Goal: Task Accomplishment & Management: Use online tool/utility

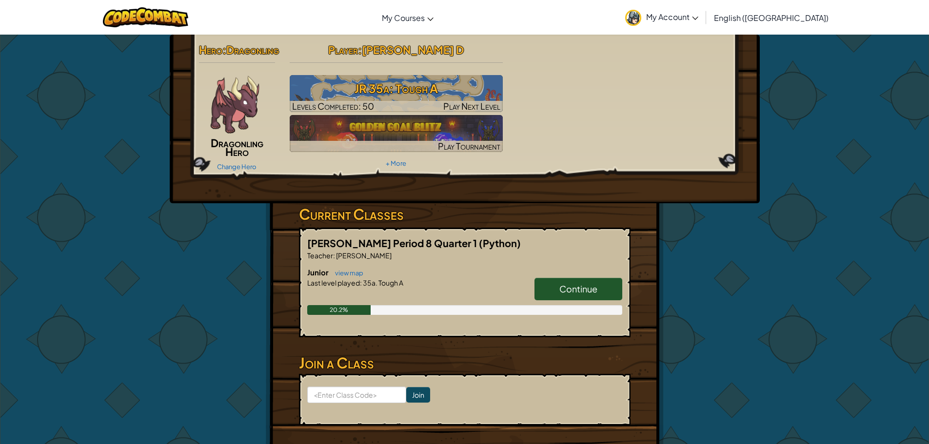
drag, startPoint x: 804, startPoint y: 93, endPoint x: 731, endPoint y: 204, distance: 133.1
click at [806, 208] on div "Hero : Dragonling Dragonling Hero Change Hero Player : [PERSON_NAME] 35a: Tough…" at bounding box center [464, 257] width 929 height 446
drag, startPoint x: 400, startPoint y: 226, endPoint x: 410, endPoint y: 232, distance: 11.4
click at [404, 225] on h3 "Current Classes" at bounding box center [465, 214] width 332 height 22
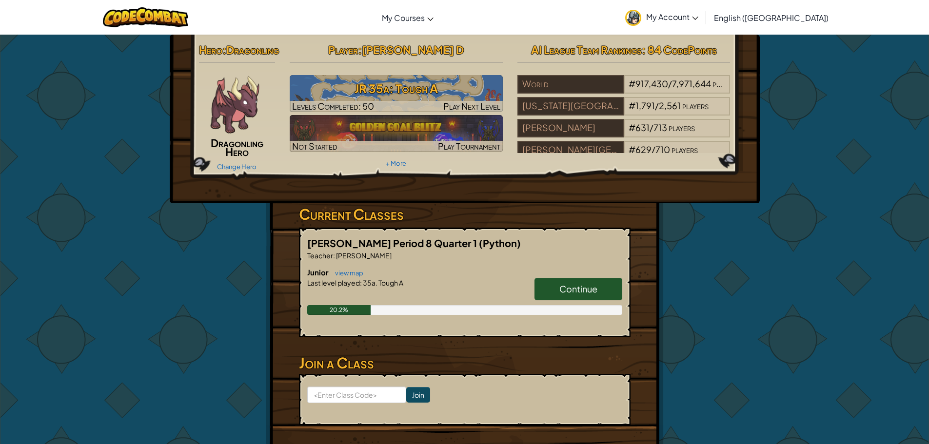
click at [225, 158] on span "Dragonling Hero" at bounding box center [237, 147] width 53 height 22
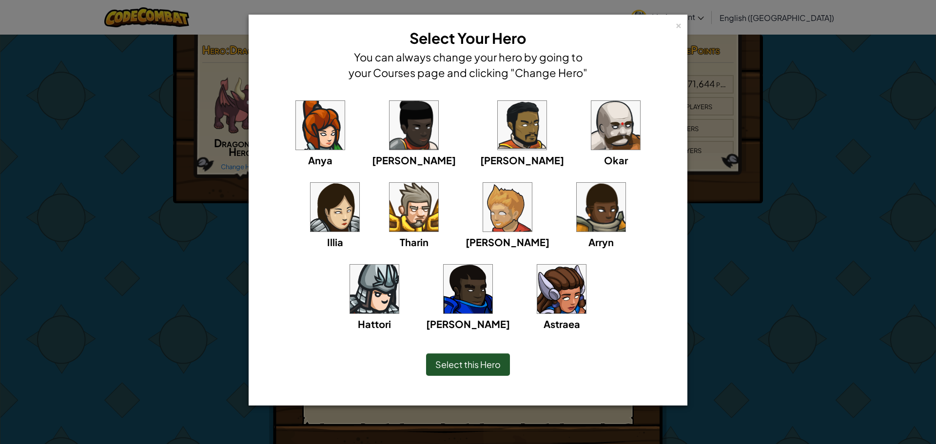
click at [493, 265] on img at bounding box center [468, 289] width 49 height 49
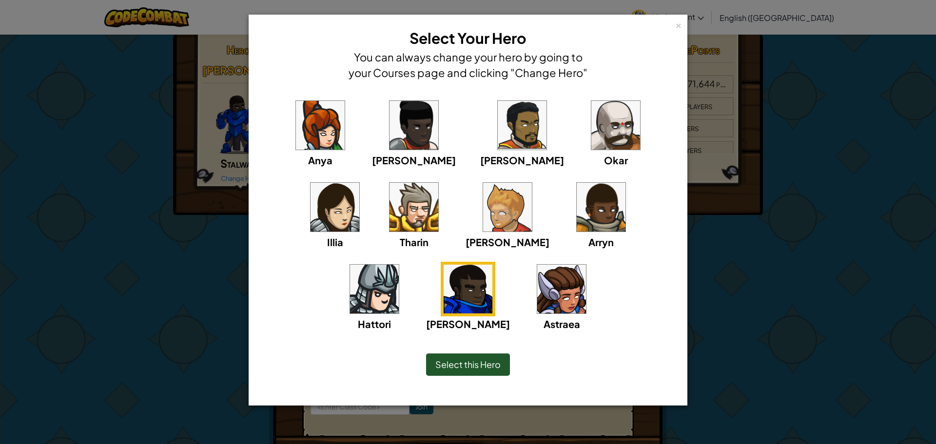
click at [481, 367] on span "Select this Hero" at bounding box center [467, 364] width 65 height 11
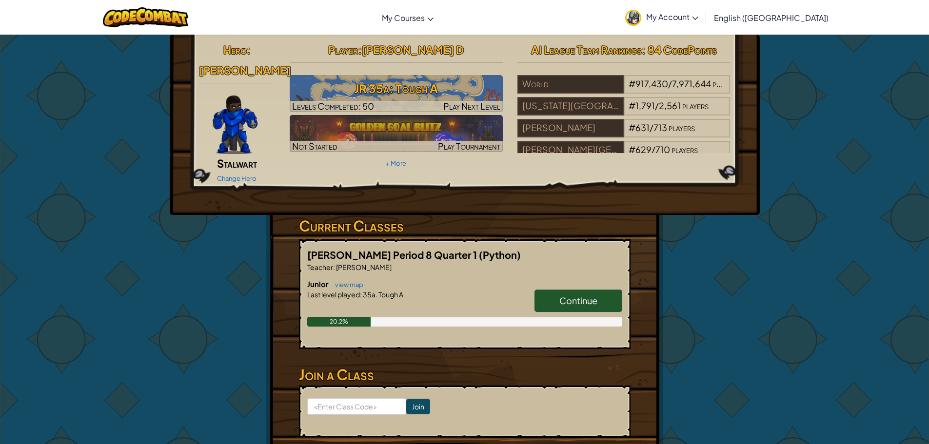
click at [222, 116] on img at bounding box center [235, 125] width 45 height 59
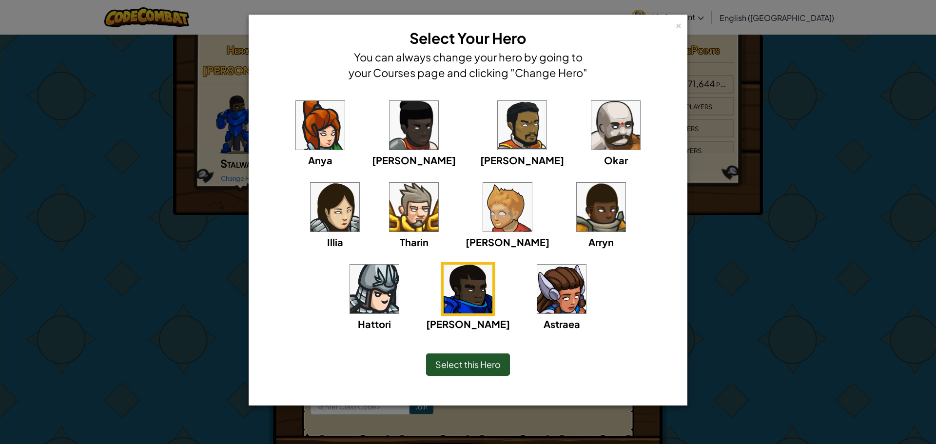
drag, startPoint x: 474, startPoint y: 368, endPoint x: 470, endPoint y: 362, distance: 7.6
click at [472, 365] on span "Select this Hero" at bounding box center [467, 364] width 65 height 11
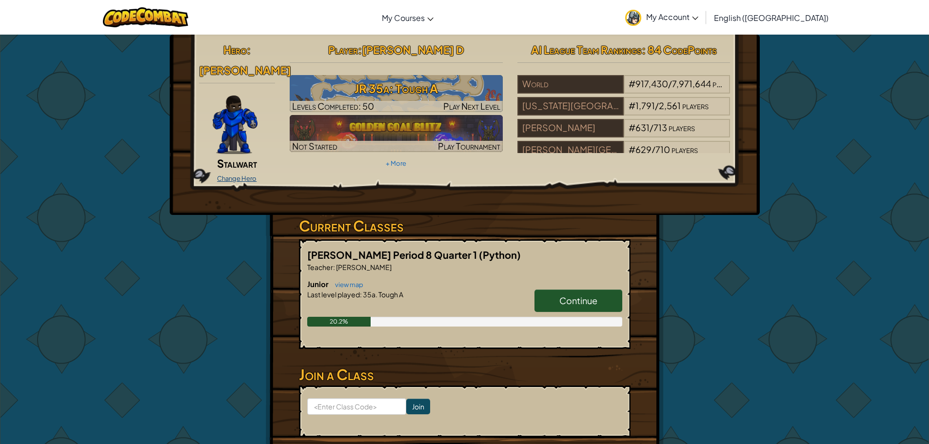
click at [243, 175] on link "Change Hero" at bounding box center [236, 179] width 39 height 8
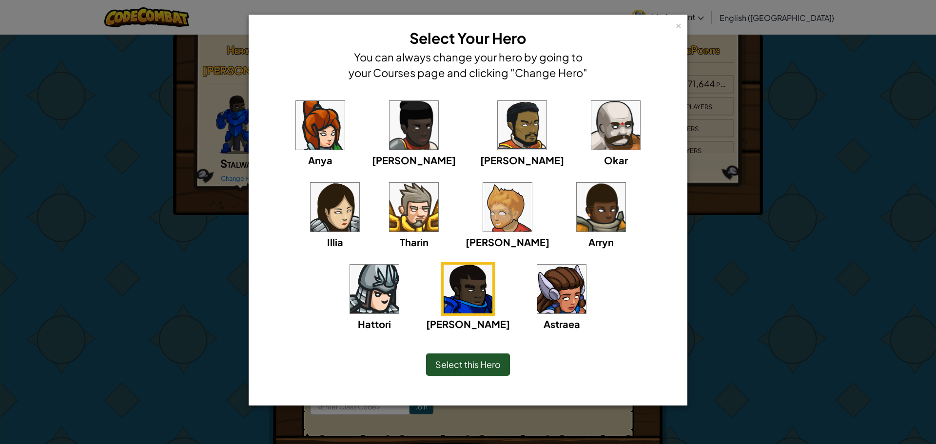
click at [453, 369] on span "Select this Hero" at bounding box center [467, 364] width 65 height 11
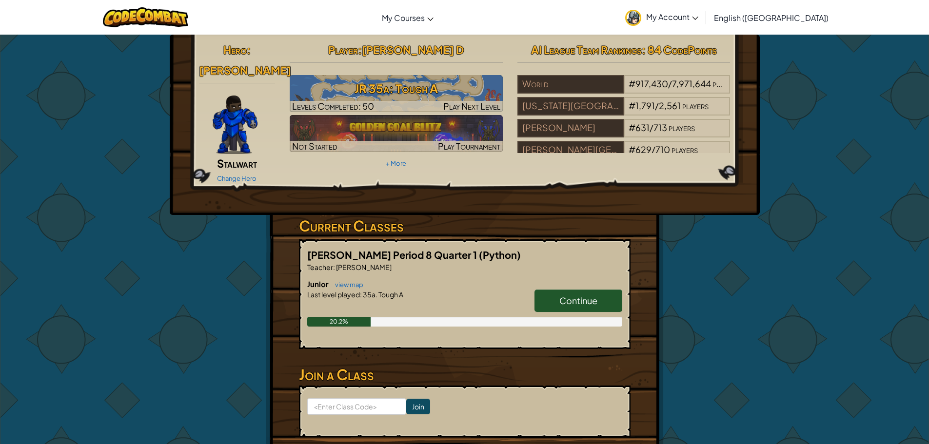
click at [245, 157] on span "Stalwart" at bounding box center [237, 164] width 40 height 14
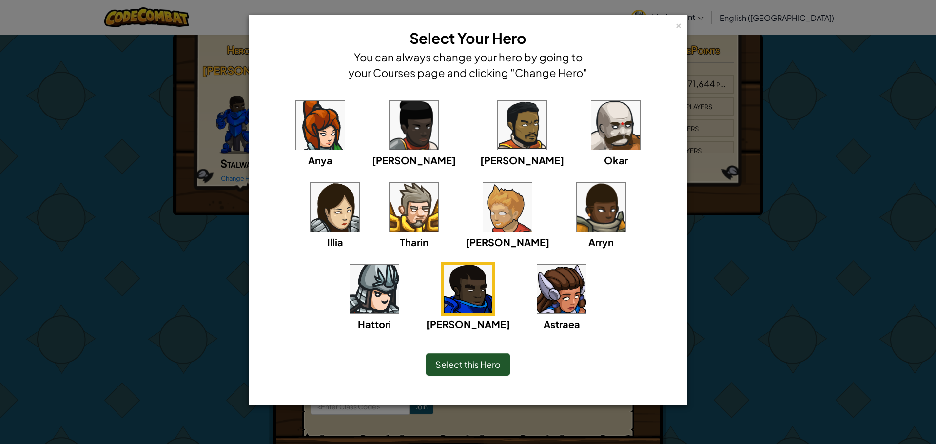
click at [589, 246] on span "Arryn" at bounding box center [601, 242] width 25 height 12
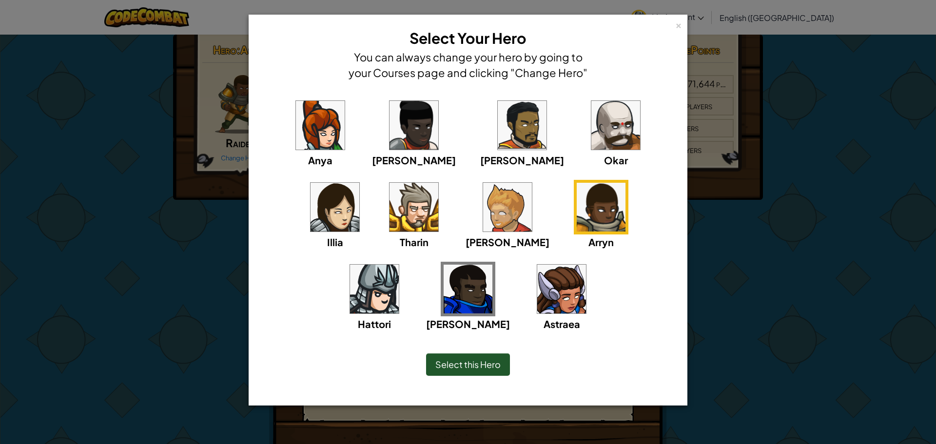
click at [494, 253] on div "Anya [PERSON_NAME] [PERSON_NAME] [PERSON_NAME] Arryn [PERSON_NAME]" at bounding box center [468, 221] width 409 height 246
click at [493, 265] on img at bounding box center [468, 289] width 49 height 49
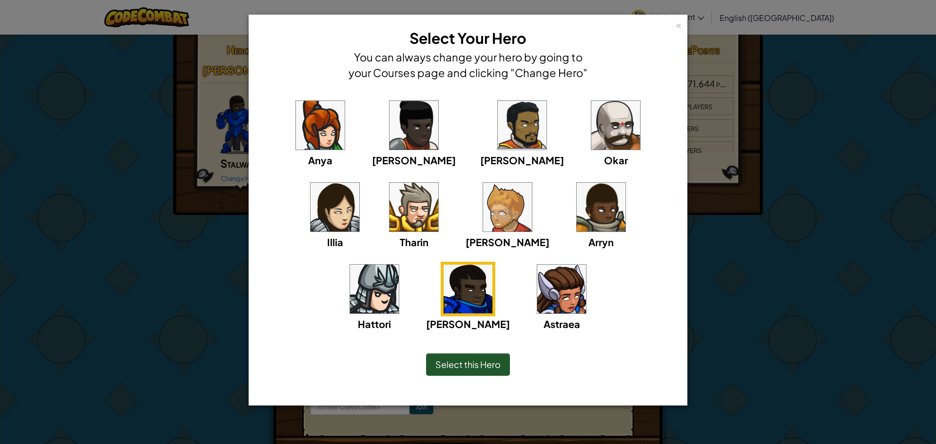
click at [399, 265] on img at bounding box center [374, 289] width 49 height 49
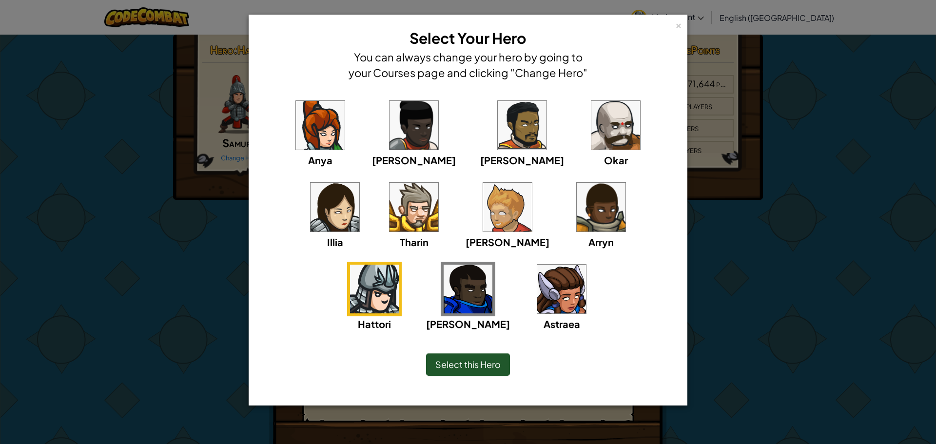
click at [487, 358] on div "Select this Hero" at bounding box center [468, 365] width 84 height 22
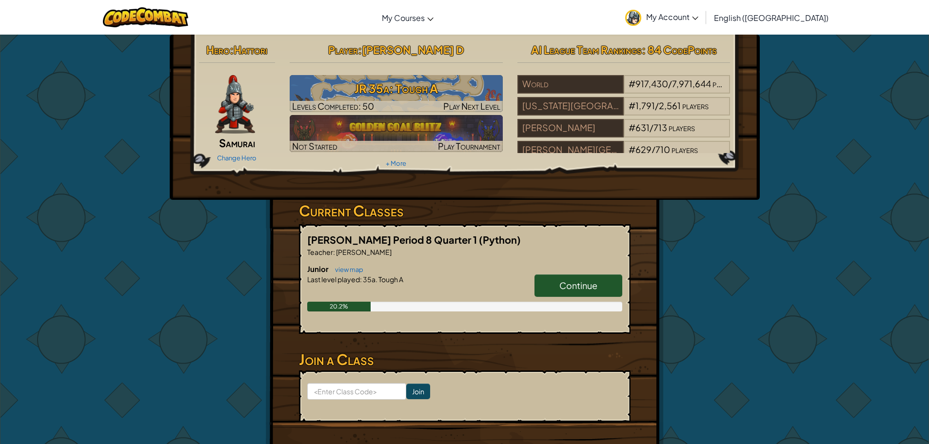
click at [197, 155] on div "Hero : Hattori Samurai Change Hero" at bounding box center [237, 102] width 91 height 126
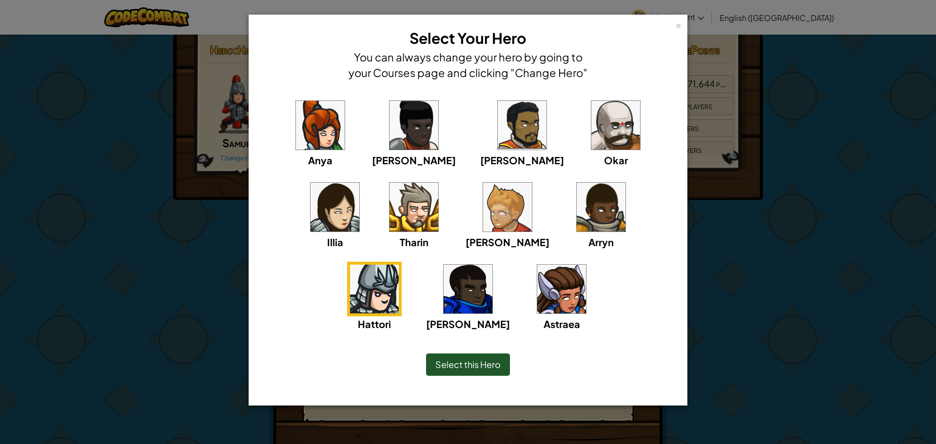
click at [460, 366] on span "Select this Hero" at bounding box center [467, 364] width 65 height 11
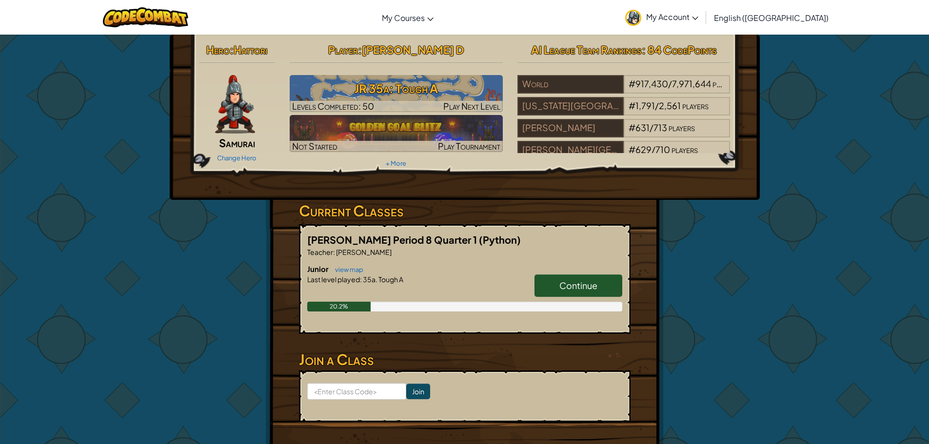
click at [584, 284] on span "Continue" at bounding box center [578, 285] width 38 height 11
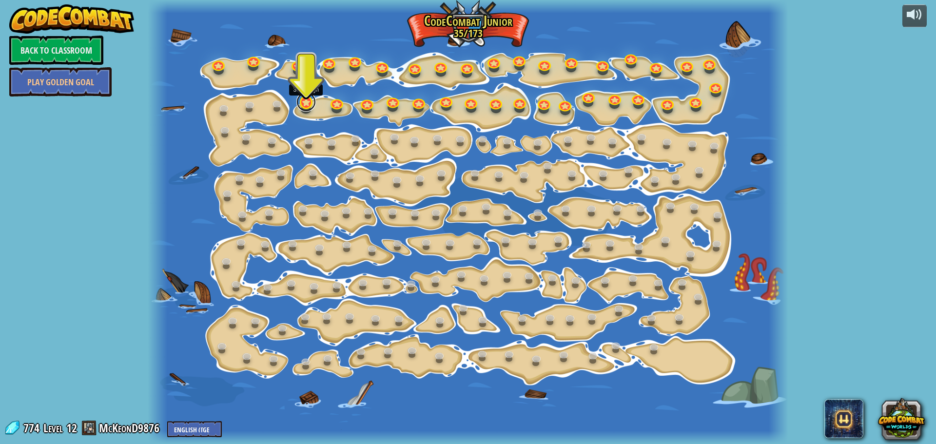
click at [307, 100] on link at bounding box center [306, 102] width 20 height 20
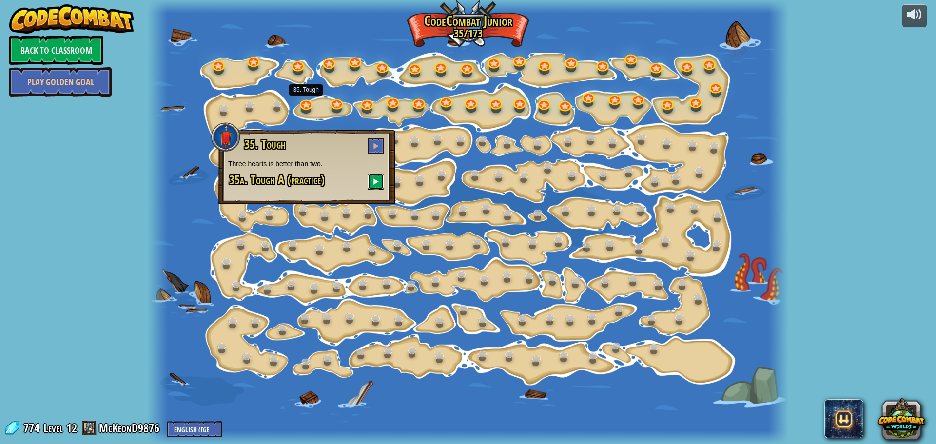
click at [377, 179] on span at bounding box center [376, 181] width 7 height 7
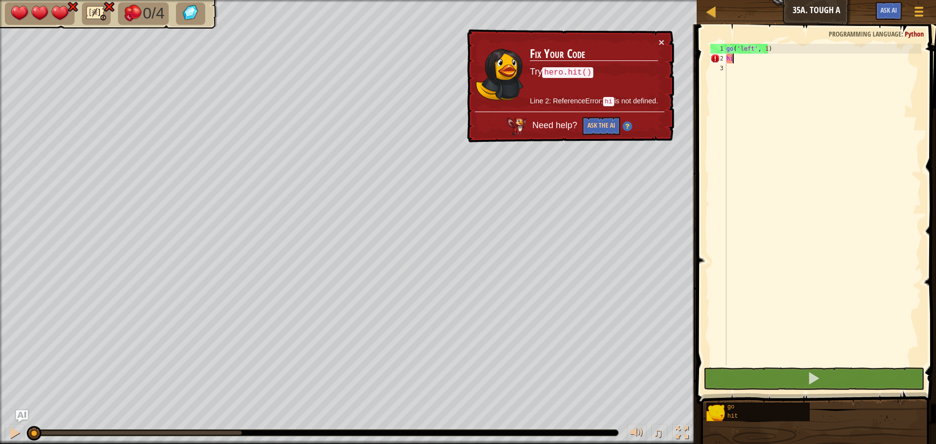
click at [737, 59] on div "go ( 'left' , 1 ) hi" at bounding box center [823, 214] width 197 height 341
type textarea "h"
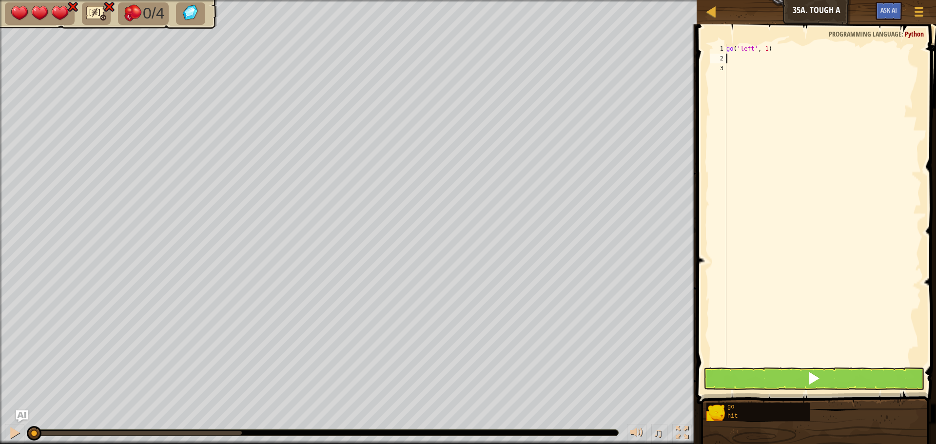
type textarea "hi"
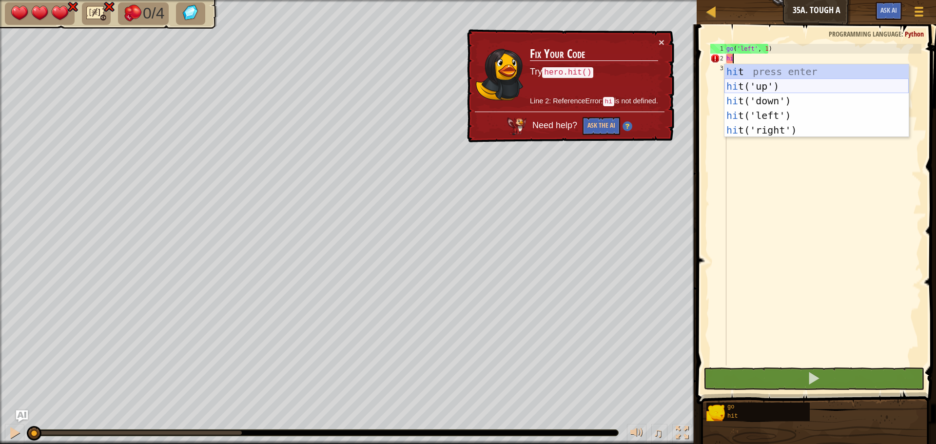
click at [746, 87] on div "hi t press enter hi t('up') press enter hi t('down') press enter hi t('left') p…" at bounding box center [817, 115] width 184 height 102
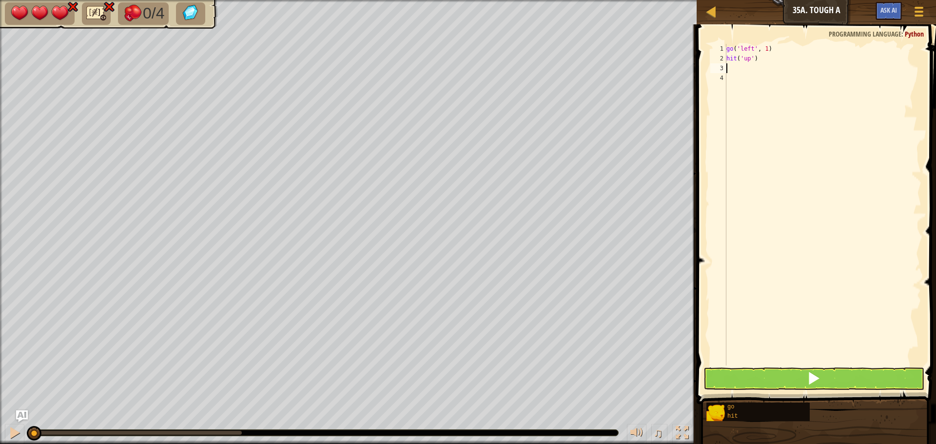
type textarea "h"
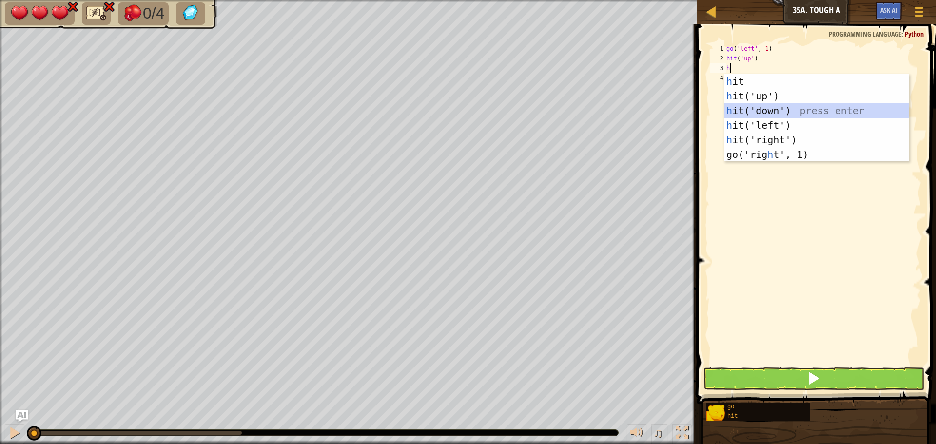
click at [746, 104] on div "h it press enter h it('up') press enter h it('down') press enter h it('left') p…" at bounding box center [817, 132] width 184 height 117
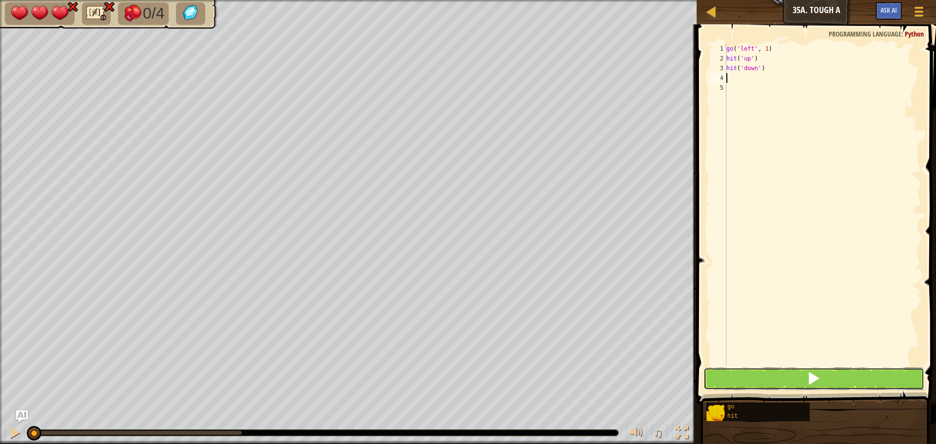
click at [810, 381] on span at bounding box center [814, 379] width 14 height 14
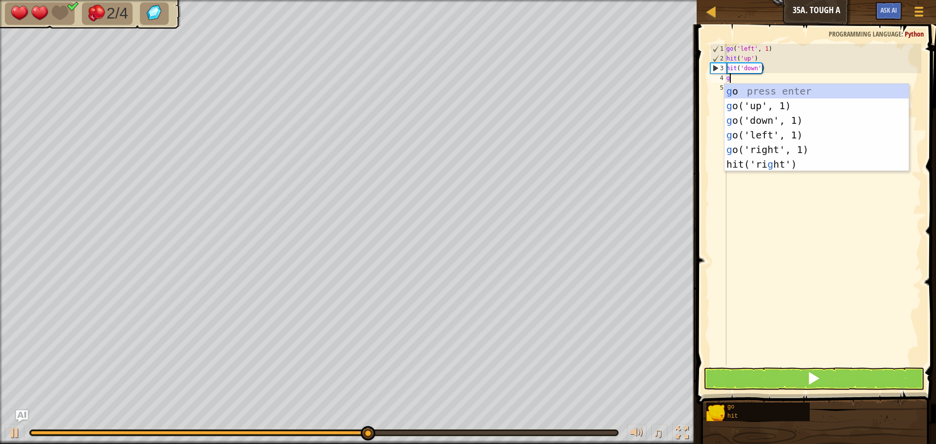
type textarea "go"
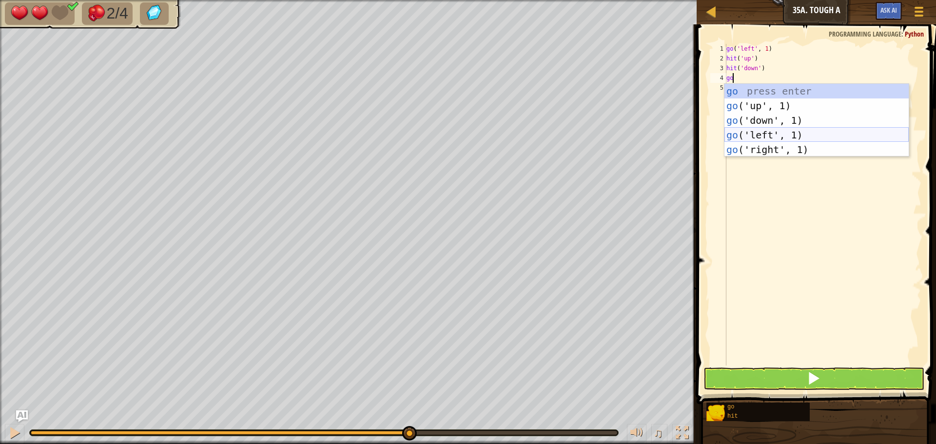
click at [742, 131] on div "go press enter go ('up', 1) press enter go ('down', 1) press enter go ('left', …" at bounding box center [817, 135] width 184 height 102
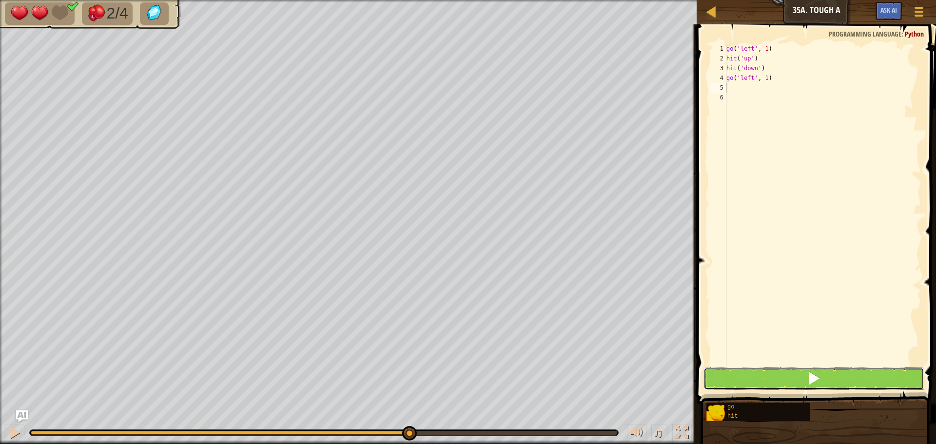
click at [784, 375] on button at bounding box center [814, 379] width 221 height 22
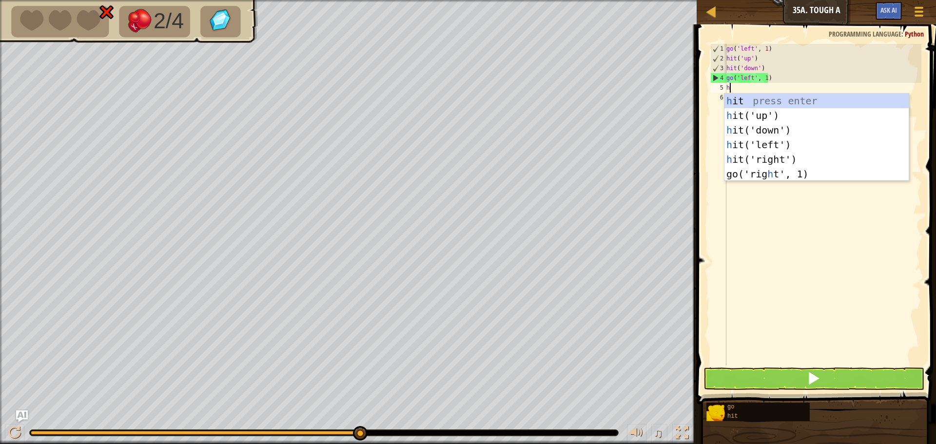
type textarea "hi"
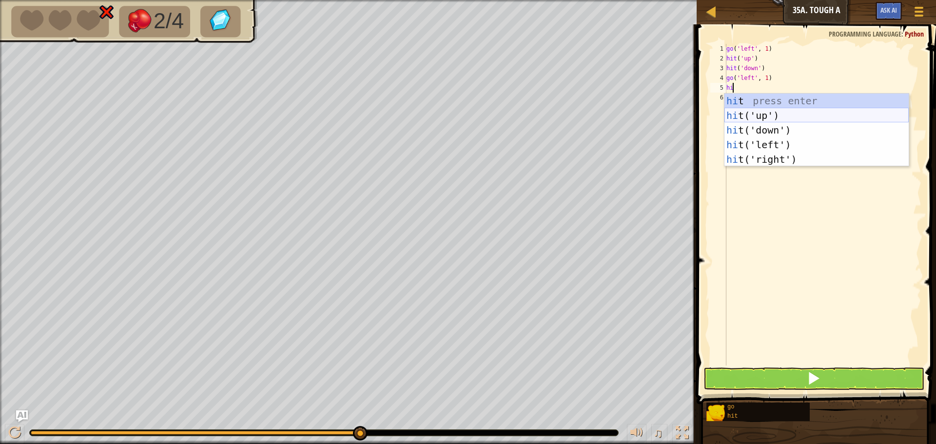
click at [735, 109] on div "hi t press enter hi t('up') press enter hi t('down') press enter hi t('left') p…" at bounding box center [817, 145] width 184 height 102
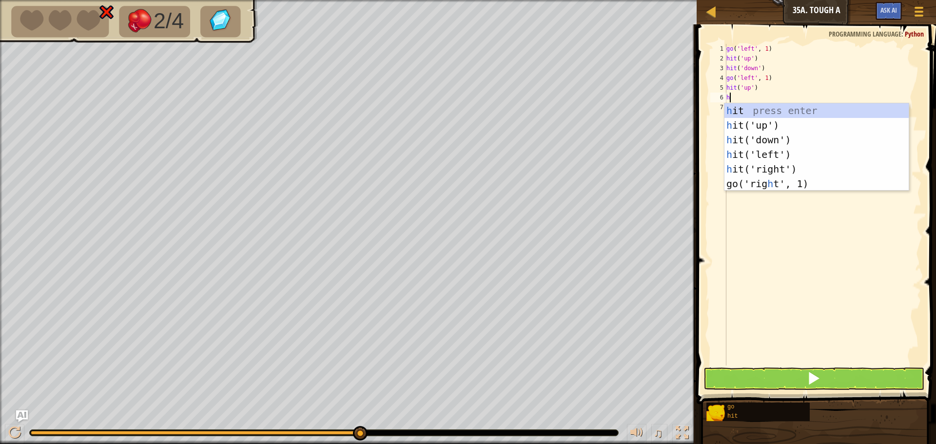
type textarea "hi"
click at [744, 137] on div "hi t press enter hi t('up') press enter hi t('down') press enter hi t('left') p…" at bounding box center [817, 154] width 184 height 102
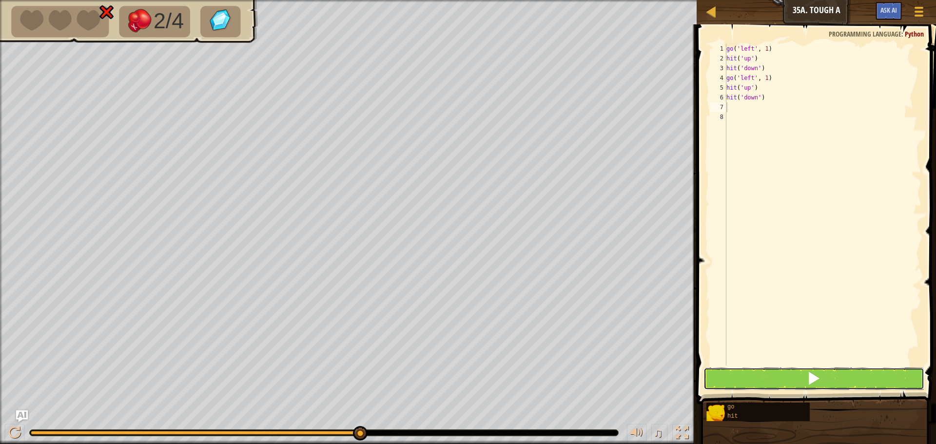
click at [848, 373] on button at bounding box center [814, 379] width 221 height 22
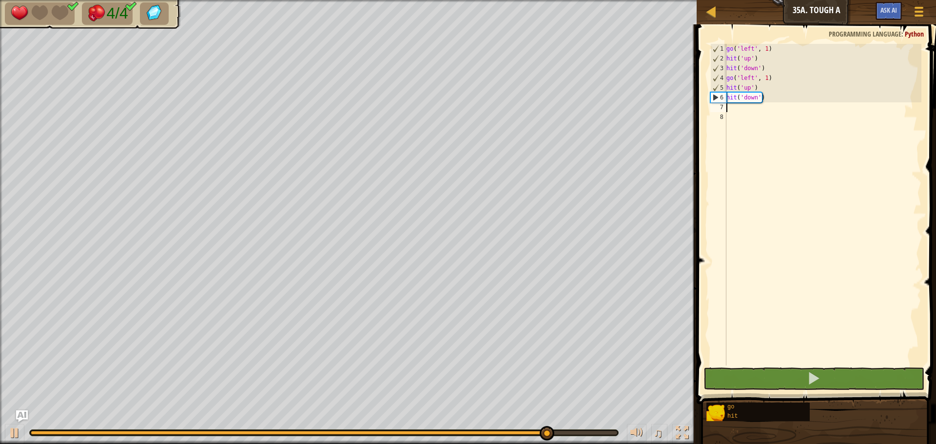
type textarea "g"
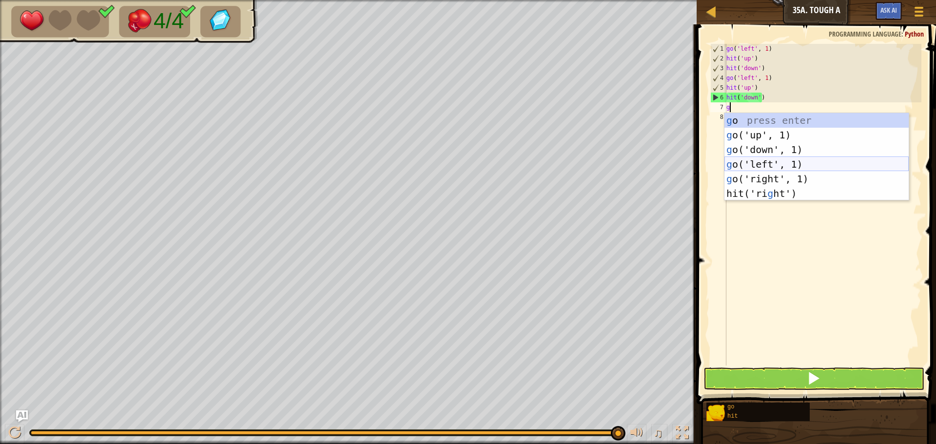
click at [786, 161] on div "g o press enter g o('up', 1) press enter g o('down', 1) press enter g o('left',…" at bounding box center [817, 171] width 184 height 117
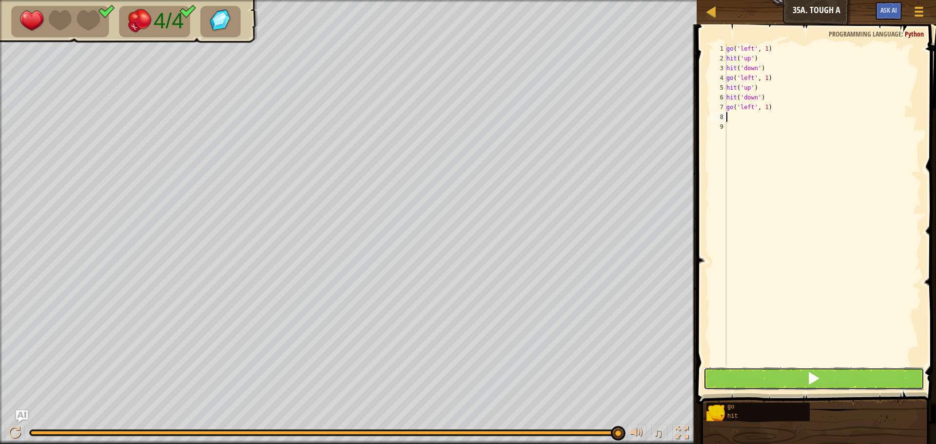
click at [808, 376] on span at bounding box center [814, 379] width 14 height 14
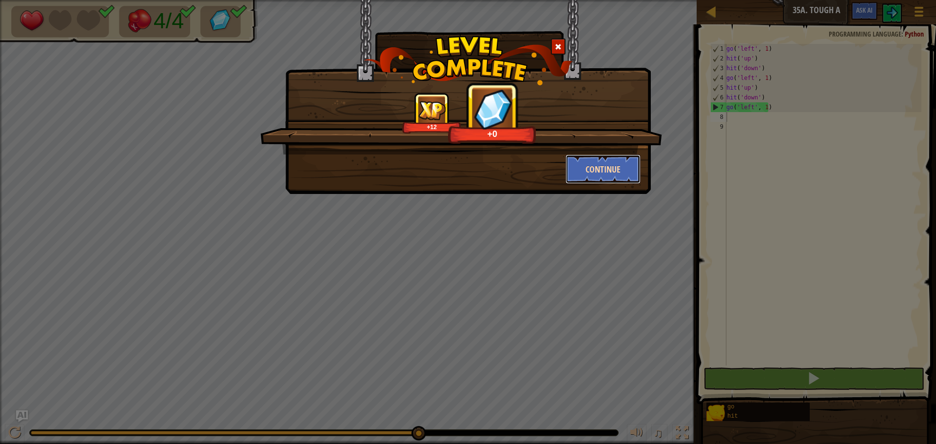
click at [612, 171] on button "Continue" at bounding box center [604, 169] width 76 height 29
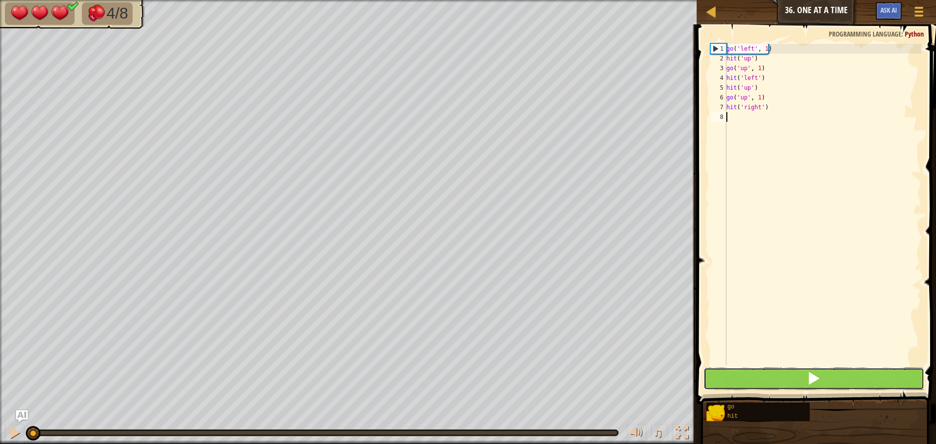
click at [842, 379] on button at bounding box center [814, 379] width 221 height 22
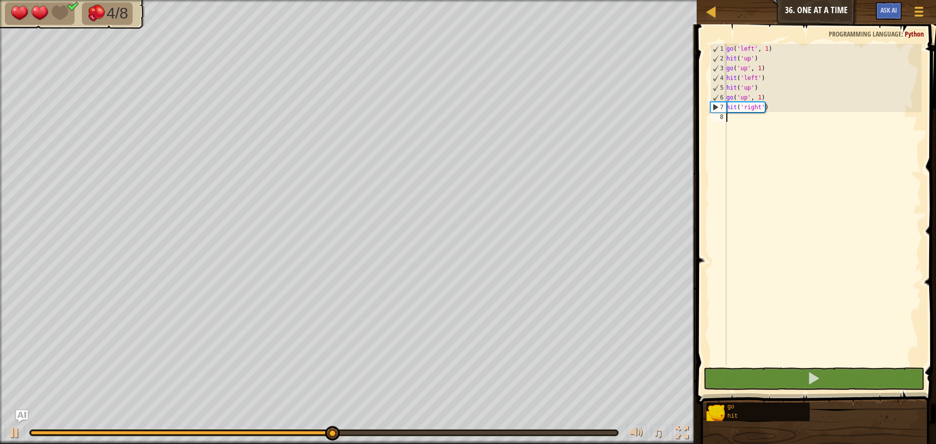
type textarea "g"
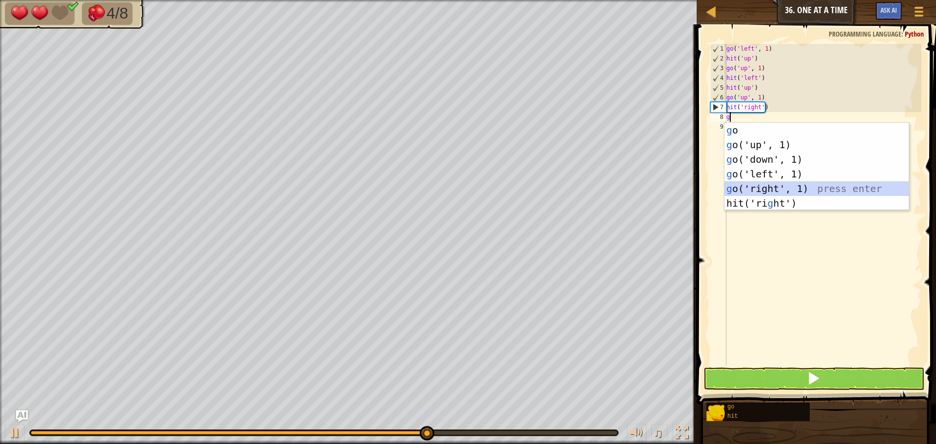
click at [781, 186] on div "g o press enter g o('up', 1) press enter g o('down', 1) press enter g o('left',…" at bounding box center [817, 181] width 184 height 117
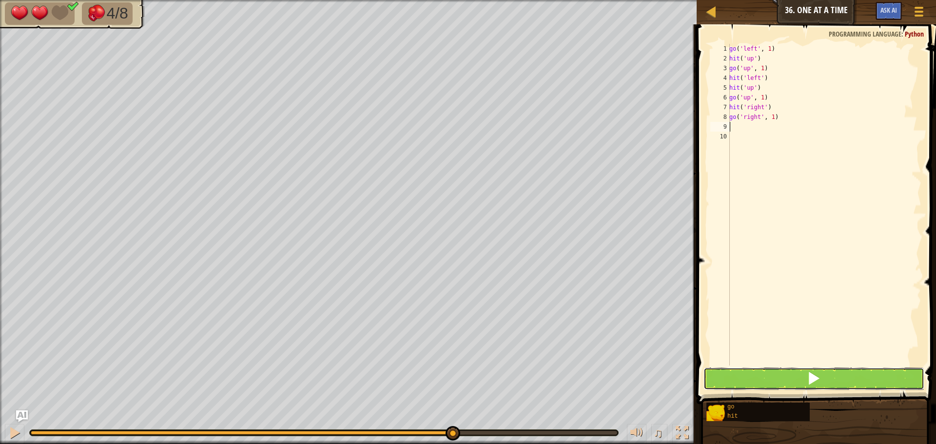
click at [839, 380] on button at bounding box center [814, 379] width 221 height 22
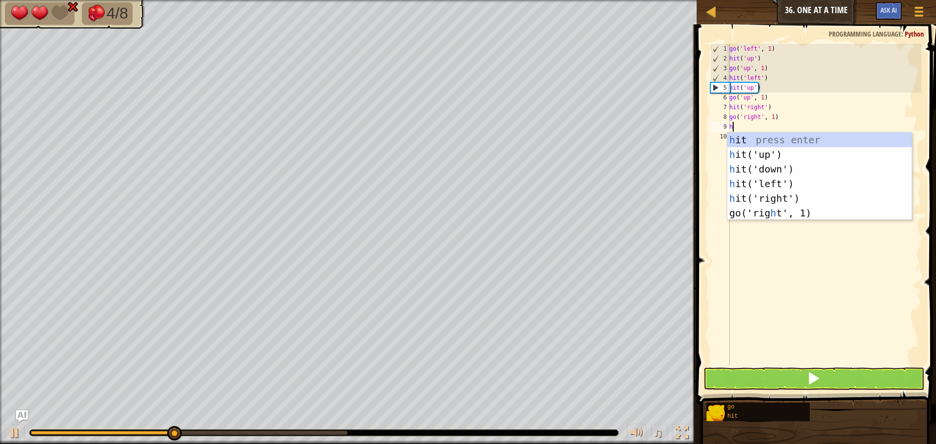
type textarea "hi"
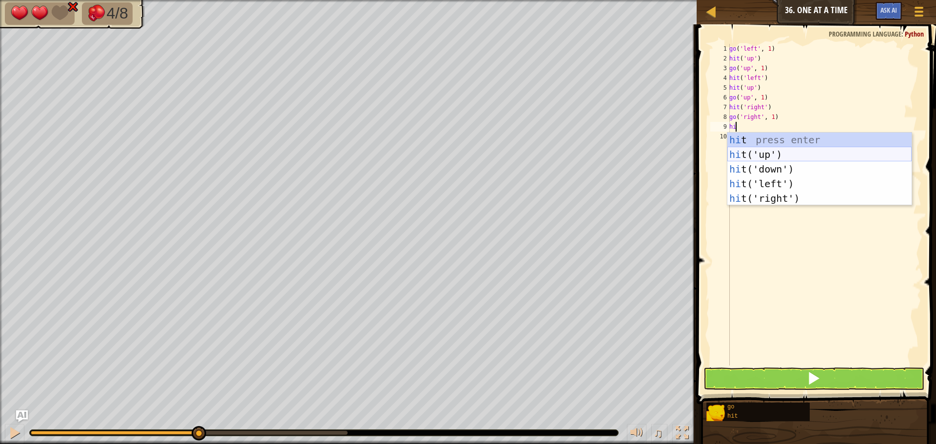
click at [752, 149] on div "hi t press enter hi t('up') press enter hi t('down') press enter hi t('left') p…" at bounding box center [820, 184] width 184 height 102
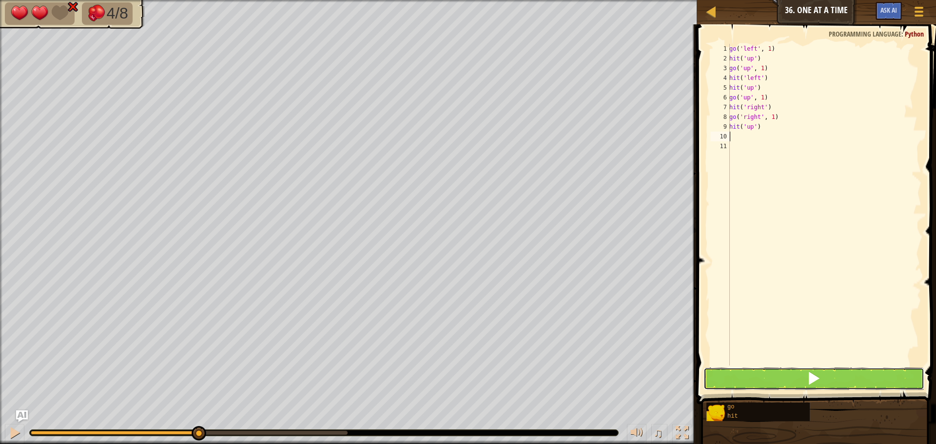
click at [772, 382] on button at bounding box center [814, 379] width 221 height 22
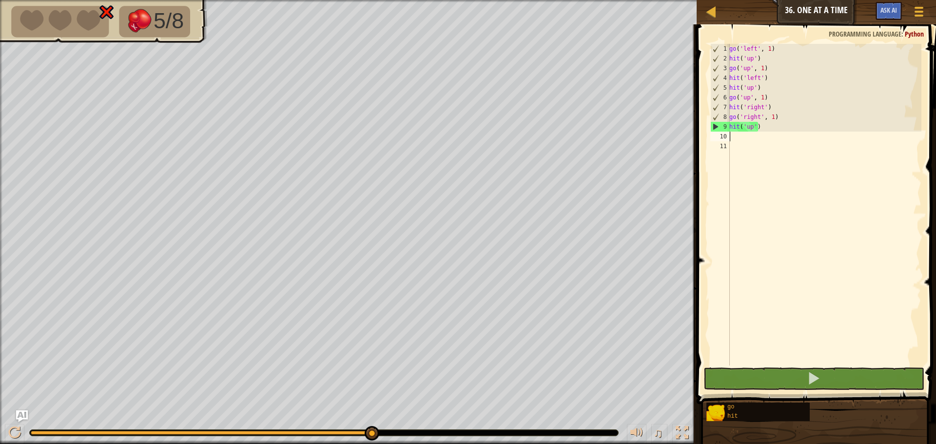
type textarea "h"
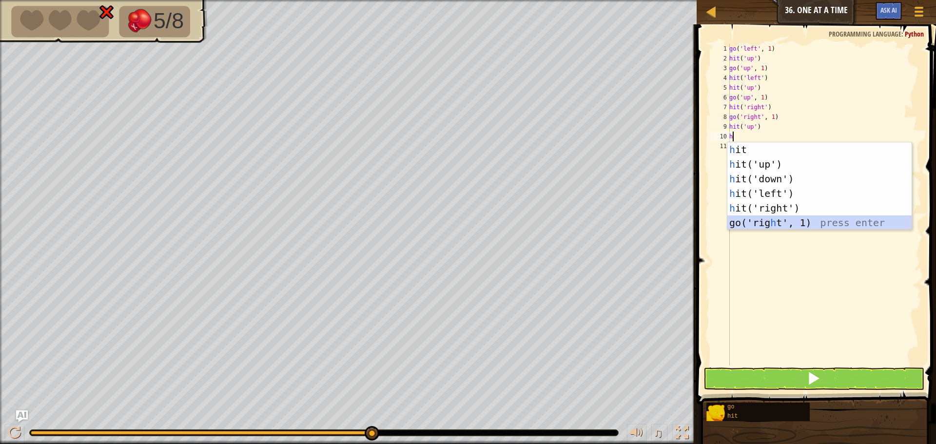
click at [762, 219] on div "h it press enter h it('up') press enter h it('down') press enter h it('left') p…" at bounding box center [820, 200] width 184 height 117
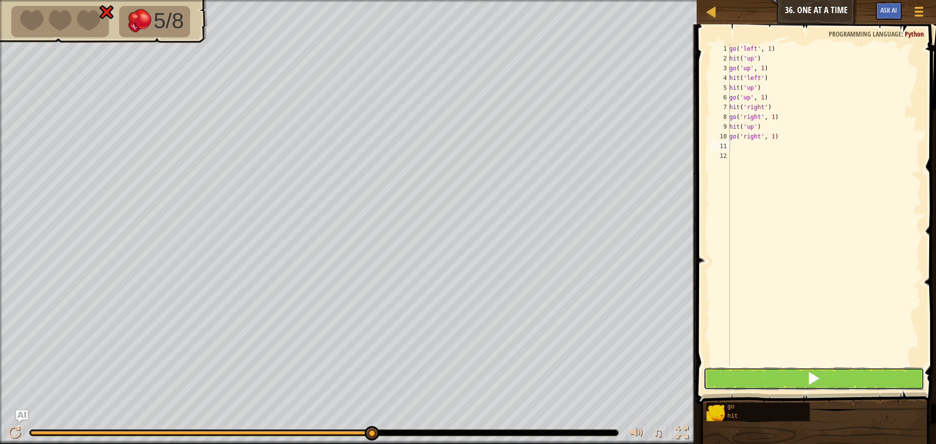
click at [847, 372] on button at bounding box center [814, 379] width 221 height 22
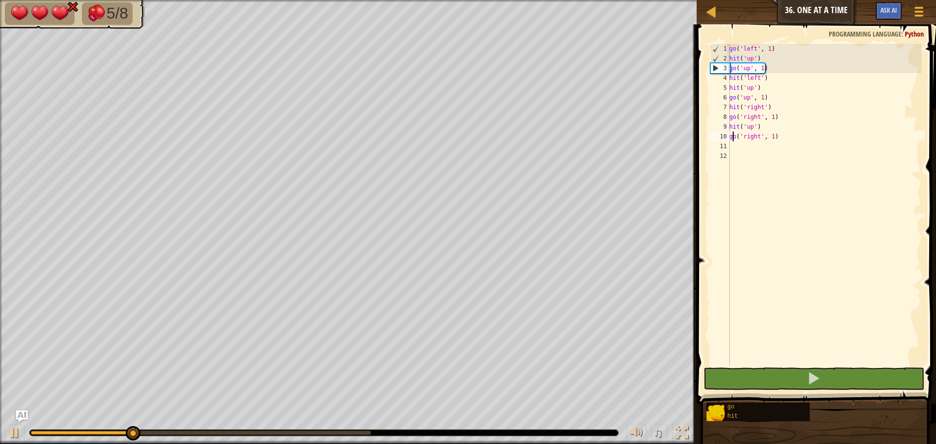
click at [734, 137] on div "go ( 'left' , 1 ) hit ( 'up' ) go ( 'up' , 1 ) hit ( 'left' ) hit ( 'up' ) go (…" at bounding box center [825, 214] width 194 height 341
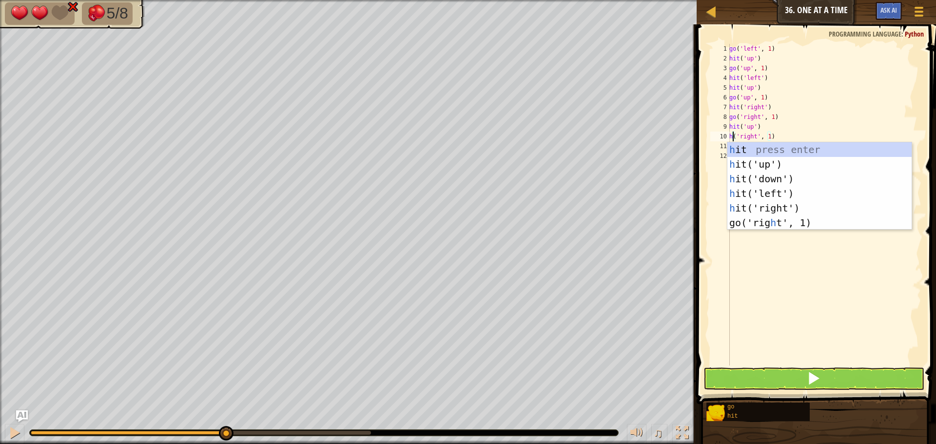
scroll to position [4, 1]
click at [761, 206] on div "hit press enter hit ('up') press enter hit ('down') press enter hit ('left') pr…" at bounding box center [820, 193] width 184 height 102
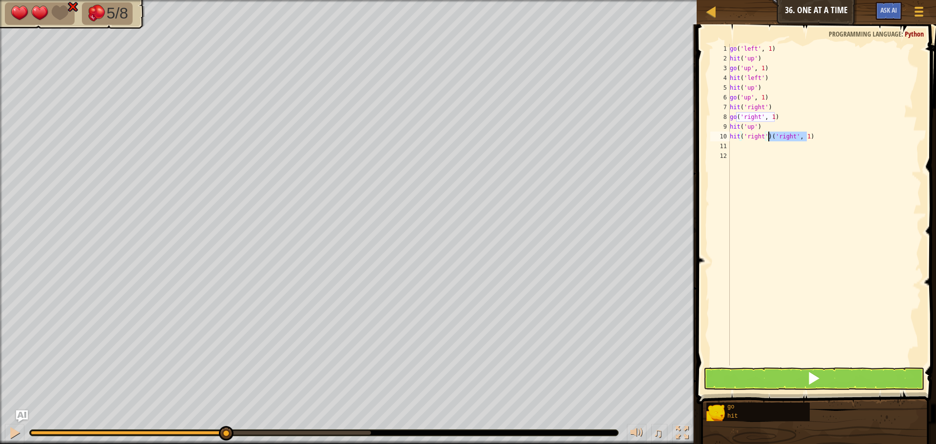
drag, startPoint x: 806, startPoint y: 136, endPoint x: 769, endPoint y: 140, distance: 36.3
click at [769, 140] on div "go ( 'left' , 1 ) hit ( 'up' ) go ( 'up' , 1 ) hit ( 'left' ) hit ( 'up' ) go (…" at bounding box center [825, 214] width 194 height 341
type textarea "hit('right')"
click at [785, 376] on button at bounding box center [814, 379] width 221 height 22
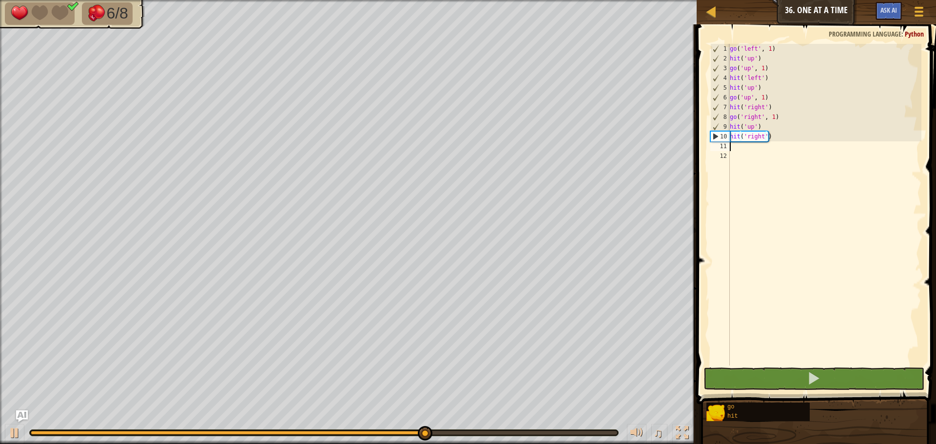
click at [736, 148] on div "go ( 'left' , 1 ) hit ( 'up' ) go ( 'up' , 1 ) hit ( 'left' ) hit ( 'up' ) go (…" at bounding box center [825, 214] width 194 height 341
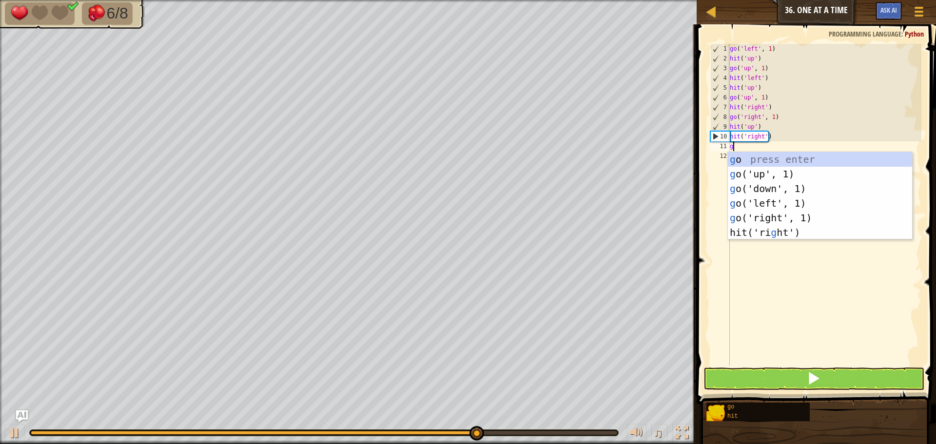
type textarea "go"
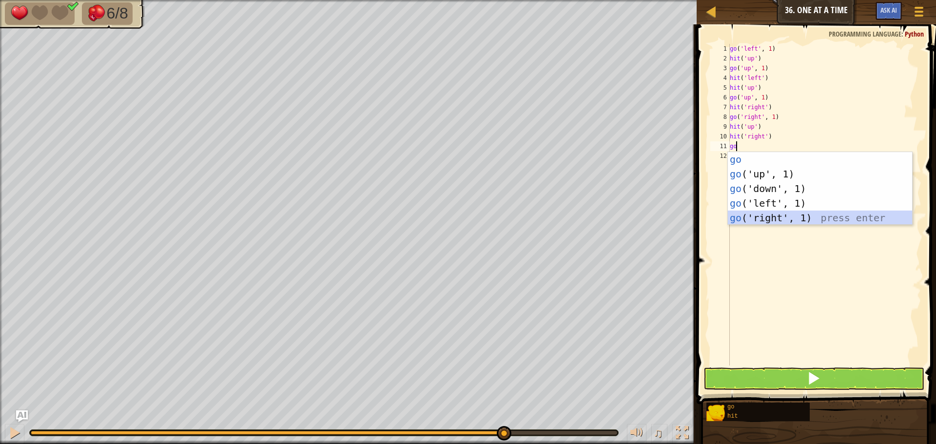
click at [775, 216] on div "go press enter go ('up', 1) press enter go ('down', 1) press enter go ('left', …" at bounding box center [820, 203] width 184 height 102
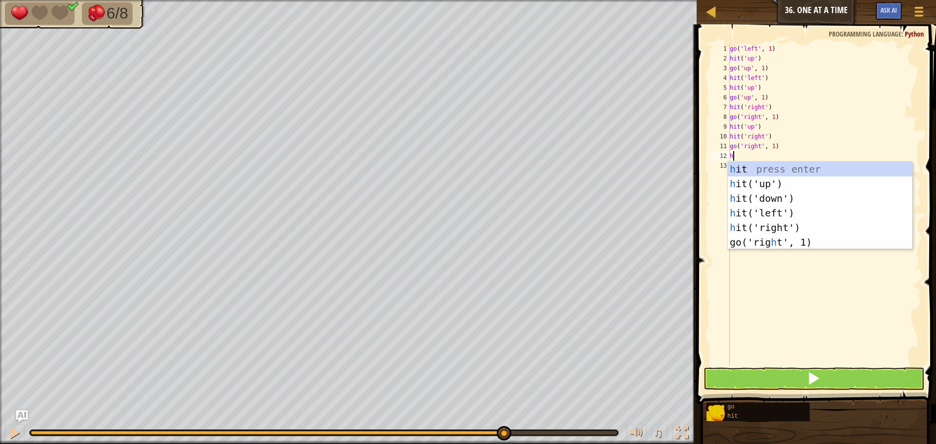
type textarea "hi"
click at [765, 195] on div "hi t press enter hi t('up') press enter hi t('down') press enter hi t('left') p…" at bounding box center [820, 213] width 184 height 102
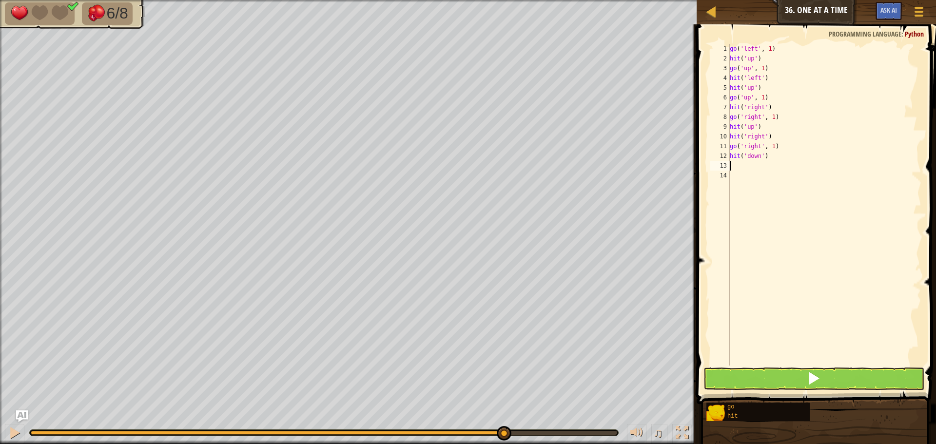
type textarea "h"
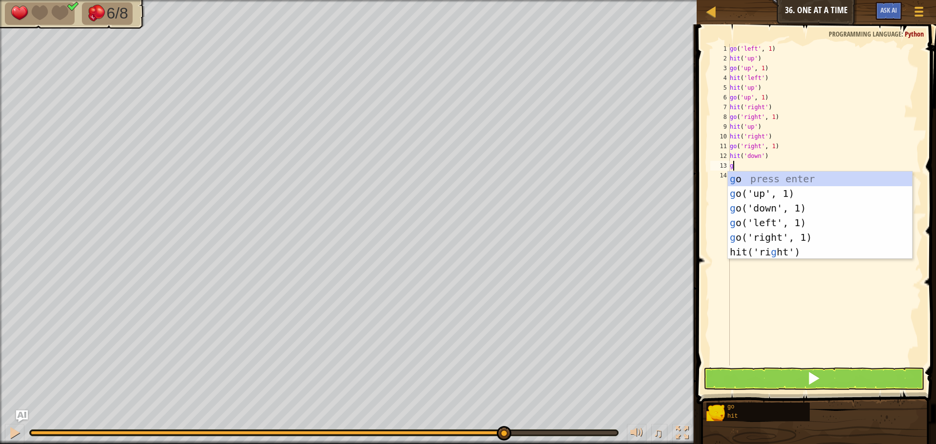
type textarea "go"
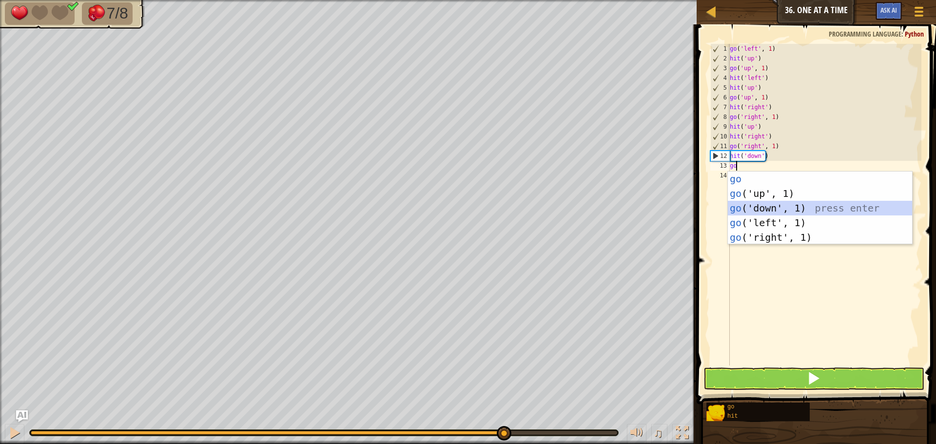
click at [766, 206] on div "go press enter go ('up', 1) press enter go ('down', 1) press enter go ('left', …" at bounding box center [820, 223] width 184 height 102
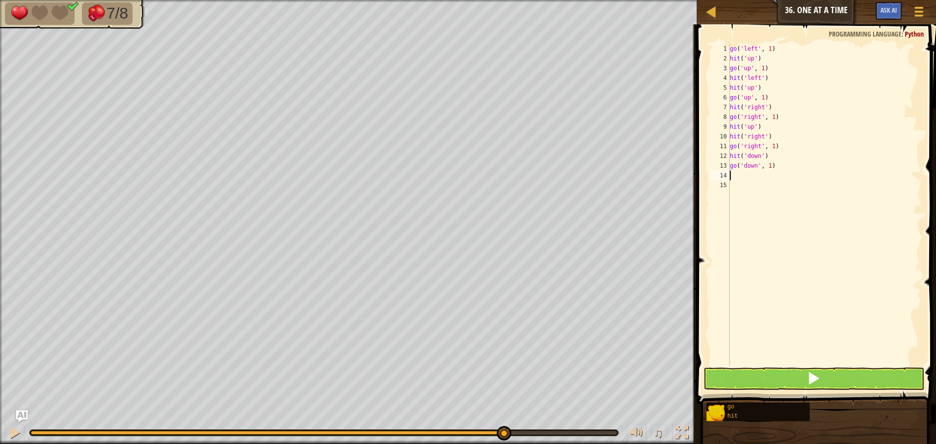
type textarea "h"
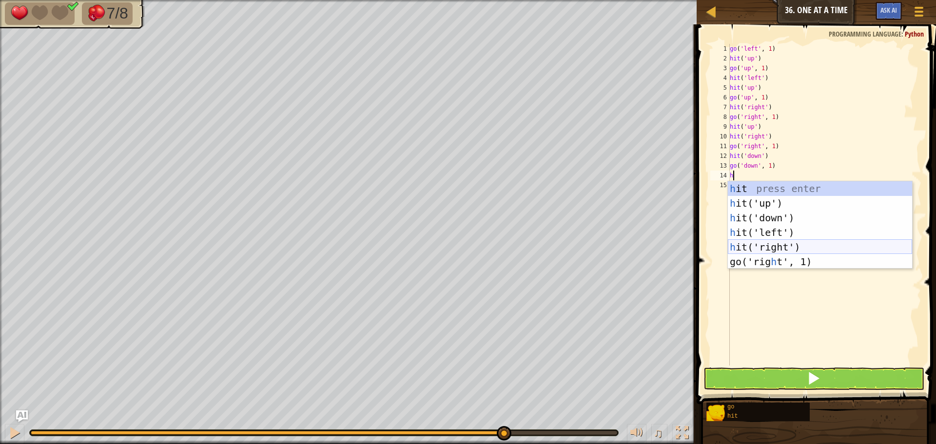
click at [768, 245] on div "h it press enter h it('up') press enter h it('down') press enter h it('left') p…" at bounding box center [820, 239] width 184 height 117
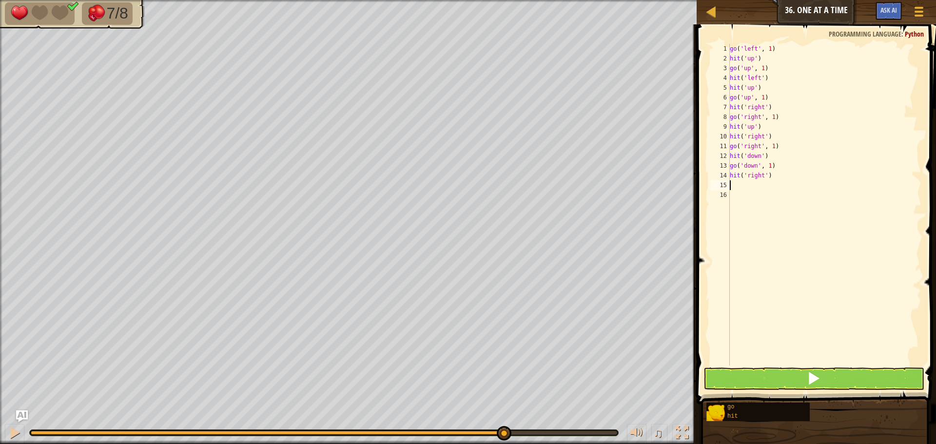
click at [802, 366] on span at bounding box center [817, 200] width 247 height 409
click at [816, 376] on span at bounding box center [814, 379] width 14 height 14
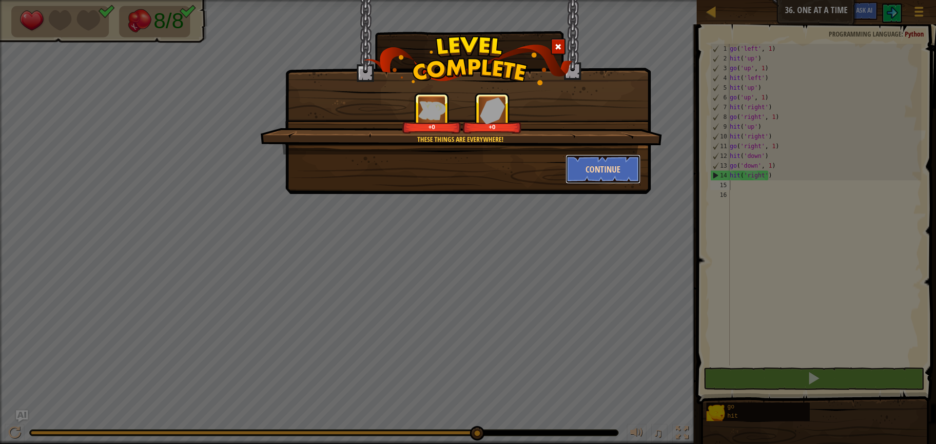
click at [608, 171] on button "Continue" at bounding box center [604, 169] width 76 height 29
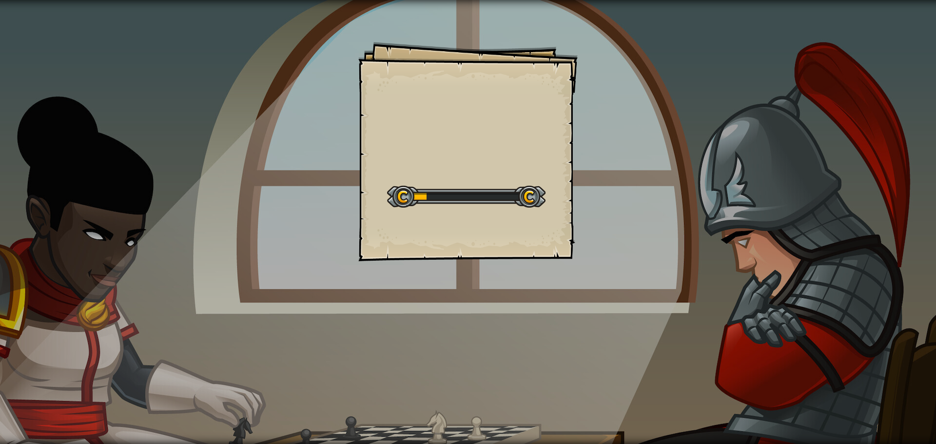
drag, startPoint x: 460, startPoint y: 198, endPoint x: 584, endPoint y: 57, distance: 187.6
click at [584, 57] on div "Goals Start Level Error loading from server. Try refreshing the page. You'll ne…" at bounding box center [468, 222] width 936 height 444
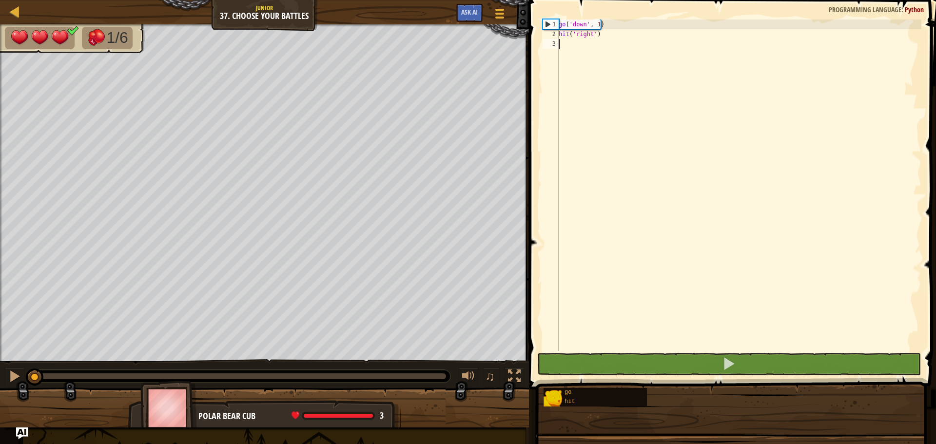
click at [508, 197] on div "Choose Your Battles Goals Start Level Error loading from server. Try refreshing…" at bounding box center [468, 222] width 936 height 444
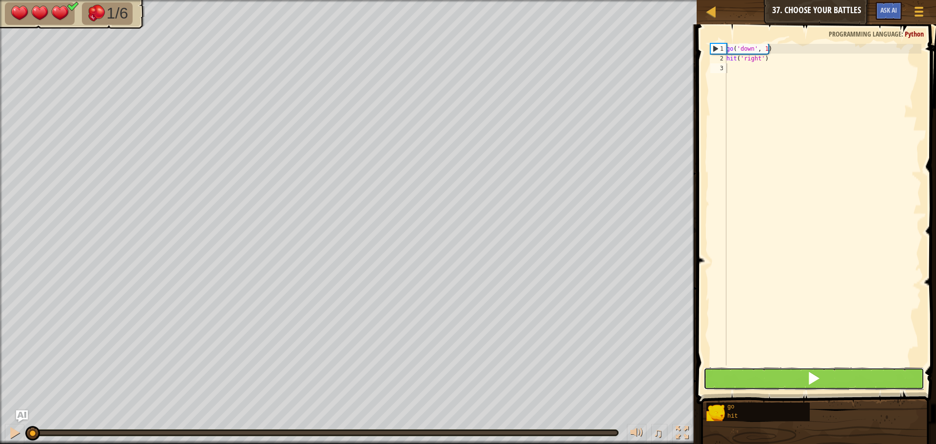
click at [793, 373] on button at bounding box center [814, 379] width 221 height 22
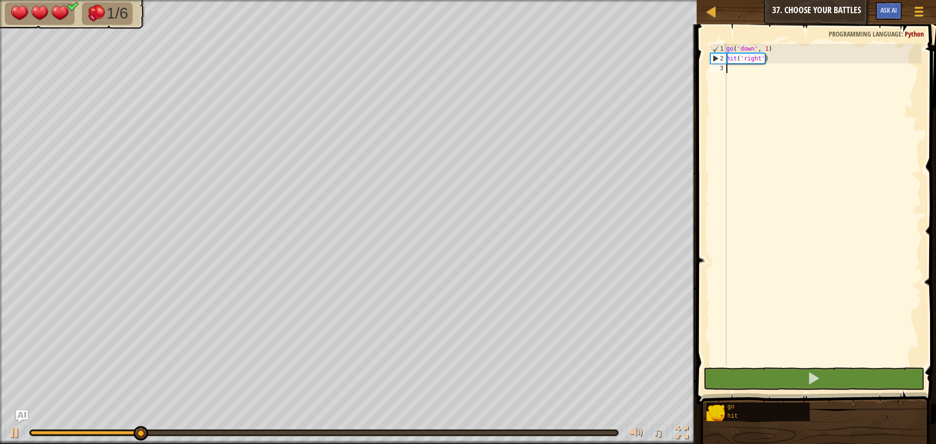
type textarea "go"
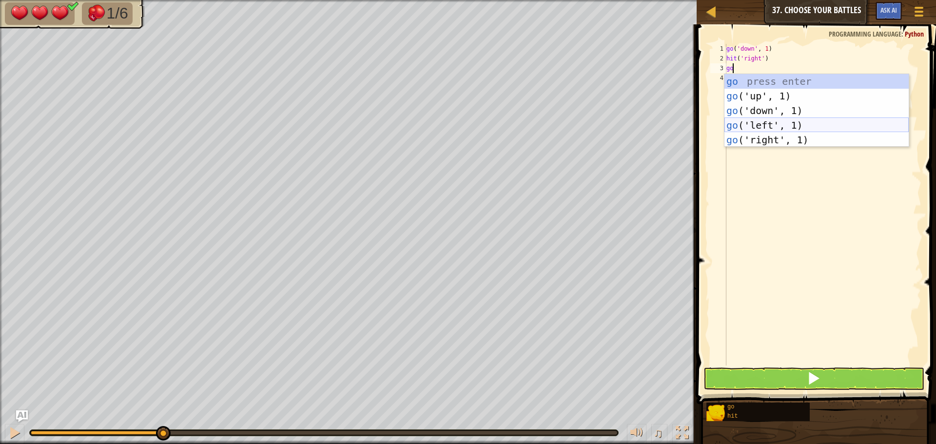
click at [781, 122] on div "go press enter go ('up', 1) press enter go ('down', 1) press enter go ('left', …" at bounding box center [817, 125] width 184 height 102
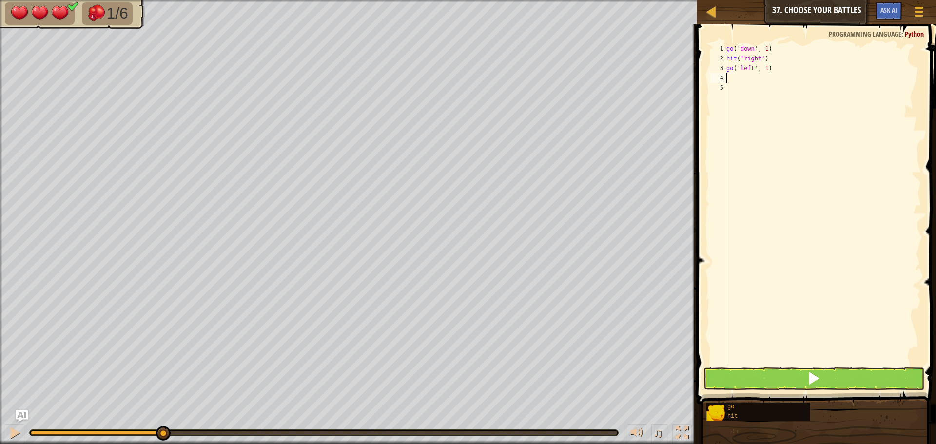
click at [765, 65] on div "go ( 'down' , 1 ) hit ( 'right' ) go ( 'left' , 1 )" at bounding box center [823, 214] width 197 height 341
click at [837, 378] on button at bounding box center [814, 379] width 221 height 22
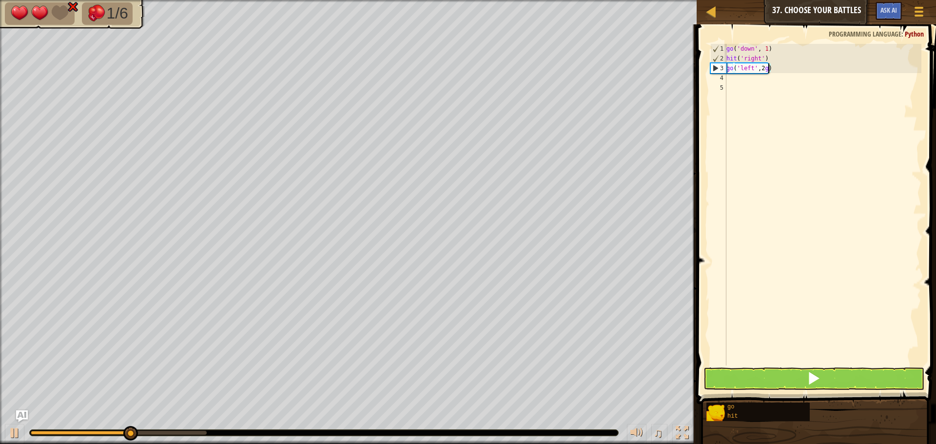
scroll to position [4, 3]
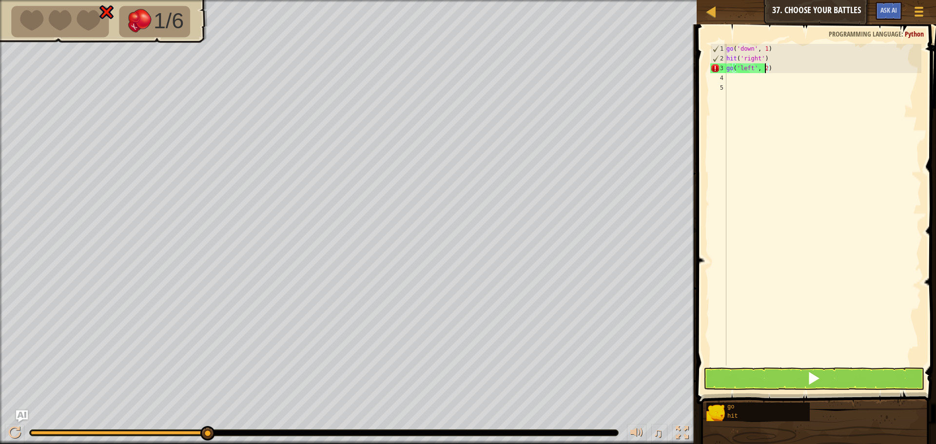
type textarea "go('left', 2)"
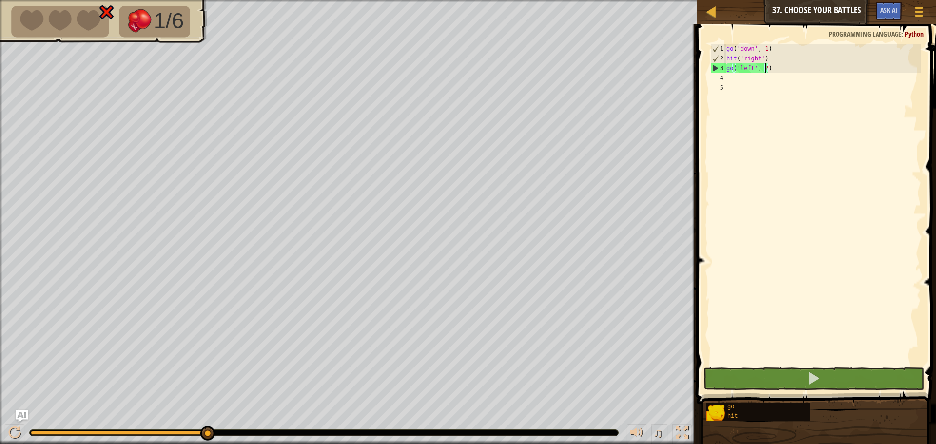
click at [735, 83] on div "go ( 'down' , 1 ) hit ( 'right' ) go ( 'left' , 2 )" at bounding box center [823, 214] width 197 height 341
click at [731, 76] on div "go ( 'down' , 1 ) hit ( 'right' ) go ( 'left' , 2 )" at bounding box center [823, 214] width 197 height 341
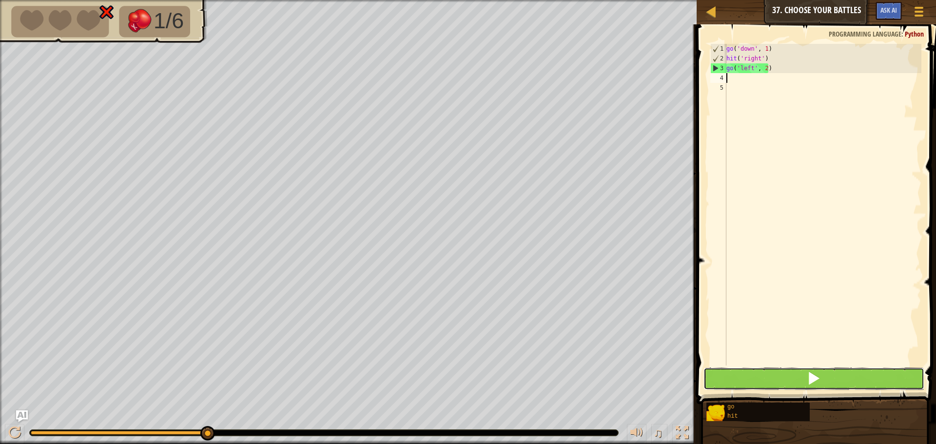
click at [813, 375] on span at bounding box center [814, 379] width 14 height 14
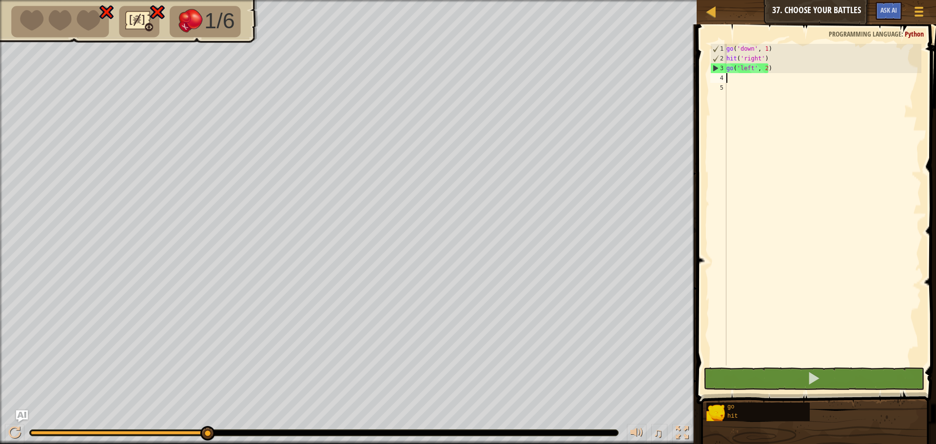
click at [766, 69] on div "go ( 'down' , 1 ) hit ( 'right' ) go ( 'left' , 2 )" at bounding box center [823, 214] width 197 height 341
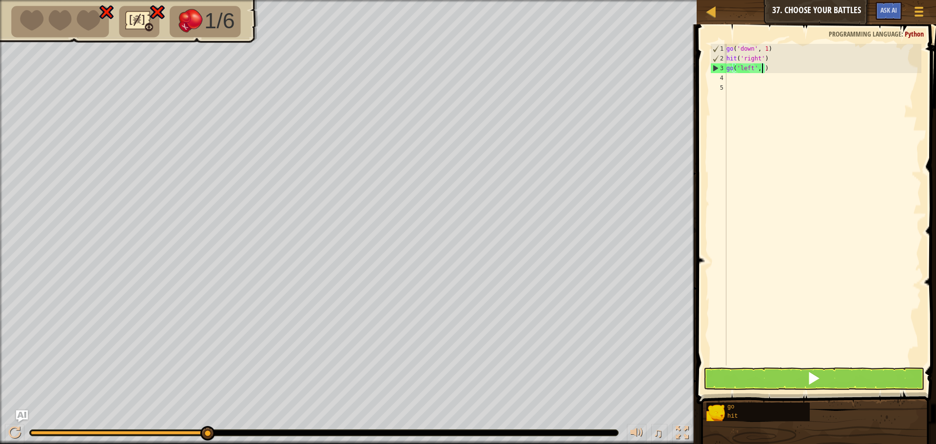
type textarea "go('left', 1)"
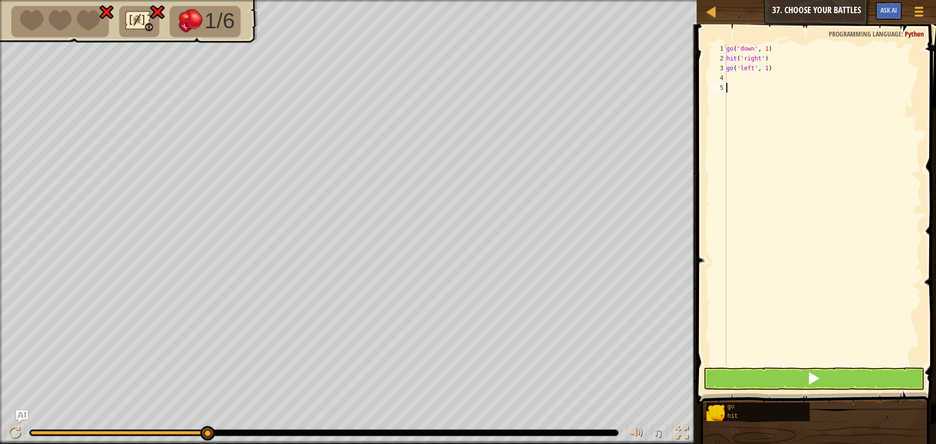
click at [729, 82] on div "go ( 'down' , 1 ) hit ( 'right' ) go ( 'left' , 1 )" at bounding box center [823, 214] width 197 height 341
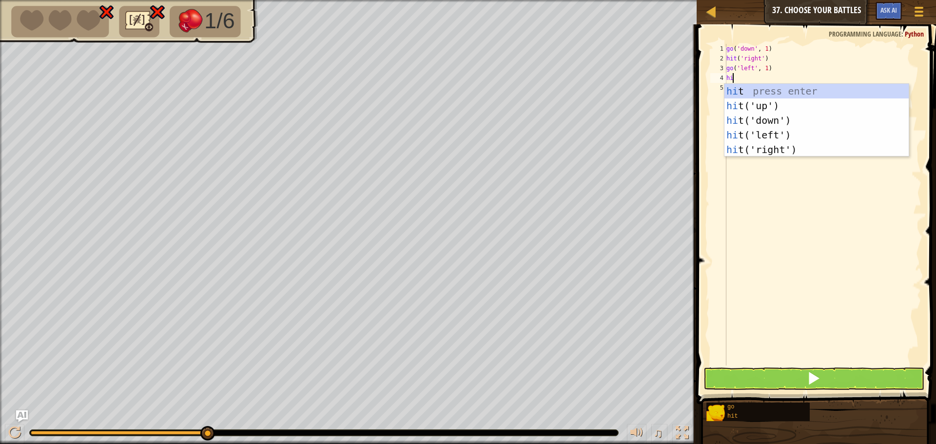
type textarea "hit"
click at [744, 118] on div "hit press enter hit ('up') press enter hit ('down') press enter hit ('left') pr…" at bounding box center [817, 135] width 184 height 102
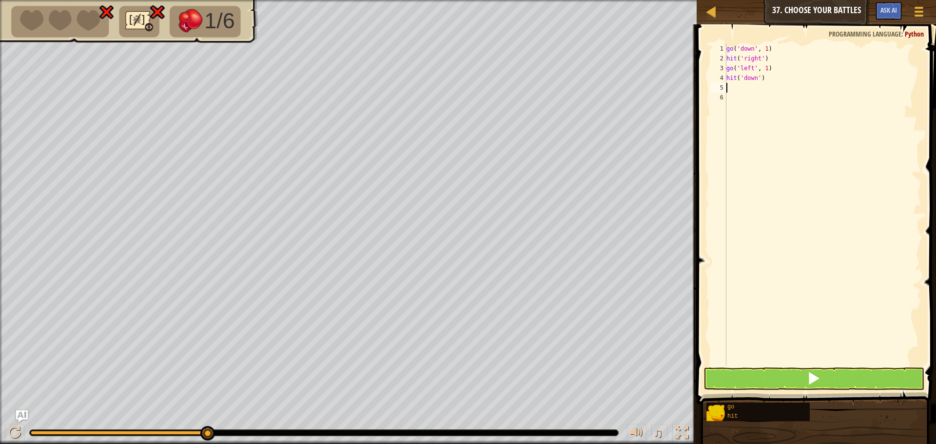
scroll to position [4, 0]
type textarea "g"
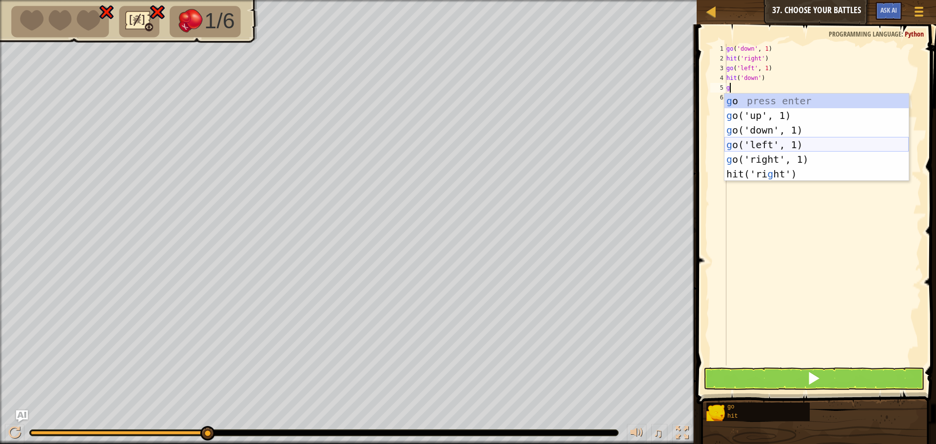
click at [763, 142] on div "g o press enter g o('up', 1) press enter g o('down', 1) press enter g o('left',…" at bounding box center [817, 152] width 184 height 117
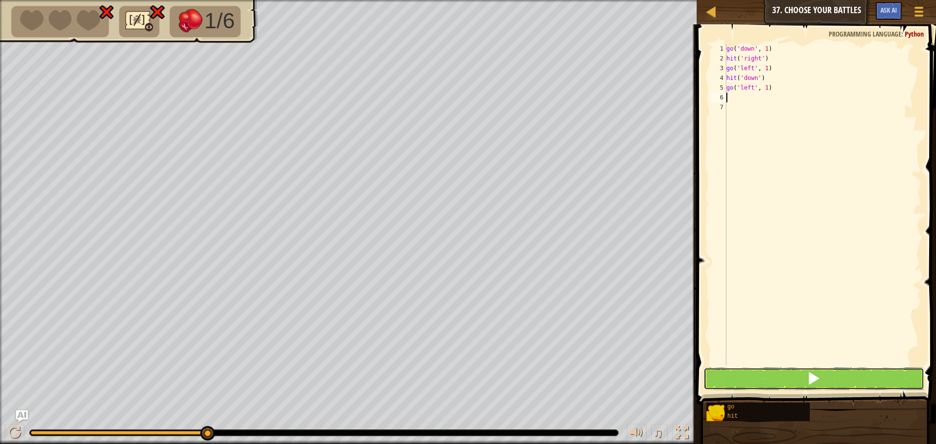
click at [866, 371] on button at bounding box center [814, 379] width 221 height 22
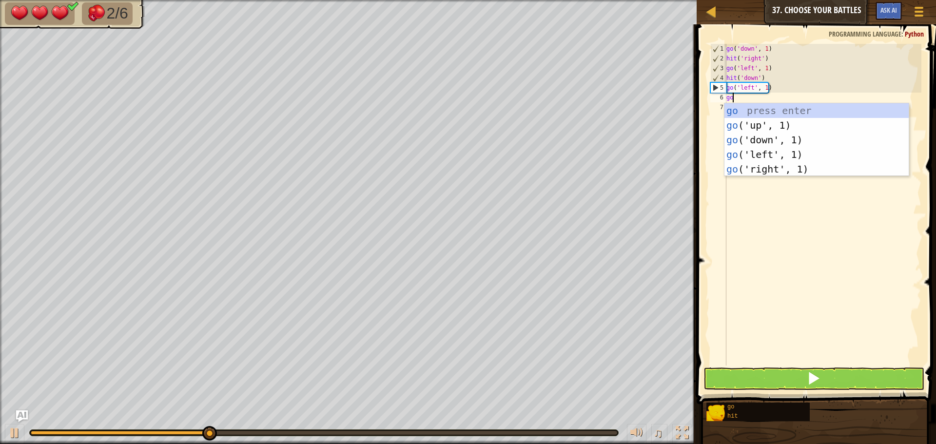
type textarea "go"
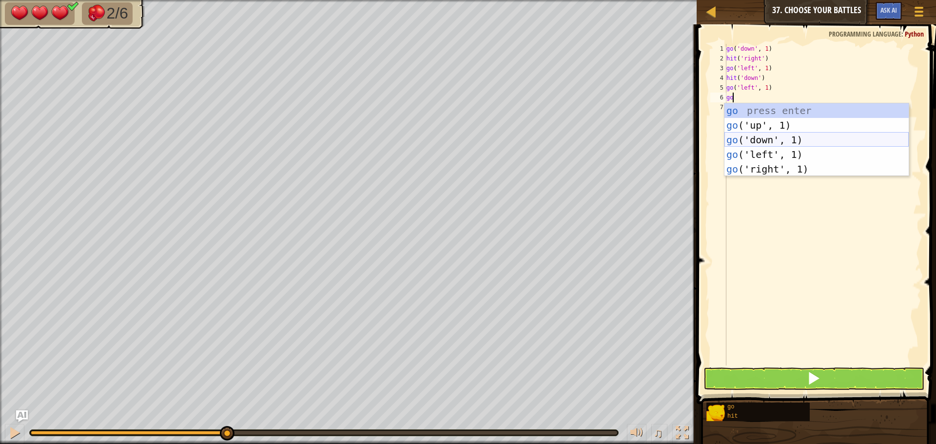
click at [746, 134] on div "go press enter go ('up', 1) press enter go ('down', 1) press enter go ('left', …" at bounding box center [817, 154] width 184 height 102
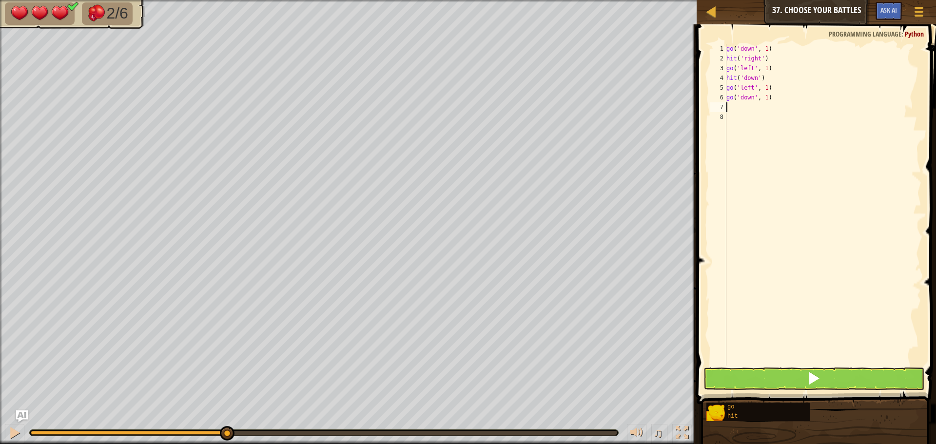
type textarea "go"
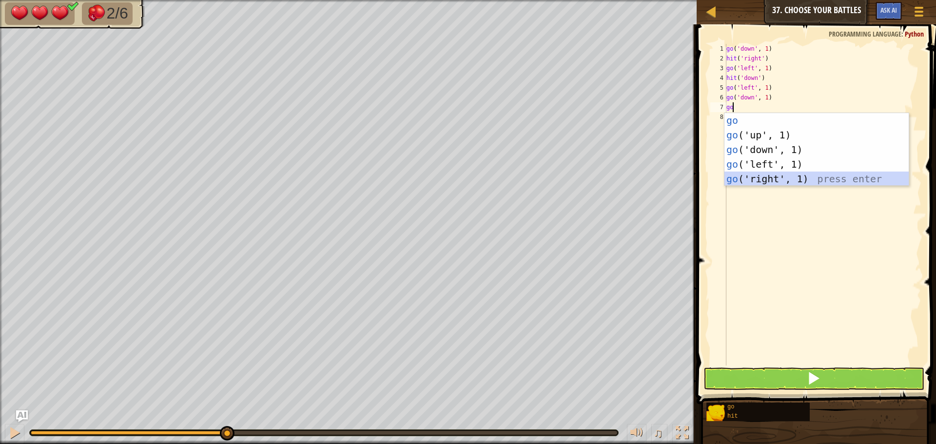
click at [759, 179] on div "go press enter go ('up', 1) press enter go ('down', 1) press enter go ('left', …" at bounding box center [817, 164] width 184 height 102
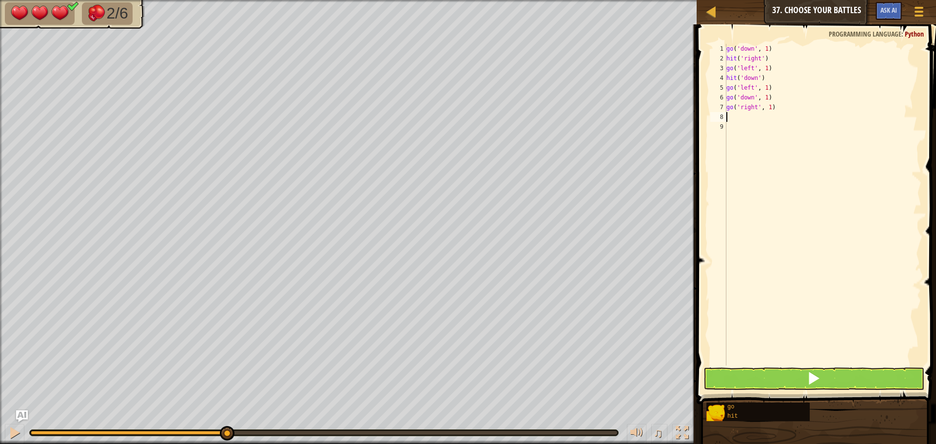
type textarea "hi"
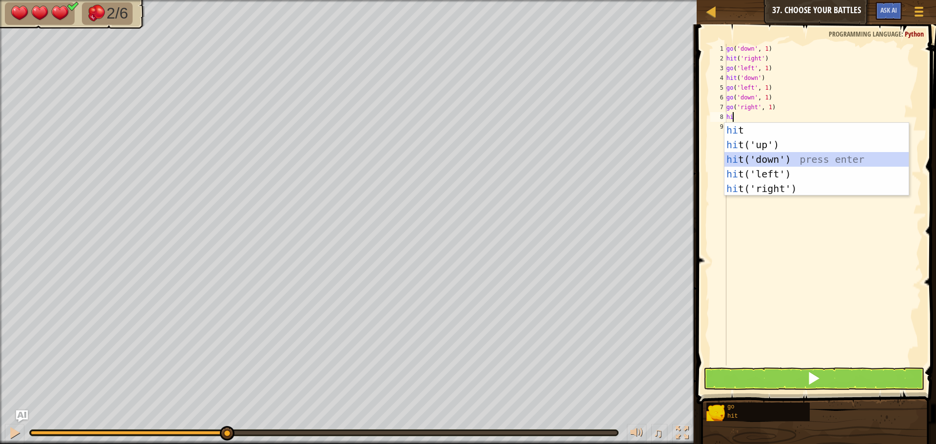
click at [758, 158] on div "hi t press enter hi t('up') press enter hi t('down') press enter hi t('left') p…" at bounding box center [817, 174] width 184 height 102
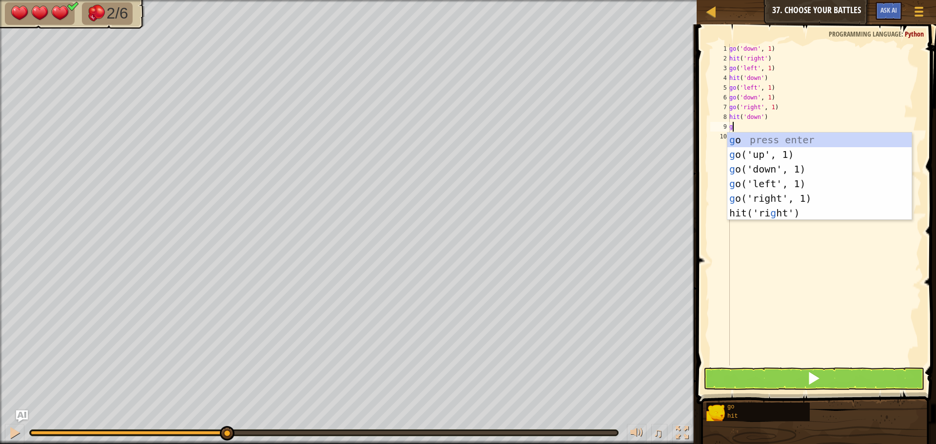
type textarea "go"
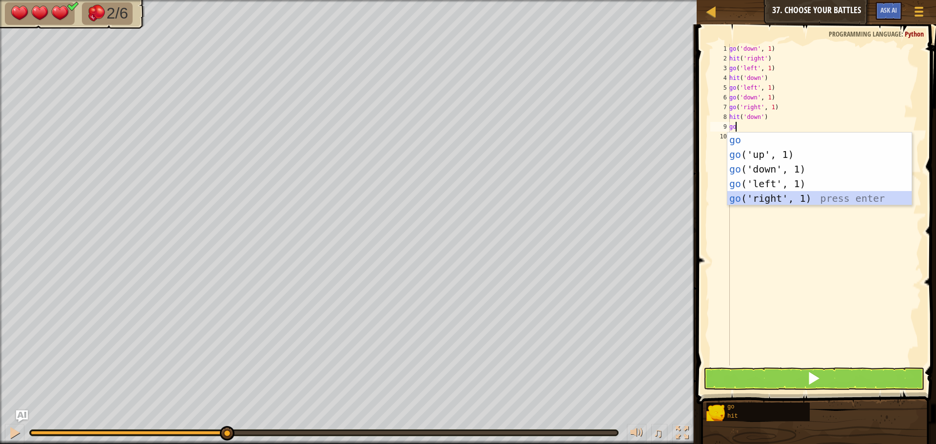
click at [768, 198] on div "go press enter go ('up', 1) press enter go ('down', 1) press enter go ('left', …" at bounding box center [820, 184] width 184 height 102
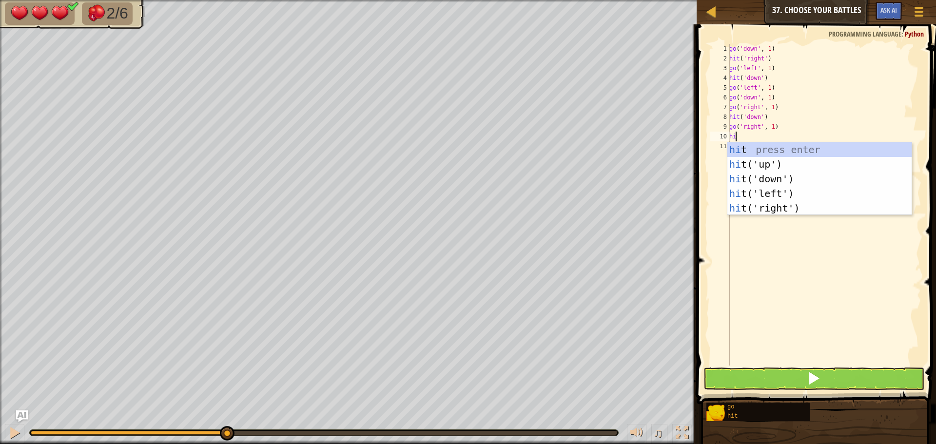
type textarea "hit"
click at [764, 176] on div "hit press enter hit ('up') press enter hit ('down') press enter hit ('left') pr…" at bounding box center [820, 193] width 184 height 102
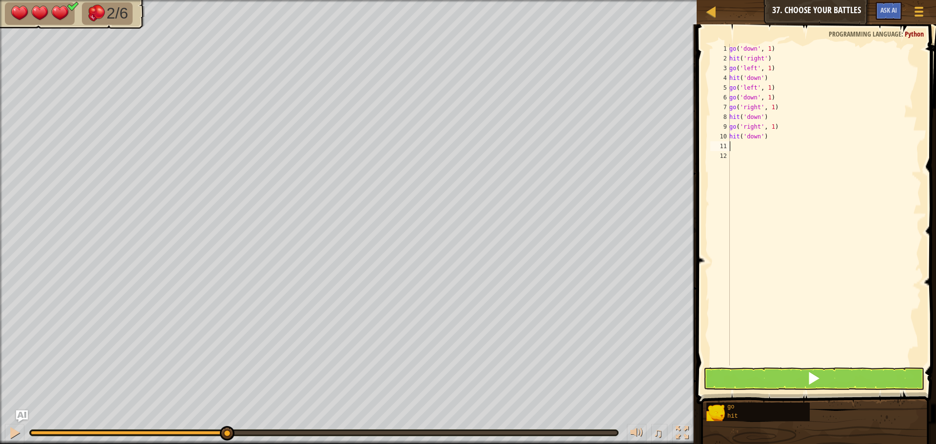
scroll to position [4, 0]
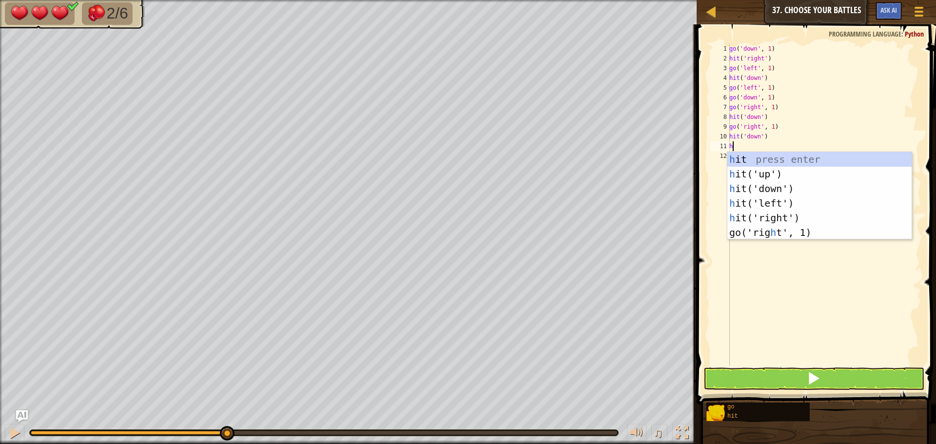
type textarea "hi"
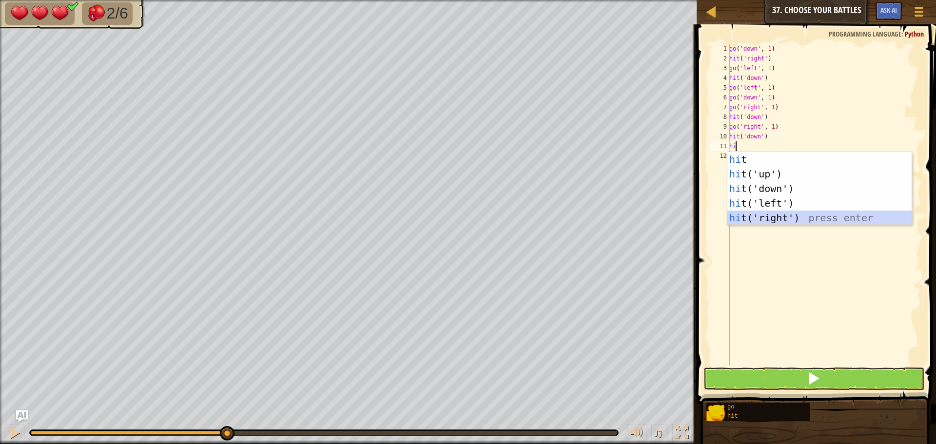
click at [780, 217] on div "hi t press enter hi t('up') press enter hi t('down') press enter hi t('left') p…" at bounding box center [820, 203] width 184 height 102
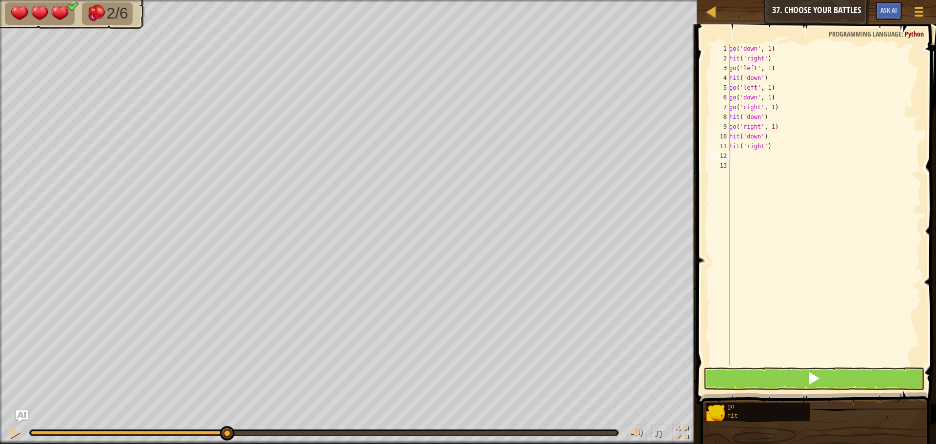
type textarea "g"
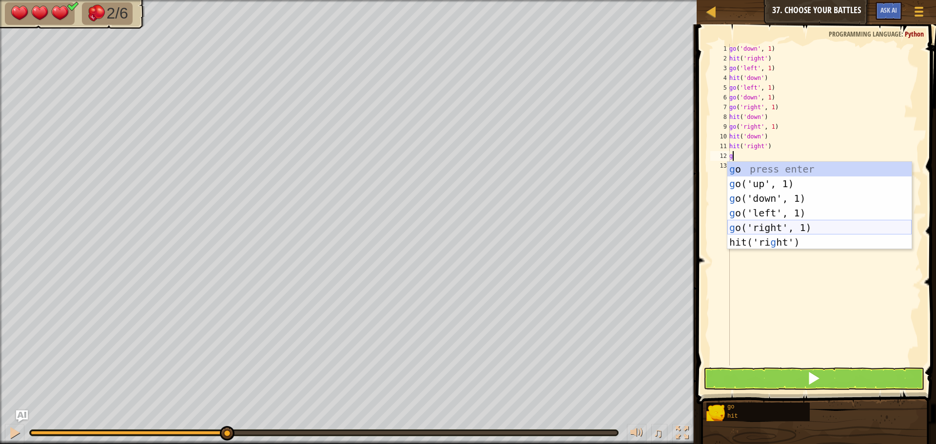
click at [779, 223] on div "g o press enter g o('up', 1) press enter g o('down', 1) press enter g o('left',…" at bounding box center [820, 220] width 184 height 117
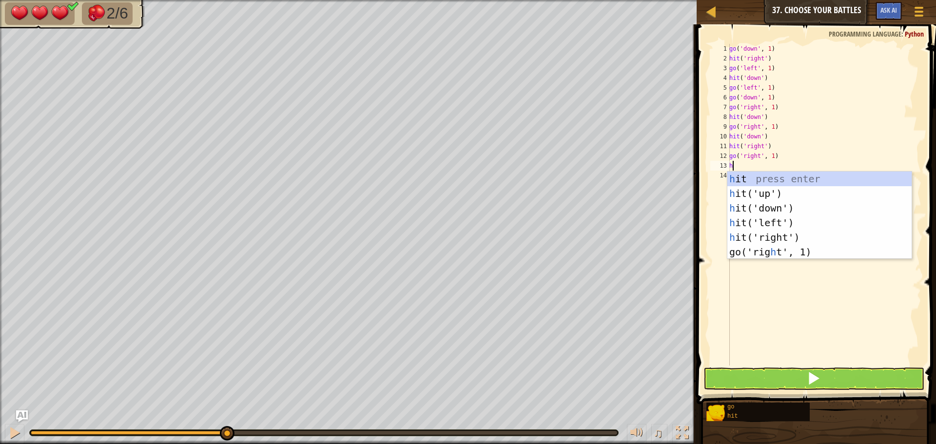
type textarea "hi"
click at [771, 205] on div "hi t press enter hi t('up') press enter hi t('down') press enter hi t('left') p…" at bounding box center [820, 223] width 184 height 102
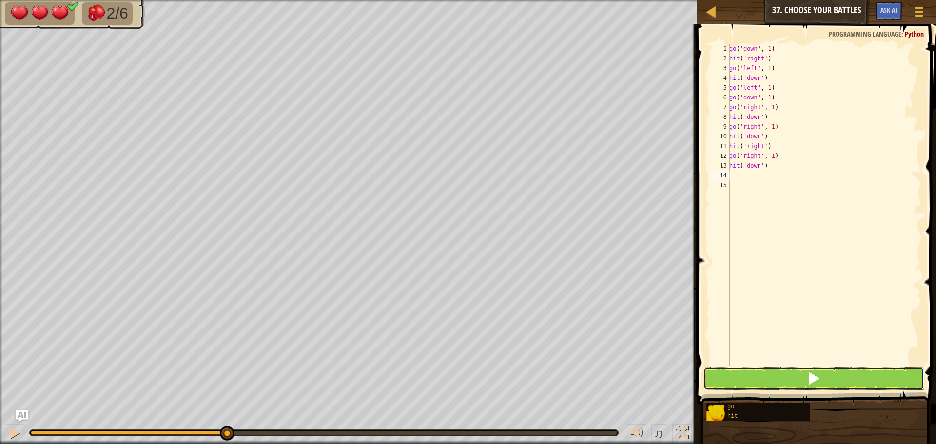
click at [799, 375] on button at bounding box center [814, 379] width 221 height 22
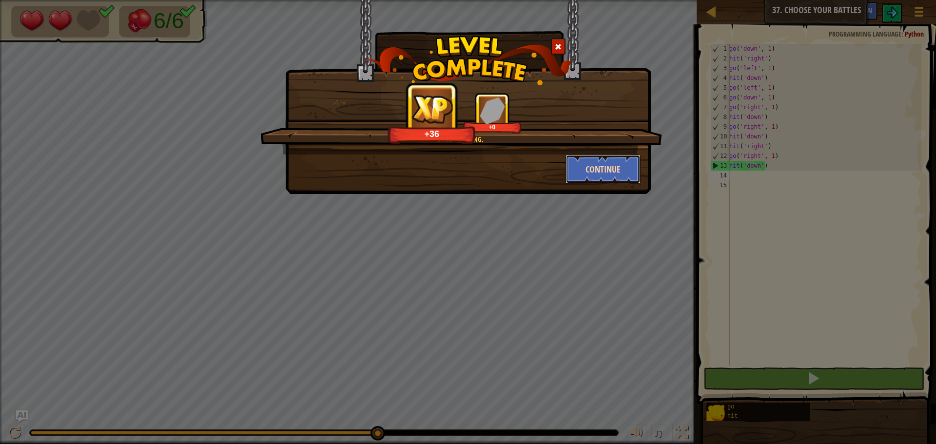
click at [614, 168] on button "Continue" at bounding box center [604, 169] width 76 height 29
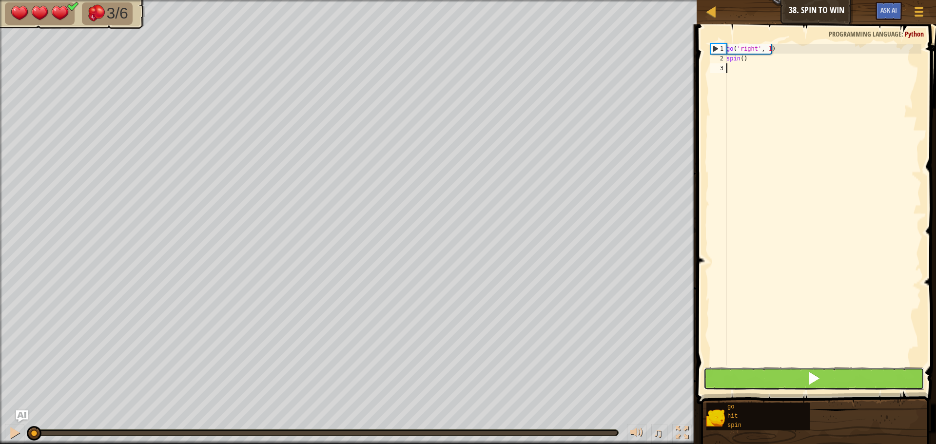
click at [811, 369] on button at bounding box center [814, 379] width 221 height 22
click at [816, 370] on button at bounding box center [814, 379] width 221 height 22
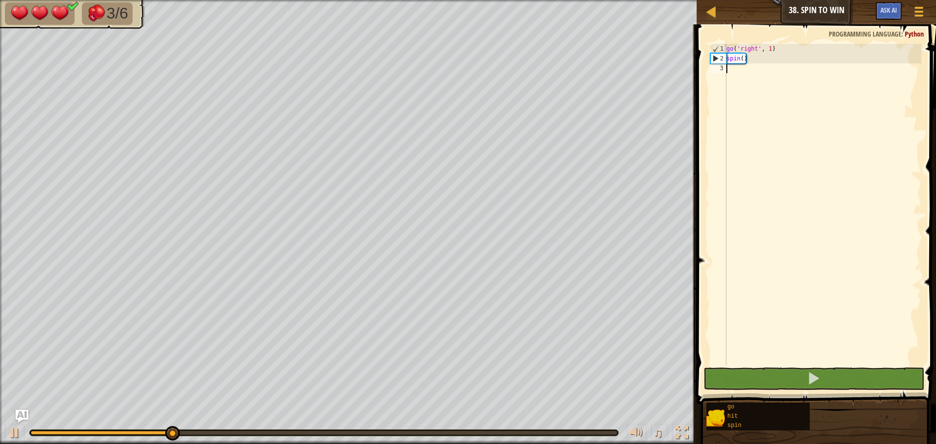
click at [20, 418] on img "Ask AI" at bounding box center [22, 416] width 13 height 13
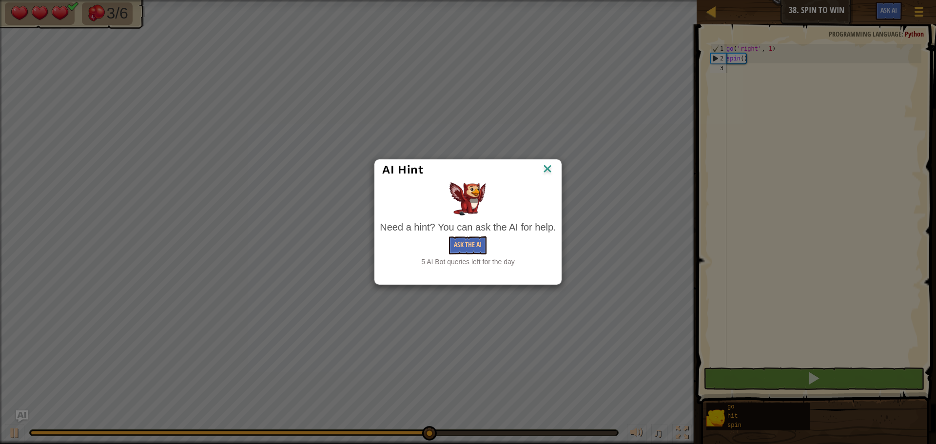
click at [540, 170] on div "AI Hint" at bounding box center [467, 169] width 171 height 15
click at [550, 169] on img at bounding box center [547, 169] width 13 height 15
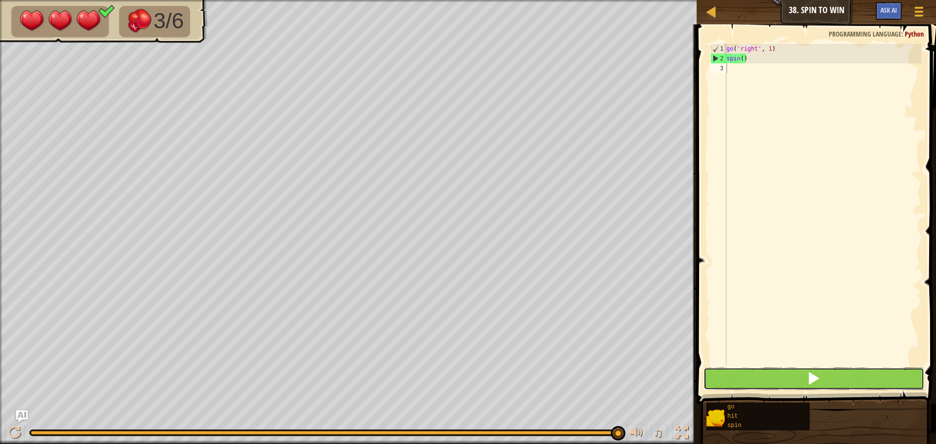
click at [865, 376] on button at bounding box center [814, 379] width 221 height 22
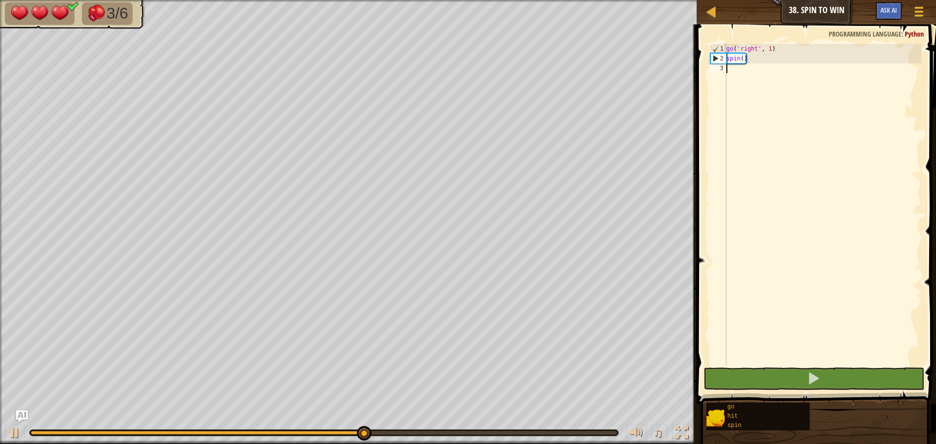
type textarea "g"
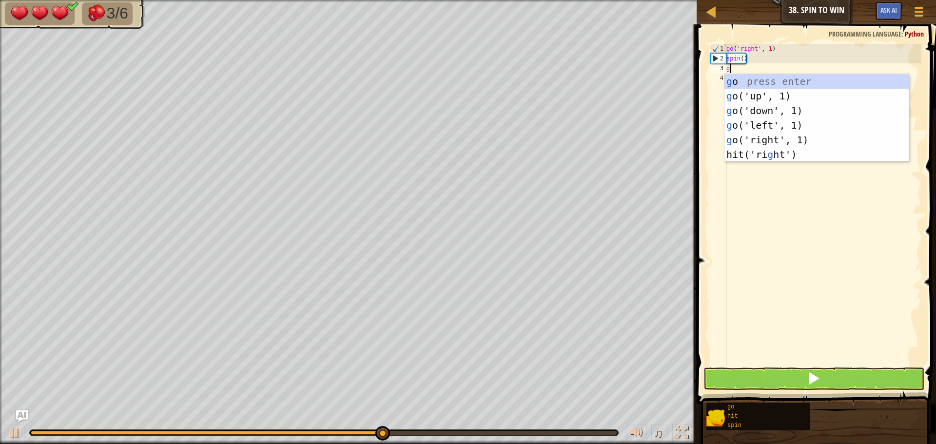
scroll to position [4, 0]
click at [761, 136] on div "g o press enter g o('up', 1) press enter g o('down', 1) press enter g o('left',…" at bounding box center [817, 132] width 184 height 117
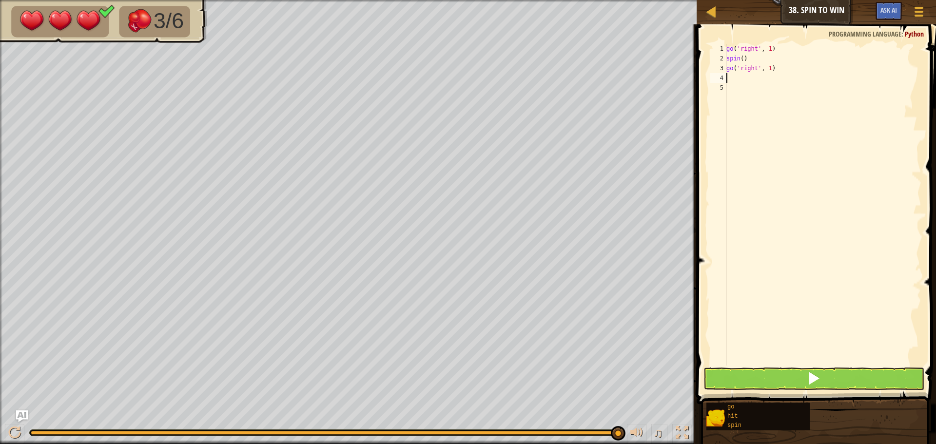
click at [766, 66] on div "go ( 'right' , 1 ) spin ( ) go ( 'right' , 1 )" at bounding box center [823, 214] width 197 height 341
type textarea "go('right', )"
click at [729, 76] on div "go ( 'right' , 1 ) spin ( ) go ( 'right' , )" at bounding box center [823, 214] width 197 height 341
type textarea "s"
click at [770, 87] on div "s pin press enter" at bounding box center [817, 106] width 184 height 44
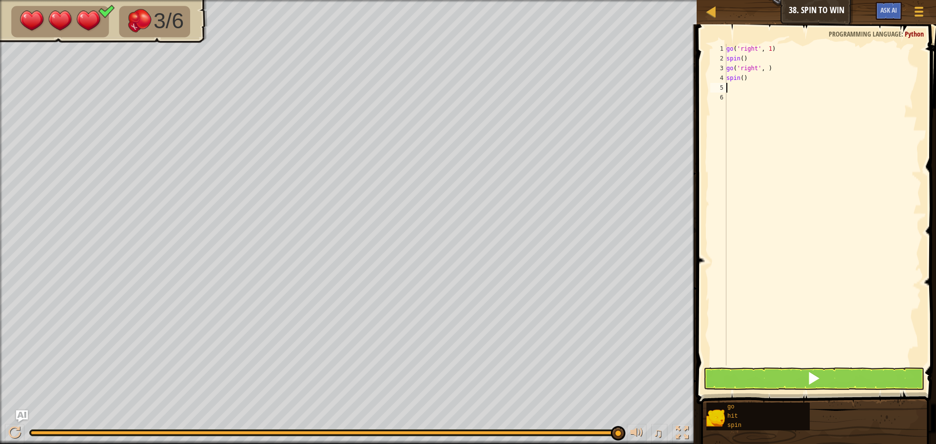
click at [760, 67] on div "go ( 'right' , 1 ) spin ( ) go ( 'right' , ) spin ( )" at bounding box center [823, 214] width 197 height 341
click at [765, 68] on div "go ( 'right' , 1 ) spin ( ) go ( 'right' , ) spin ( )" at bounding box center [823, 214] width 197 height 341
type textarea "go('right',2)"
click at [853, 381] on button at bounding box center [814, 379] width 221 height 22
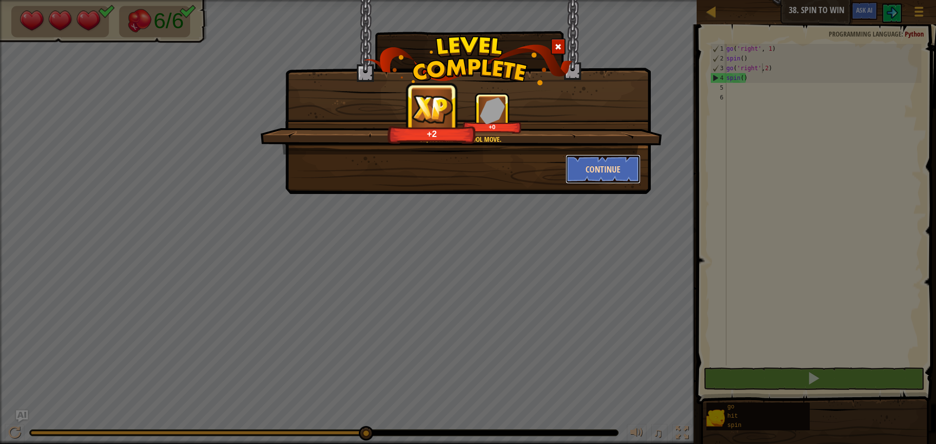
click at [607, 164] on button "Continue" at bounding box center [604, 169] width 76 height 29
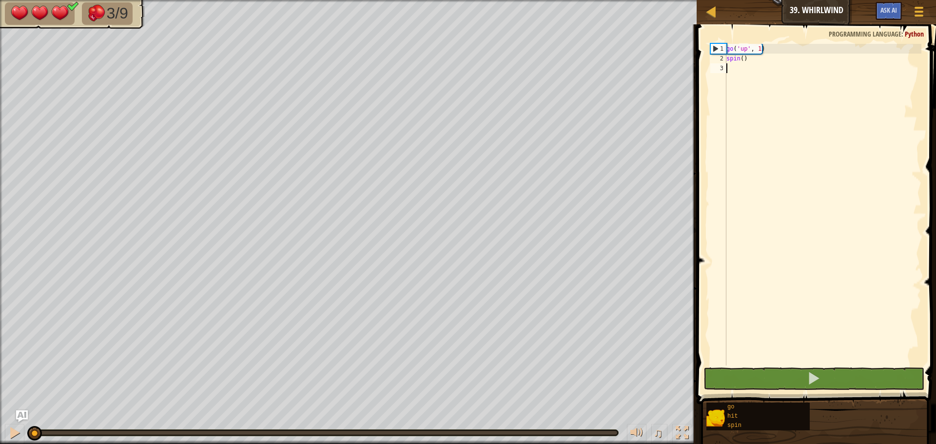
click at [780, 391] on span at bounding box center [817, 200] width 247 height 409
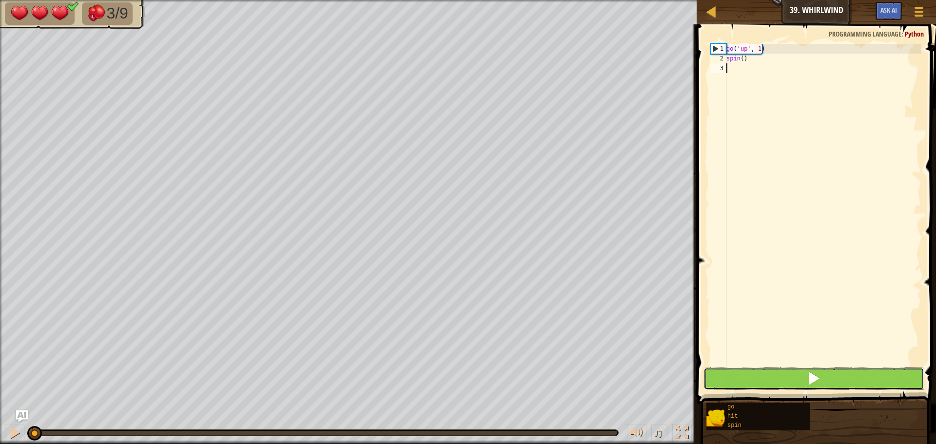
click at [774, 383] on button at bounding box center [814, 379] width 221 height 22
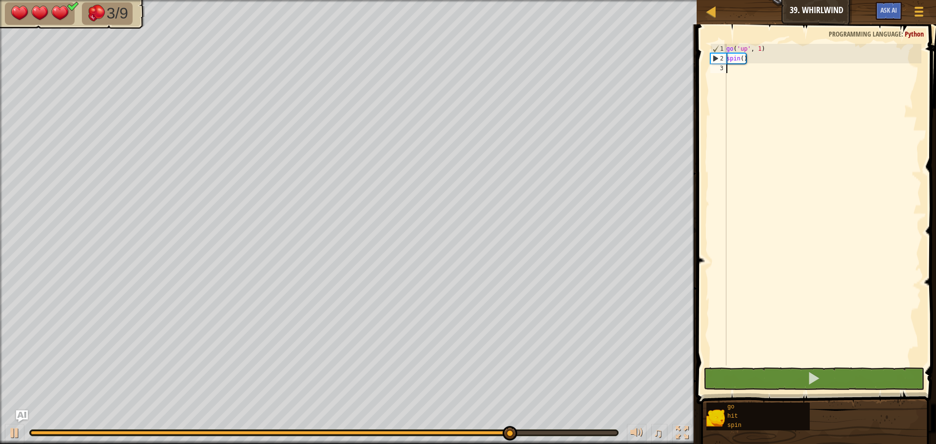
type textarea "g"
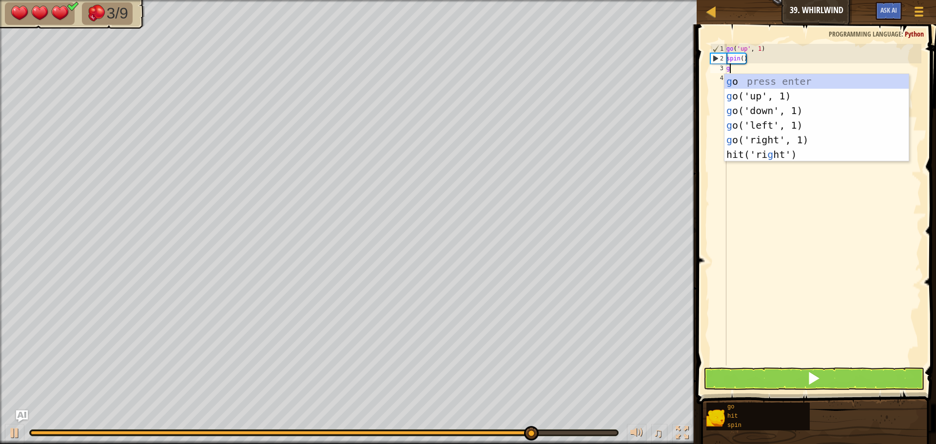
scroll to position [4, 0]
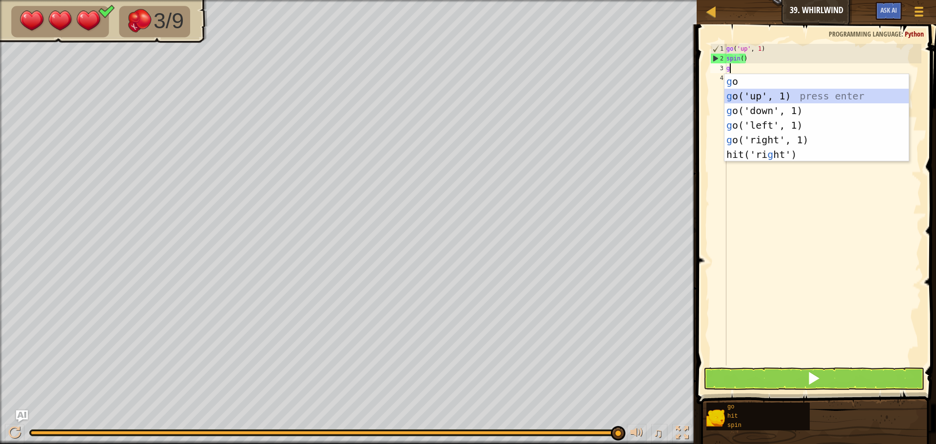
click at [748, 98] on div "g o press enter g o('up', 1) press enter g o('down', 1) press enter g o('left',…" at bounding box center [817, 132] width 184 height 117
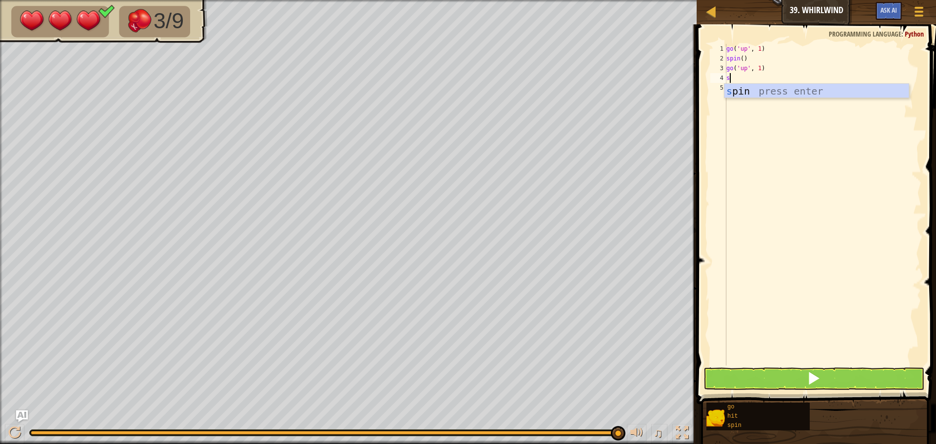
type textarea "sp"
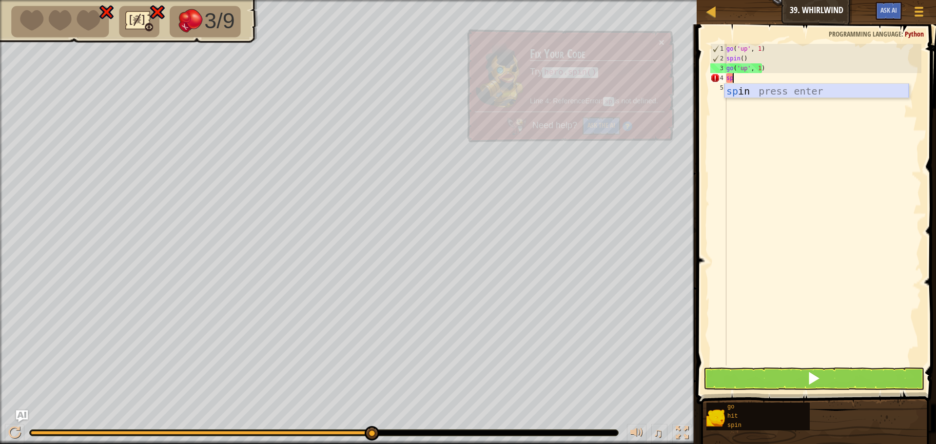
click at [746, 91] on div "sp in press enter" at bounding box center [817, 106] width 184 height 44
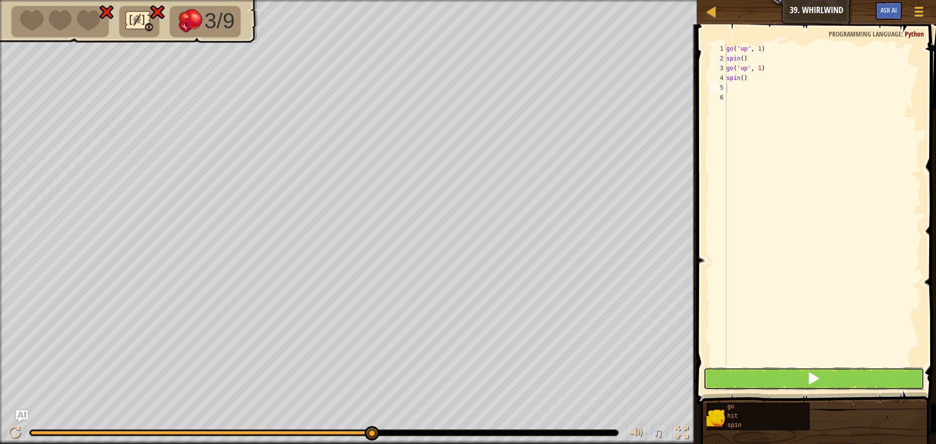
click at [829, 379] on button at bounding box center [814, 379] width 221 height 22
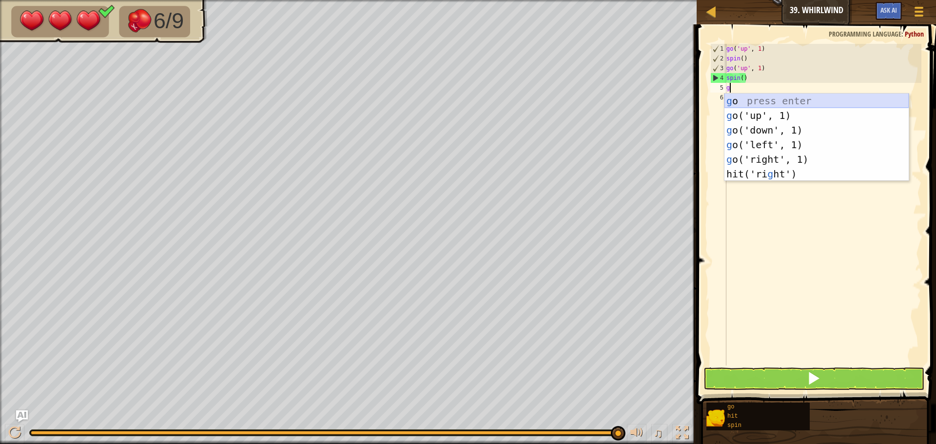
click at [734, 107] on div "g o press enter g o('up', 1) press enter g o('down', 1) press enter g o('left',…" at bounding box center [817, 152] width 184 height 117
type textarea "go('up', 1)"
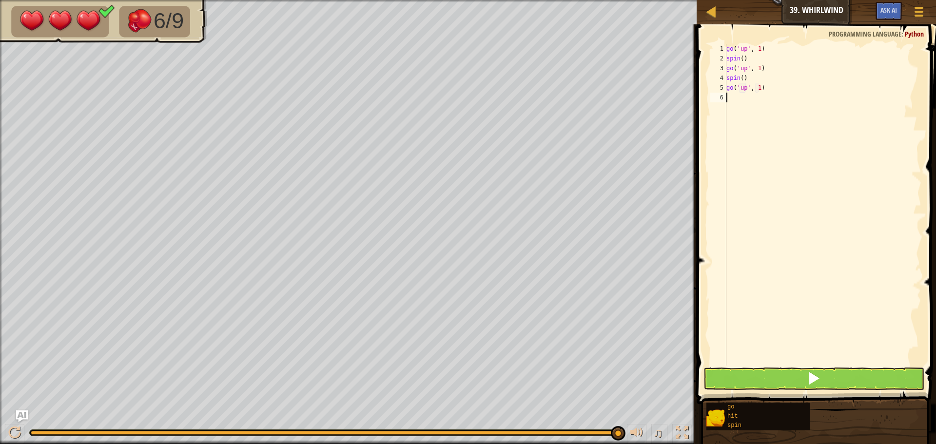
click at [733, 98] on div "go ( 'up' , 1 ) spin ( ) go ( 'up' , 1 ) spin ( ) go ( 'up' , 1 )" at bounding box center [823, 214] width 197 height 341
type textarea "s"
click at [727, 108] on div "s pin press enter" at bounding box center [817, 125] width 184 height 44
click at [865, 377] on button at bounding box center [814, 379] width 221 height 22
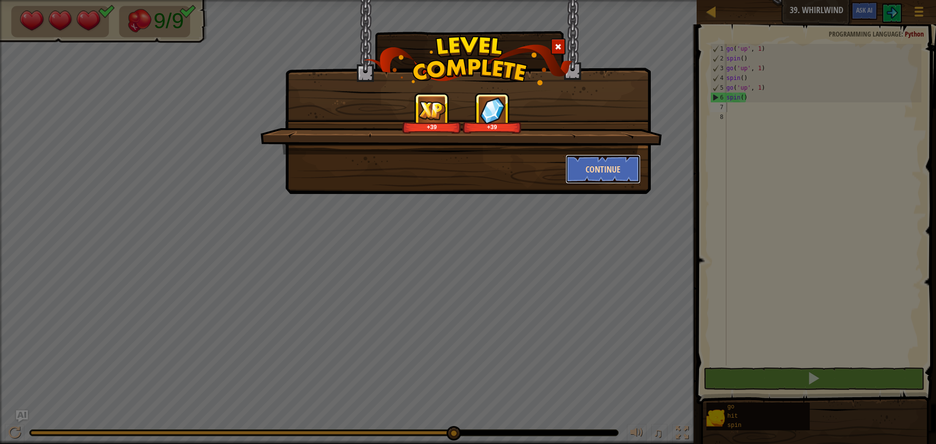
click at [602, 170] on button "Continue" at bounding box center [604, 169] width 76 height 29
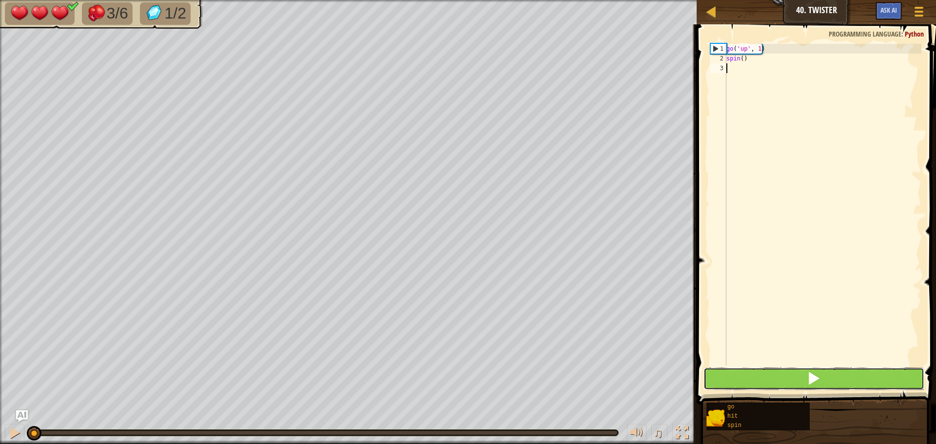
click at [834, 376] on button at bounding box center [814, 379] width 221 height 22
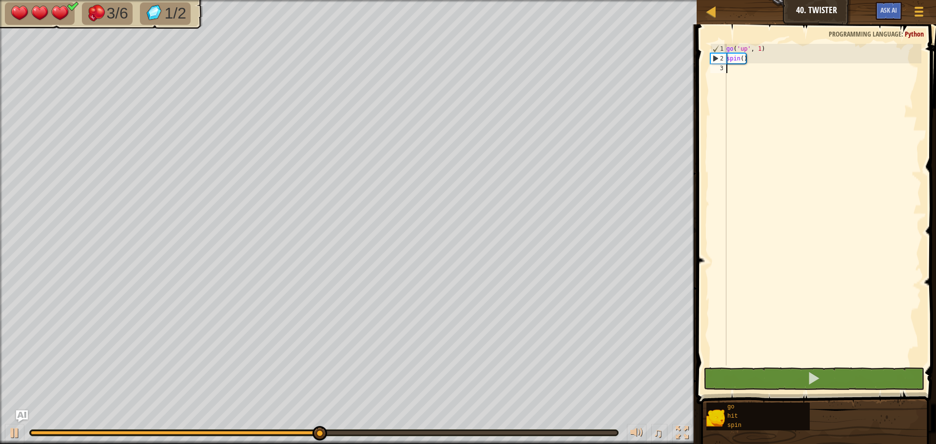
type textarea "go"
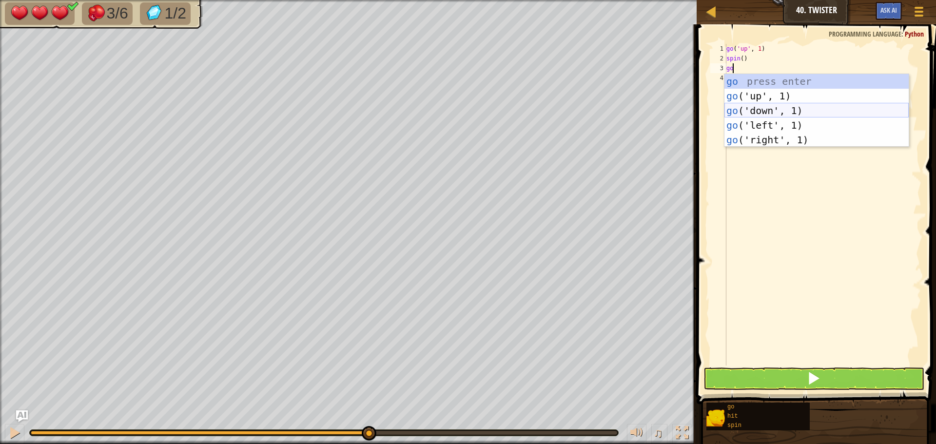
click at [768, 106] on div "go press enter go ('up', 1) press enter go ('down', 1) press enter go ('left', …" at bounding box center [817, 125] width 184 height 102
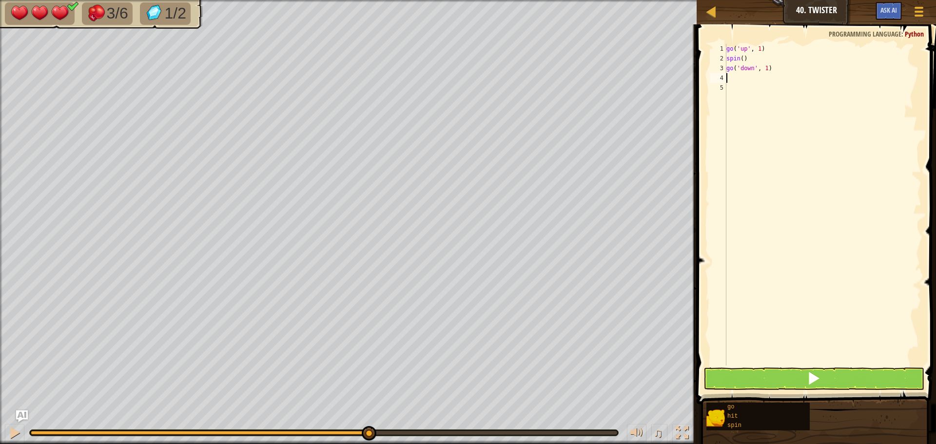
click at [764, 68] on div "go ( 'up' , 1 ) spin ( ) go ( 'down' , 1 )" at bounding box center [823, 214] width 197 height 341
type textarea "go('down', 2)"
click at [734, 78] on div "go ( 'up' , 1 ) spin ( ) go ( 'down' , 2 )" at bounding box center [823, 214] width 197 height 341
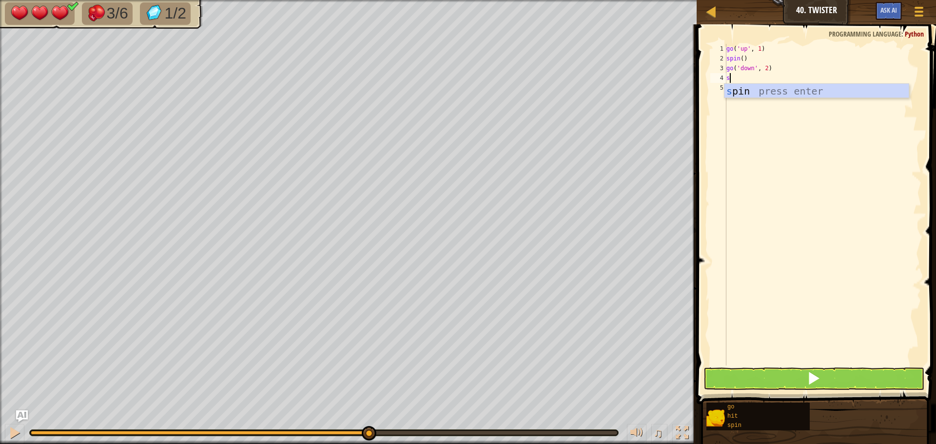
type textarea "sp"
click at [756, 97] on div "sp in press enter" at bounding box center [817, 106] width 184 height 44
click at [844, 377] on button at bounding box center [814, 379] width 221 height 22
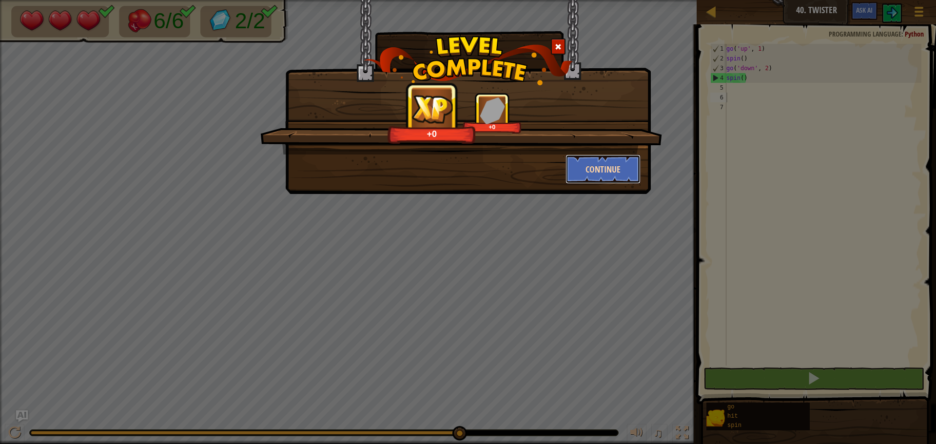
click at [613, 173] on button "Continue" at bounding box center [604, 169] width 76 height 29
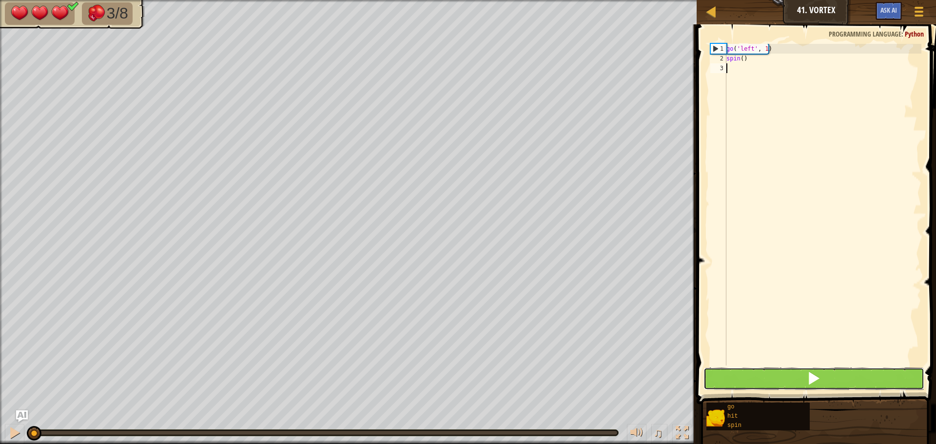
click at [839, 383] on button at bounding box center [814, 379] width 221 height 22
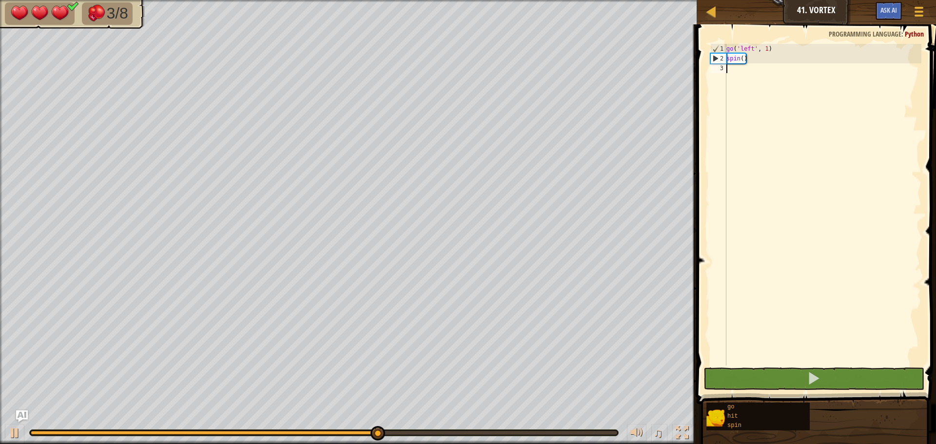
scroll to position [4, 0]
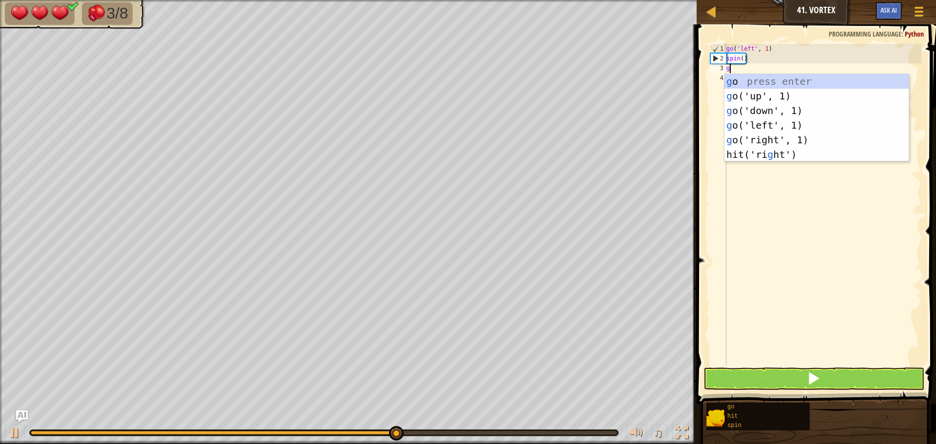
type textarea "go"
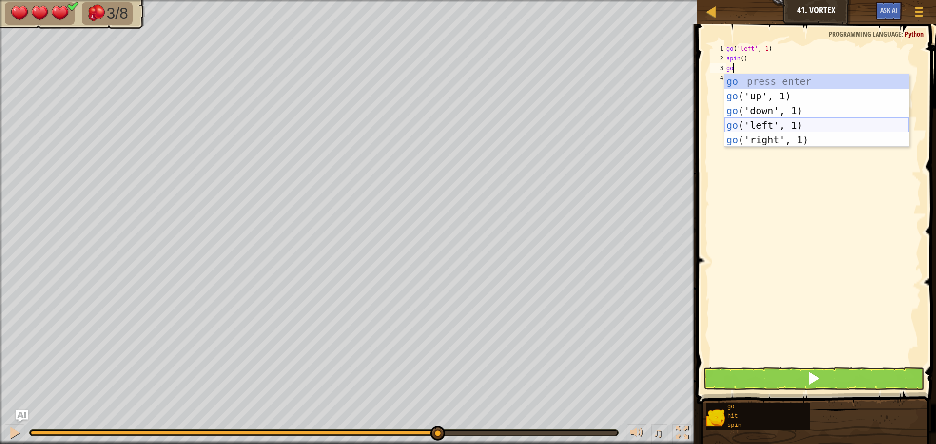
click at [765, 121] on div "go press enter go ('up', 1) press enter go ('down', 1) press enter go ('left', …" at bounding box center [817, 125] width 184 height 102
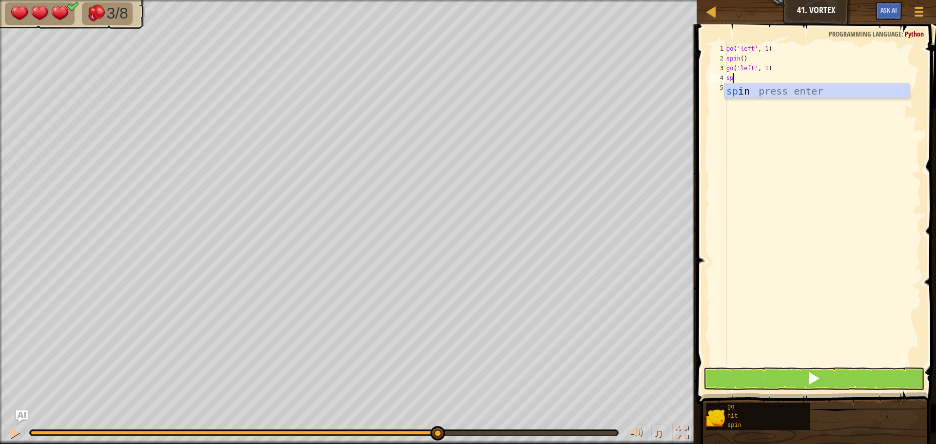
type textarea "spi"
click at [753, 92] on div "spi n press enter" at bounding box center [817, 106] width 184 height 44
drag, startPoint x: 836, startPoint y: 364, endPoint x: 835, endPoint y: 385, distance: 20.5
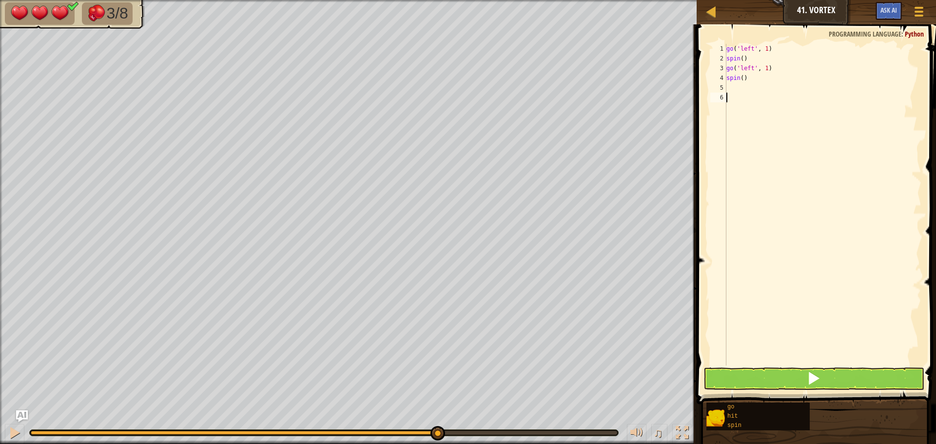
click at [835, 378] on div "1 2 3 4 5 6 go ( 'left' , 1 ) spin ( ) go ( 'left' , 1 ) spin ( ) ההההההההההההה…" at bounding box center [815, 233] width 242 height 409
click at [828, 375] on button at bounding box center [814, 379] width 221 height 22
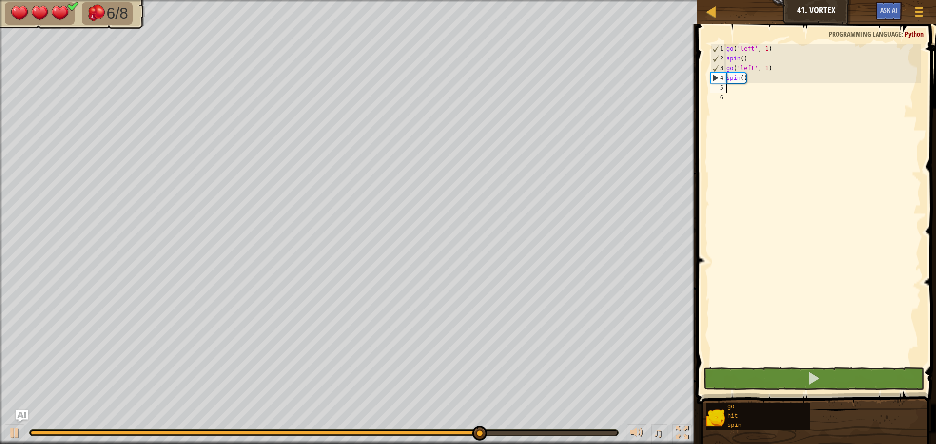
click at [729, 87] on div "go ( 'left' , 1 ) spin ( ) go ( 'left' , 1 ) spin ( )" at bounding box center [823, 214] width 197 height 341
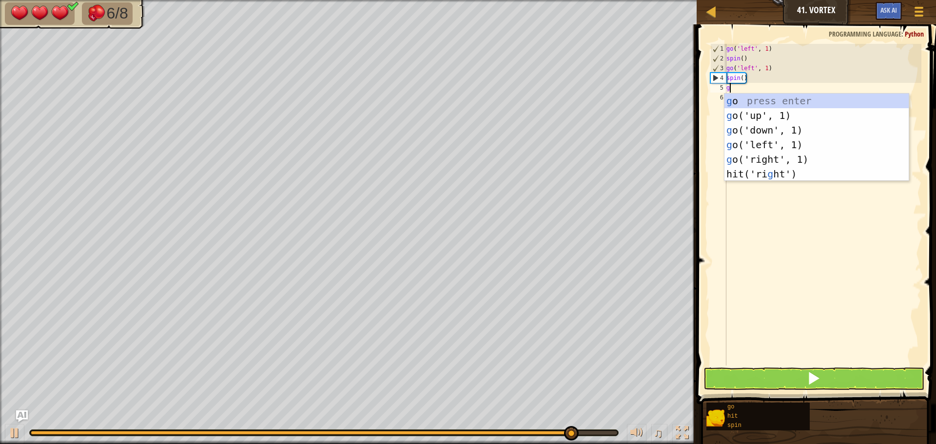
type textarea "go"
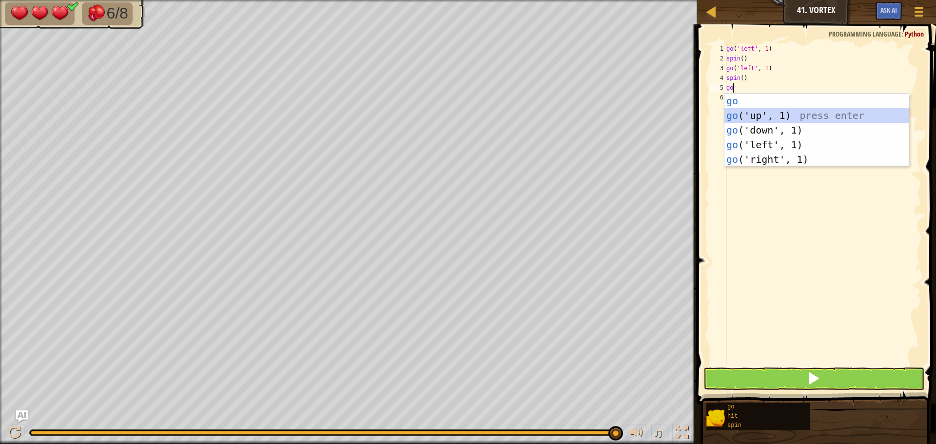
click at [765, 112] on div "go press enter go ('up', 1) press enter go ('down', 1) press enter go ('left', …" at bounding box center [817, 145] width 184 height 102
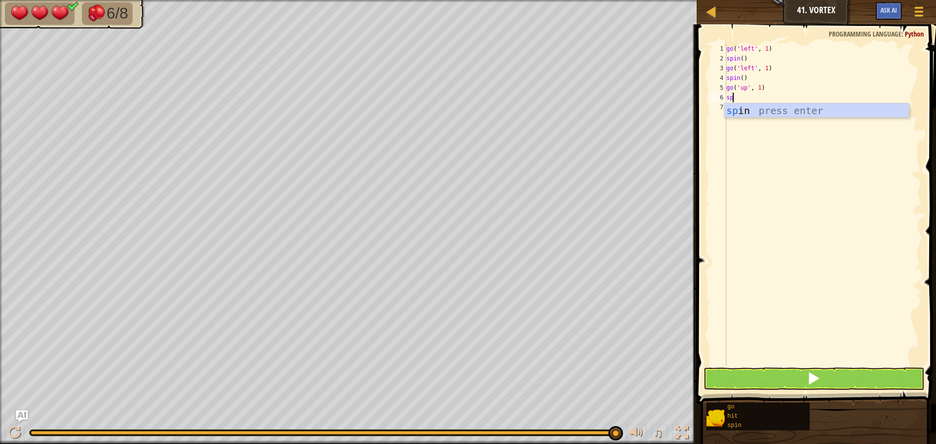
scroll to position [4, 0]
type textarea "spin"
click at [765, 112] on div "spin press enter" at bounding box center [817, 125] width 184 height 44
click at [823, 384] on button at bounding box center [814, 379] width 221 height 22
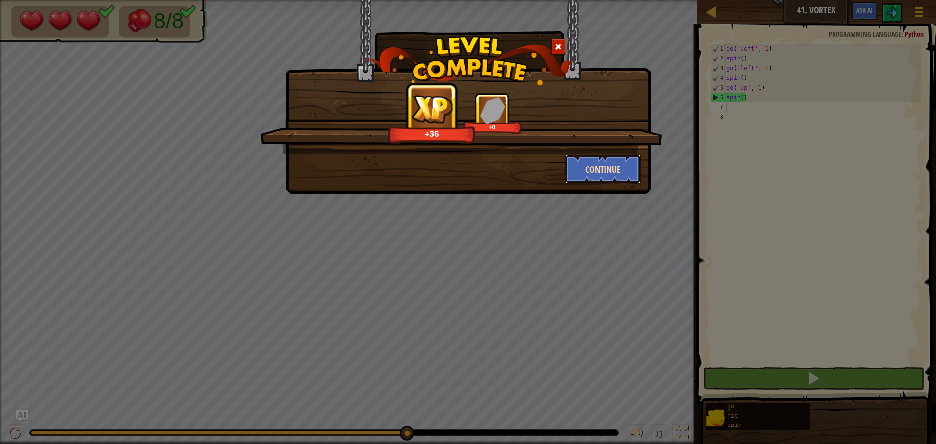
click at [624, 160] on button "Continue" at bounding box center [604, 169] width 76 height 29
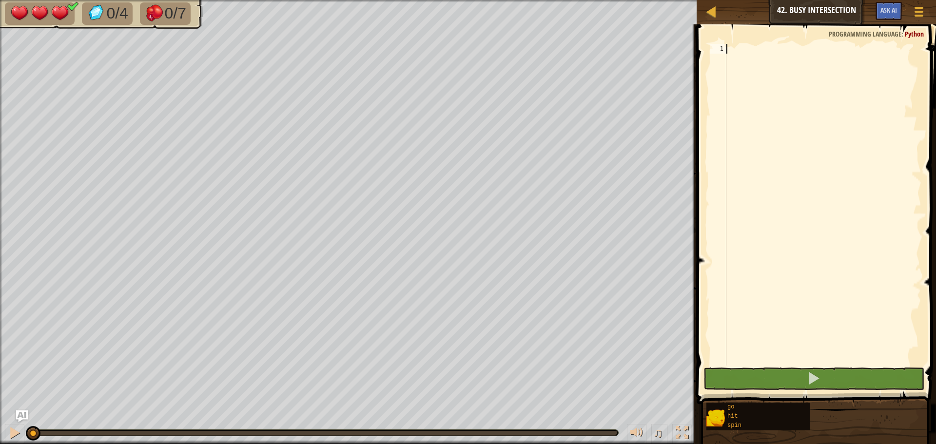
type textarea "g"
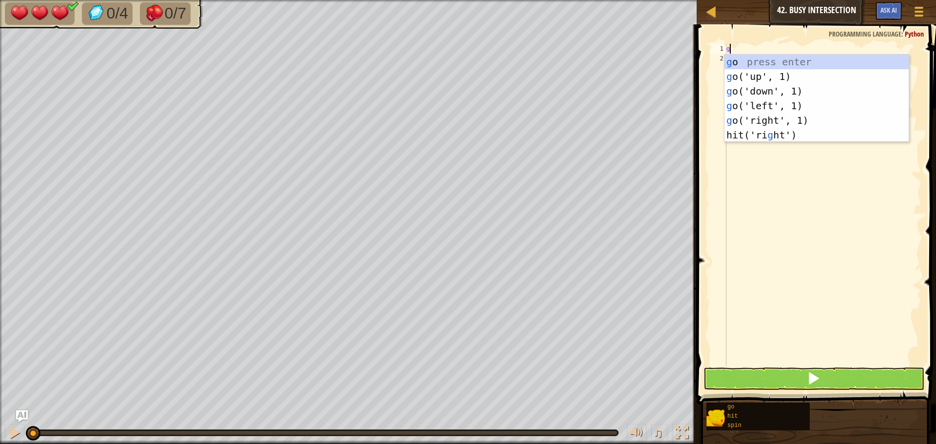
scroll to position [4, 0]
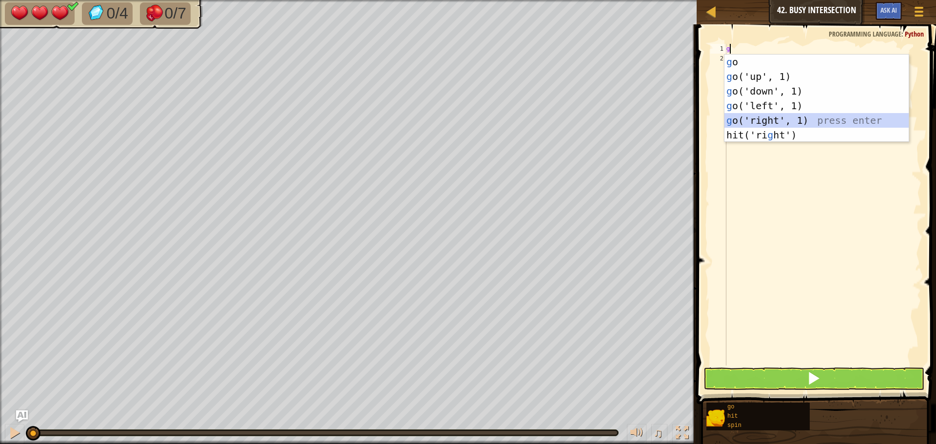
click at [783, 116] on div "g o press enter g o('up', 1) press enter g o('down', 1) press enter g o('left',…" at bounding box center [817, 113] width 184 height 117
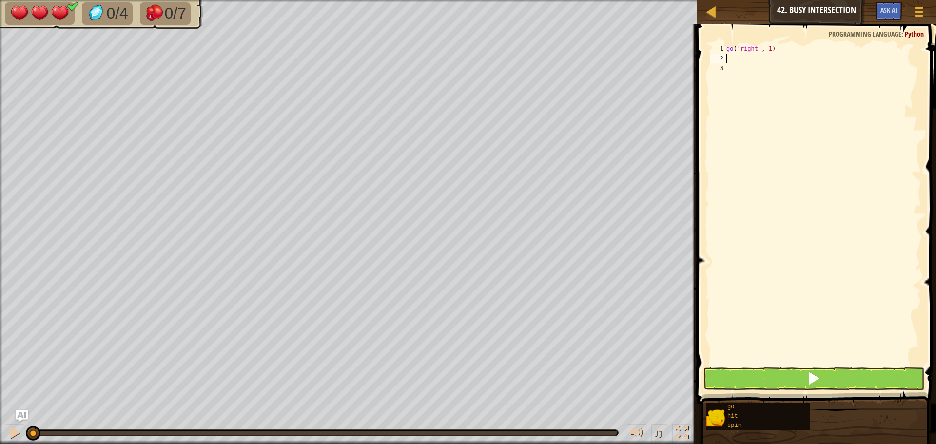
type textarea "s"
click at [760, 72] on div "s pin press enter" at bounding box center [817, 86] width 184 height 44
click at [864, 379] on button at bounding box center [814, 379] width 221 height 22
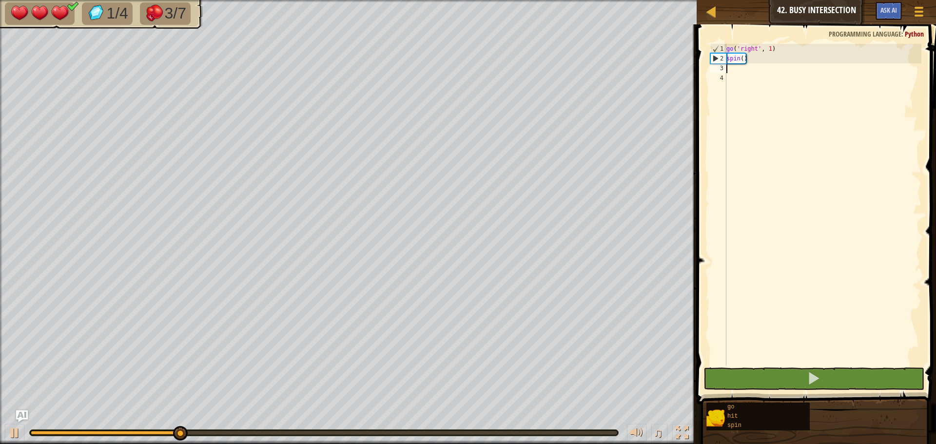
type textarea "g"
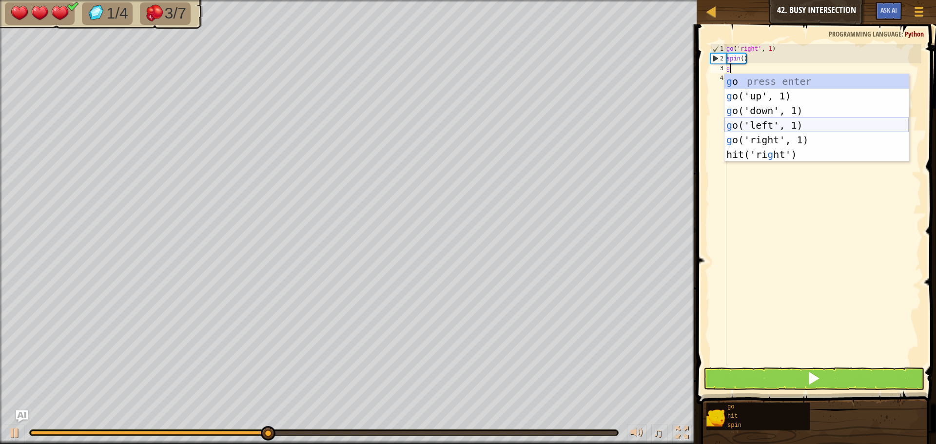
click at [766, 122] on div "g o press enter g o('up', 1) press enter g o('down', 1) press enter g o('left',…" at bounding box center [817, 132] width 184 height 117
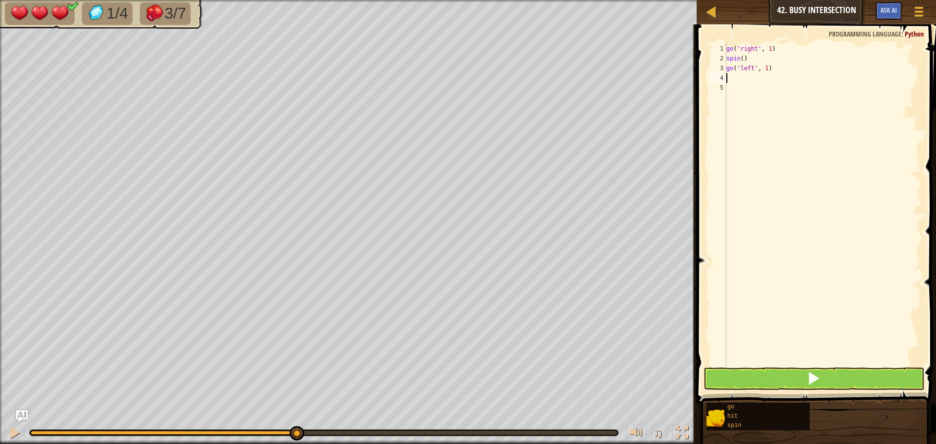
click at [764, 67] on div "go ( 'right' , 1 ) spin ( ) go ( 'left' , 1 )" at bounding box center [823, 214] width 197 height 341
type textarea "go('left', 2)"
click at [733, 77] on div "go ( 'right' , 1 ) spin ( ) go ( 'left' , 2 )" at bounding box center [823, 214] width 197 height 341
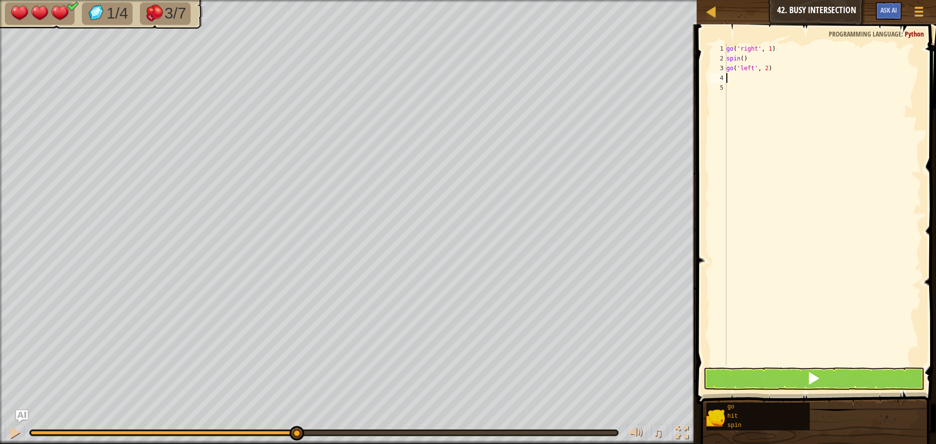
type textarea "s"
click at [731, 91] on div "s pin press enter" at bounding box center [817, 106] width 184 height 44
type textarea "g"
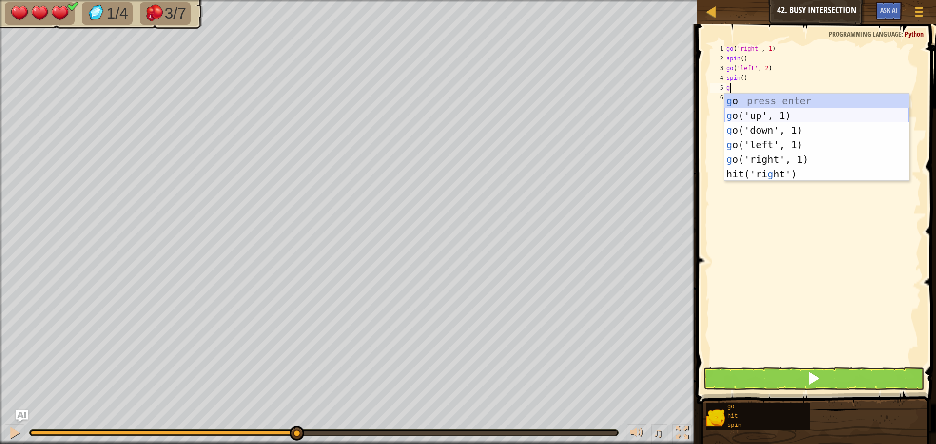
click at [749, 111] on div "g o press enter g o('up', 1) press enter g o('down', 1) press enter g o('left',…" at bounding box center [817, 152] width 184 height 117
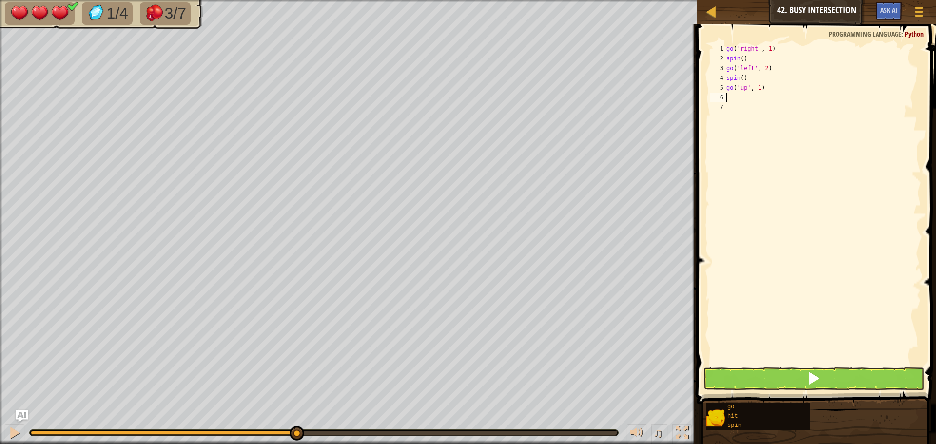
type textarea "g"
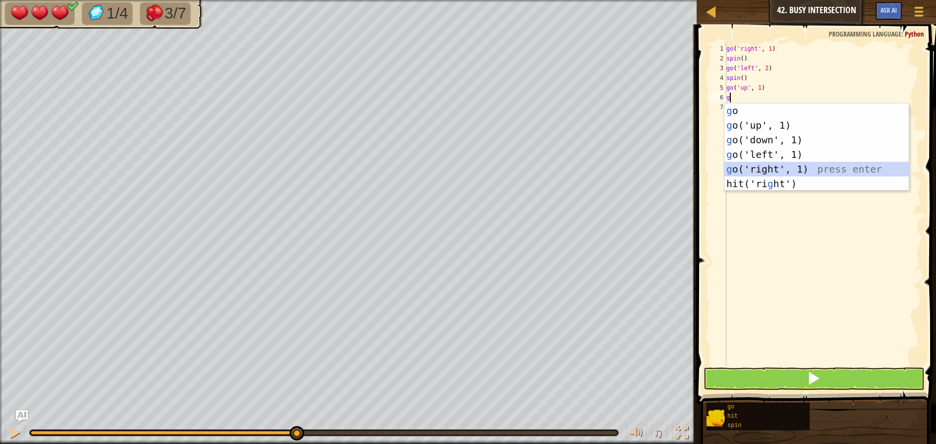
click at [768, 163] on div "g o press enter g o('up', 1) press enter g o('down', 1) press enter g o('left',…" at bounding box center [817, 161] width 184 height 117
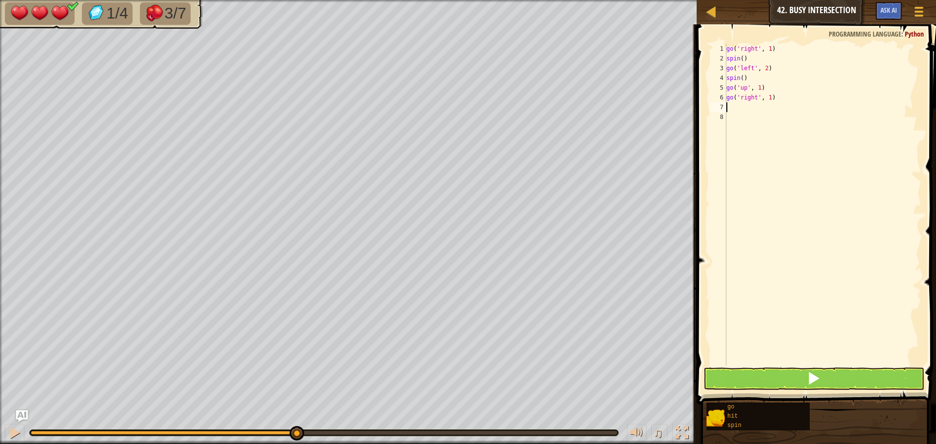
type textarea "g"
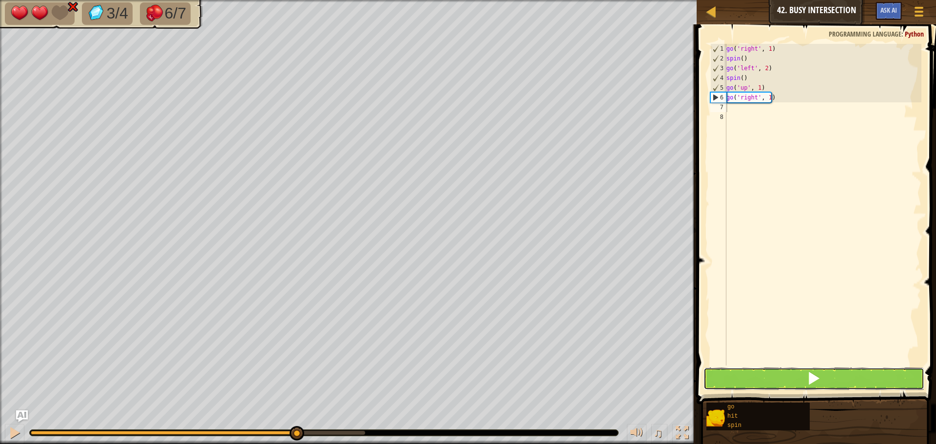
click at [804, 371] on button at bounding box center [814, 379] width 221 height 22
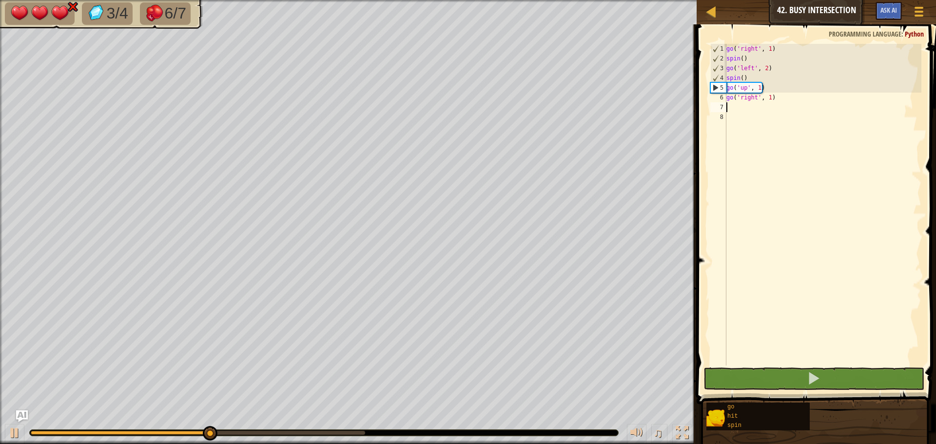
type textarea "g"
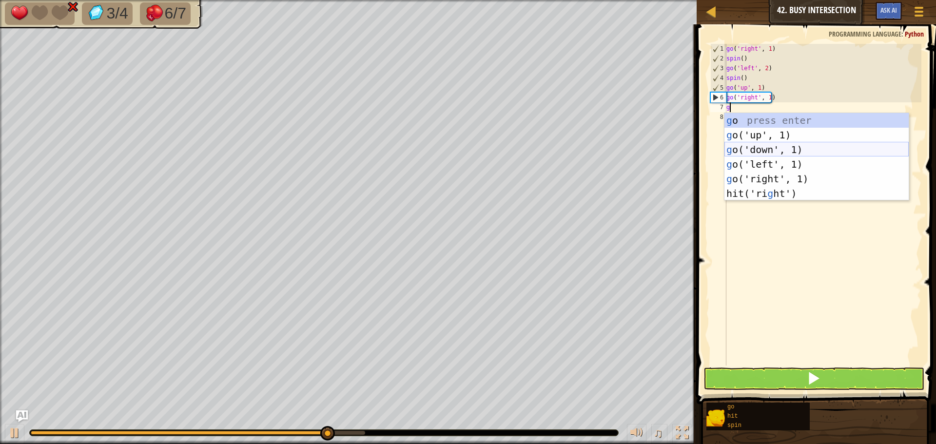
click at [756, 144] on div "g o press enter g o('up', 1) press enter g o('down', 1) press enter g o('left',…" at bounding box center [817, 171] width 184 height 117
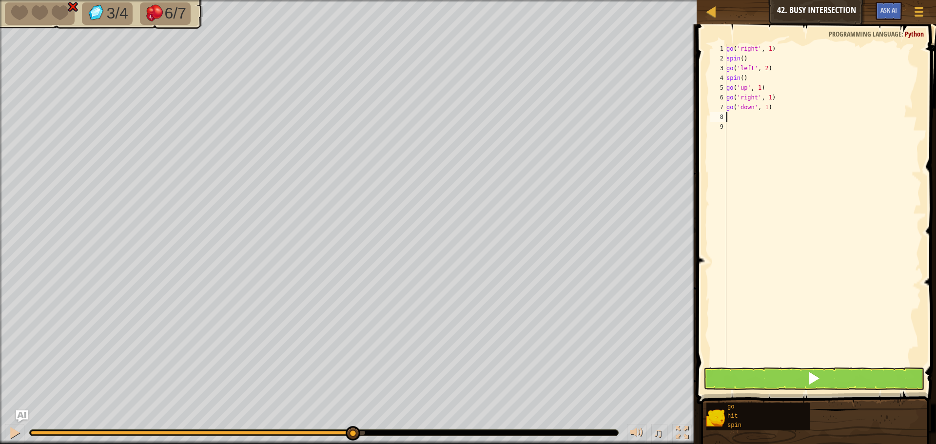
click at [763, 108] on div "go ( 'right' , 1 ) spin ( ) go ( 'left' , 2 ) spin ( ) go ( 'up' , 1 ) go ( 'ri…" at bounding box center [823, 214] width 197 height 341
click at [765, 106] on div "go ( 'right' , 1 ) spin ( ) go ( 'left' , 2 ) spin ( ) go ( 'up' , 1 ) go ( 'ri…" at bounding box center [823, 214] width 197 height 341
type textarea "go('down', 2)"
click at [815, 380] on span at bounding box center [814, 379] width 14 height 14
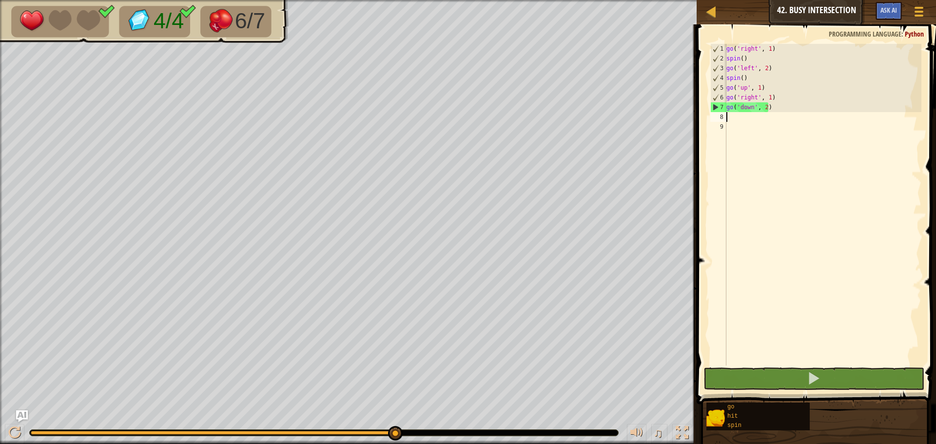
click at [730, 119] on div "go ( 'right' , 1 ) spin ( ) go ( 'left' , 2 ) spin ( ) go ( 'up' , 1 ) go ( 'ri…" at bounding box center [823, 214] width 197 height 341
type textarea "g"
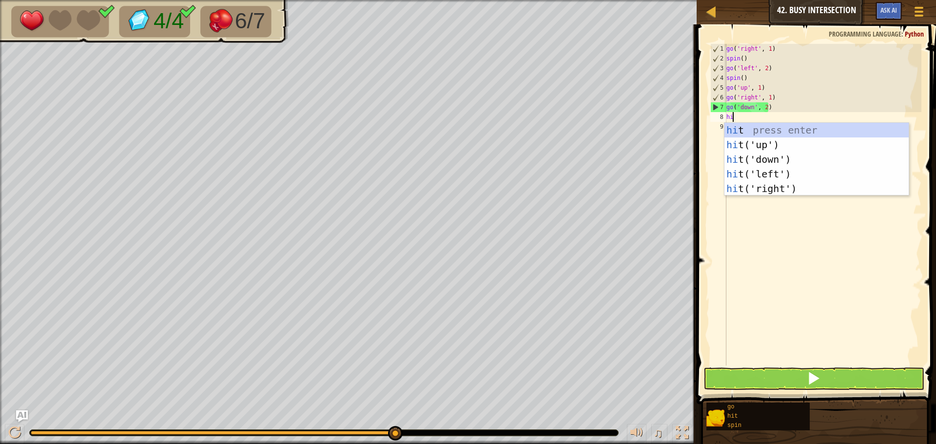
type textarea "hit"
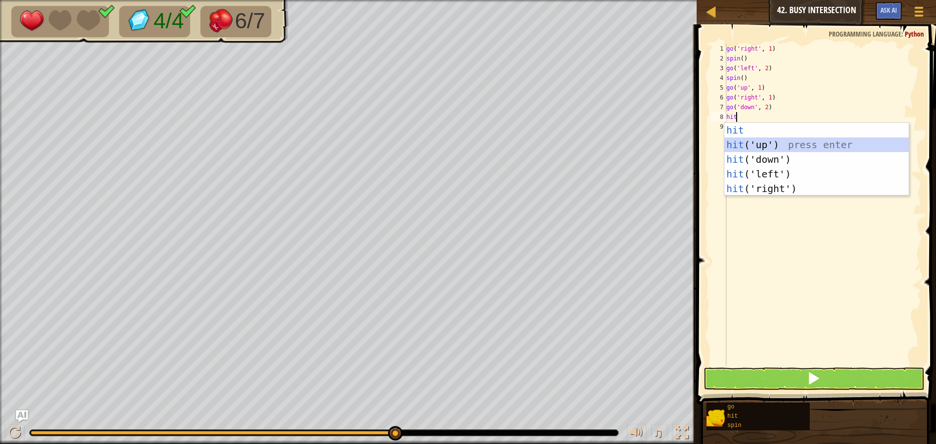
click at [758, 143] on div "hit press enter hit ('up') press enter hit ('down') press enter hit ('left') pr…" at bounding box center [817, 174] width 184 height 102
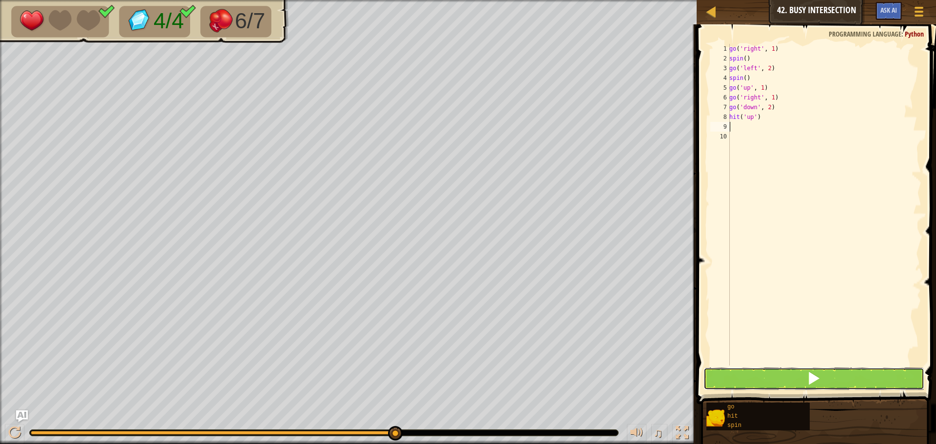
click at [850, 380] on button at bounding box center [814, 379] width 221 height 22
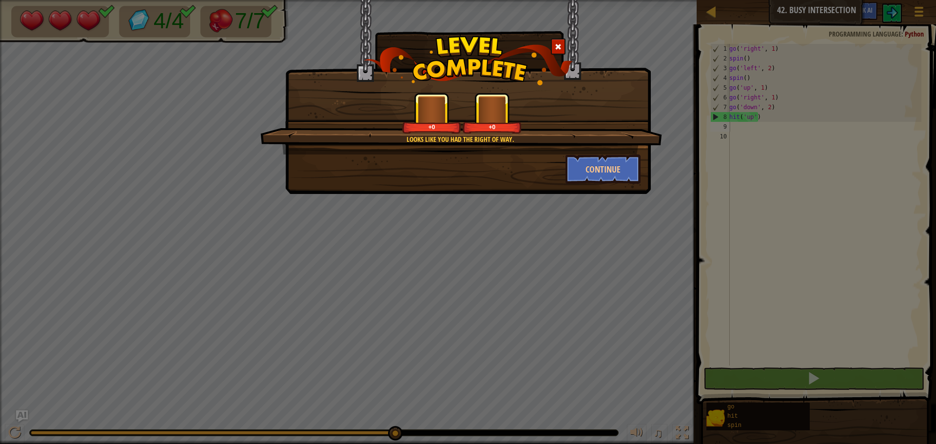
drag, startPoint x: 153, startPoint y: 430, endPoint x: 555, endPoint y: 375, distance: 406.0
click at [555, 1] on body "Map Junior 42. Busy Intersection Game Menu Ask AI 1 ההההההההההההההההההההההההההה…" at bounding box center [468, 0] width 936 height 1
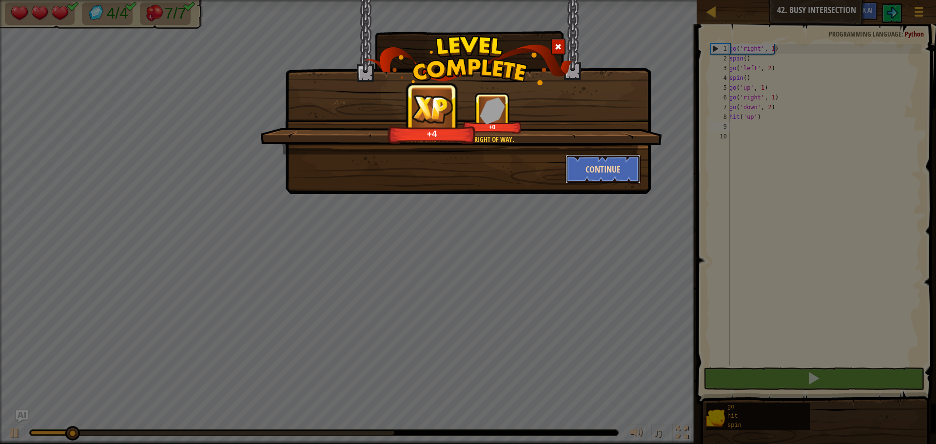
click at [596, 173] on button "Continue" at bounding box center [604, 169] width 76 height 29
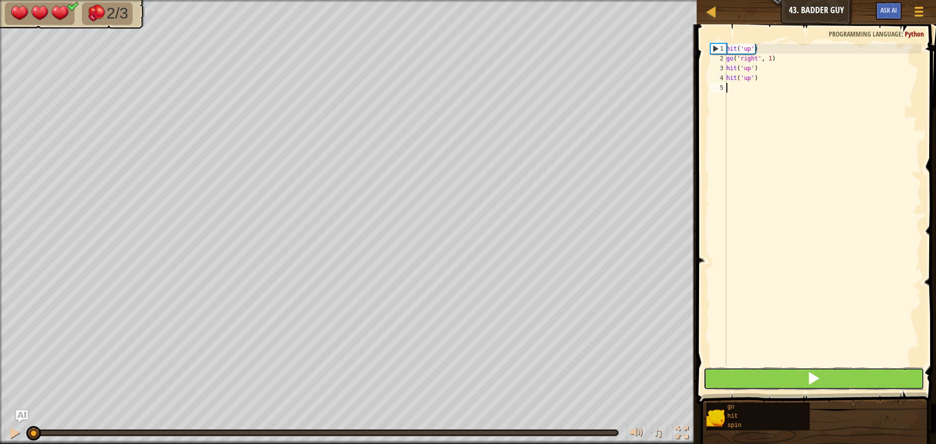
click at [818, 371] on button at bounding box center [814, 379] width 221 height 22
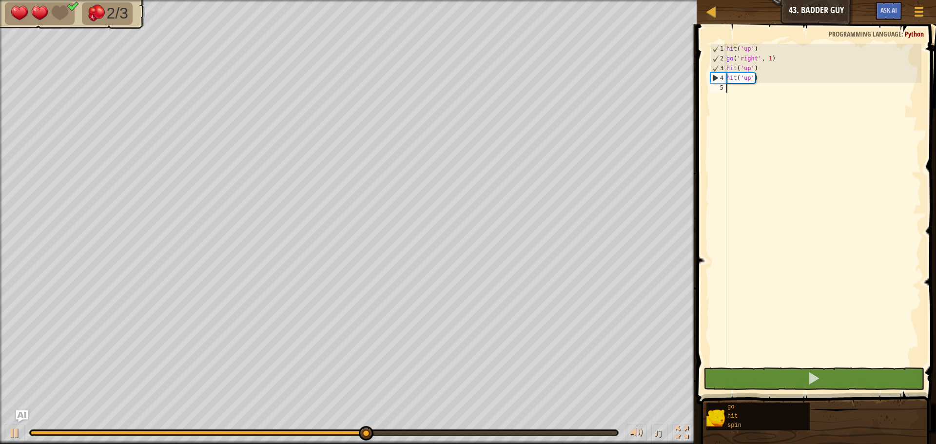
type textarea "g"
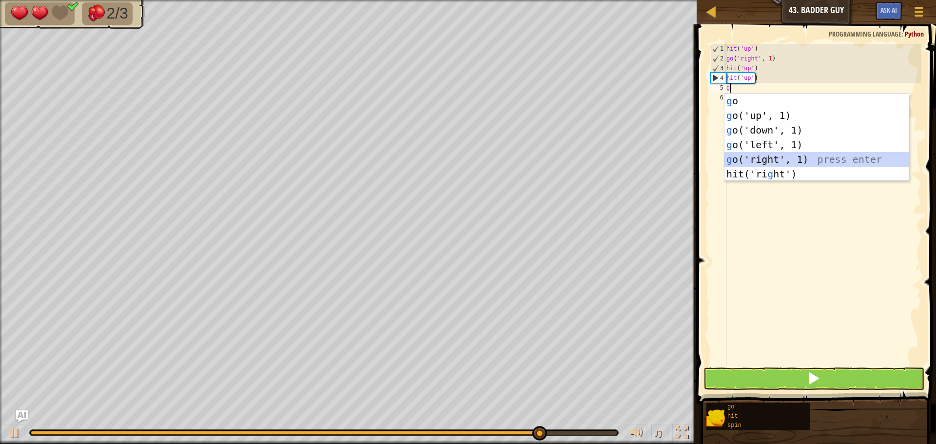
click at [757, 156] on div "g o press enter g o('up', 1) press enter g o('down', 1) press enter g o('left',…" at bounding box center [817, 152] width 184 height 117
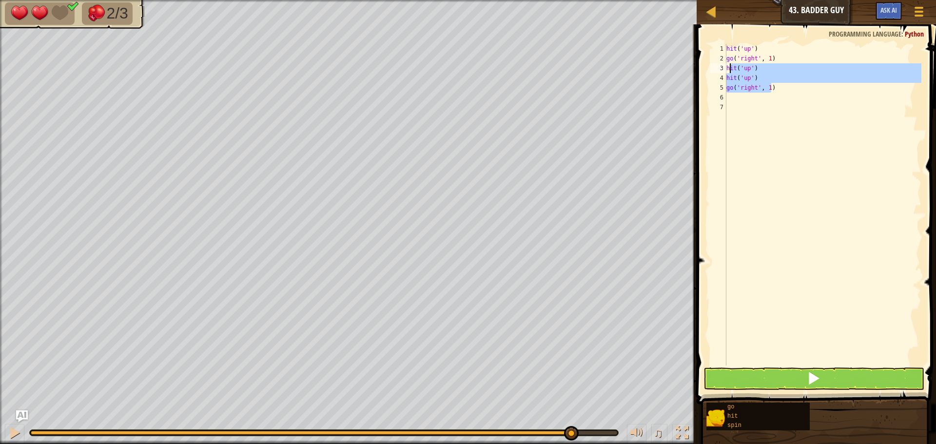
drag, startPoint x: 788, startPoint y: 85, endPoint x: 730, endPoint y: 70, distance: 59.5
click at [730, 70] on div "hit ( 'up' ) go ( 'right' , 1 ) hit ( 'up' ) hit ( 'up' ) go ( 'right' , 1 )" at bounding box center [823, 214] width 197 height 341
type textarea "h"
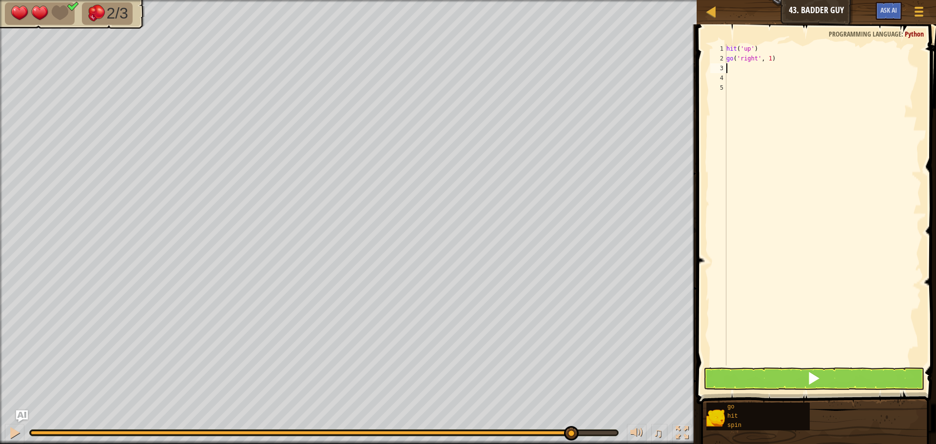
type textarea "s"
click at [734, 75] on div "s pin press enter" at bounding box center [817, 96] width 184 height 44
click at [830, 374] on button at bounding box center [814, 379] width 221 height 22
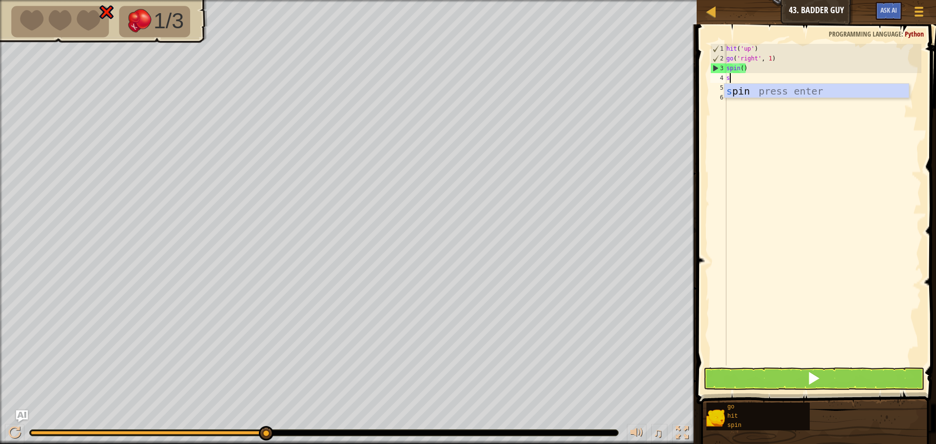
type textarea "sp"
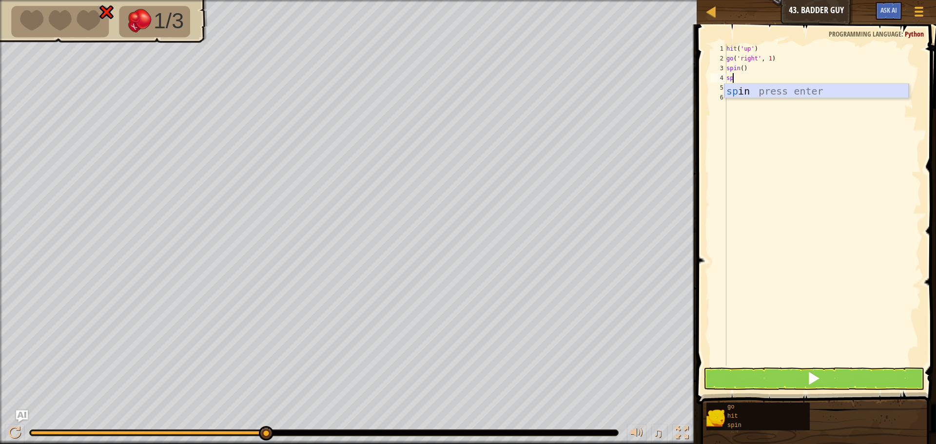
click at [744, 90] on div "sp in press enter" at bounding box center [817, 106] width 184 height 44
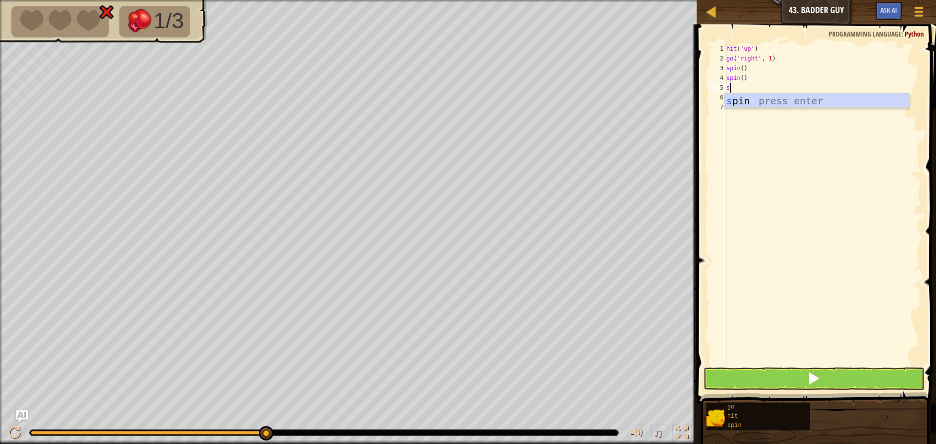
type textarea "sp"
click at [751, 99] on div "sp in press enter" at bounding box center [817, 116] width 184 height 44
type textarea "sp"
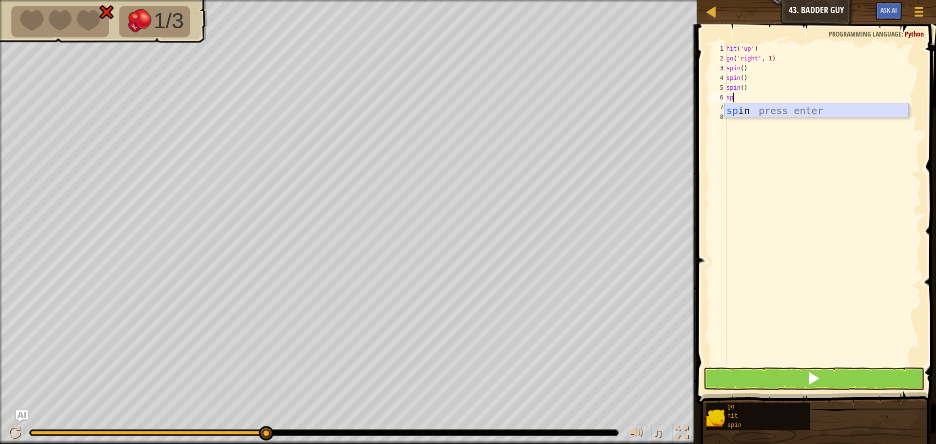
click at [754, 111] on div "sp in press enter" at bounding box center [817, 125] width 184 height 44
click at [794, 374] on button at bounding box center [814, 379] width 221 height 22
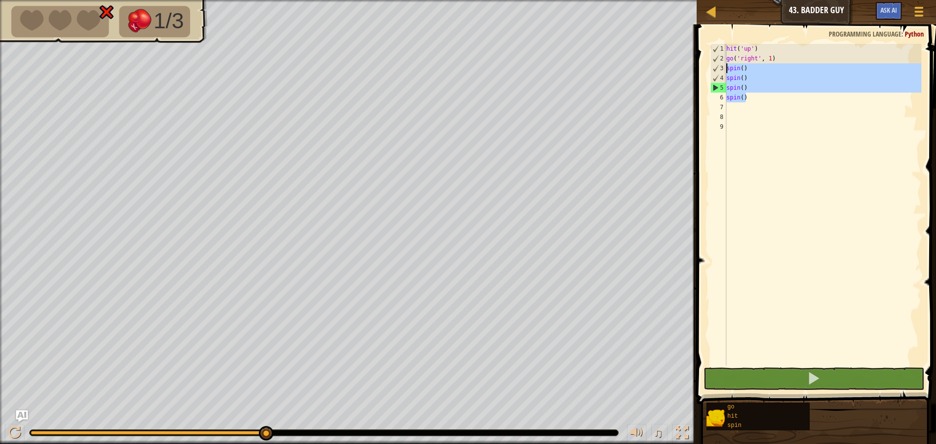
drag, startPoint x: 754, startPoint y: 96, endPoint x: 724, endPoint y: 64, distance: 43.8
click at [724, 64] on div "1 2 3 4 5 6 7 8 9 hit ( 'up' ) go ( 'right' , 1 ) spin ( ) spin ( ) spin ( ) sp…" at bounding box center [815, 205] width 213 height 322
type textarea "spin() spin()"
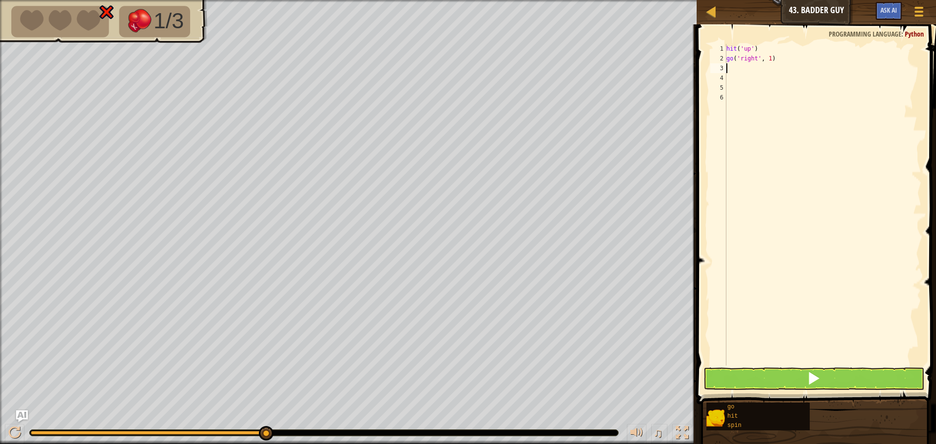
type textarea "hi"
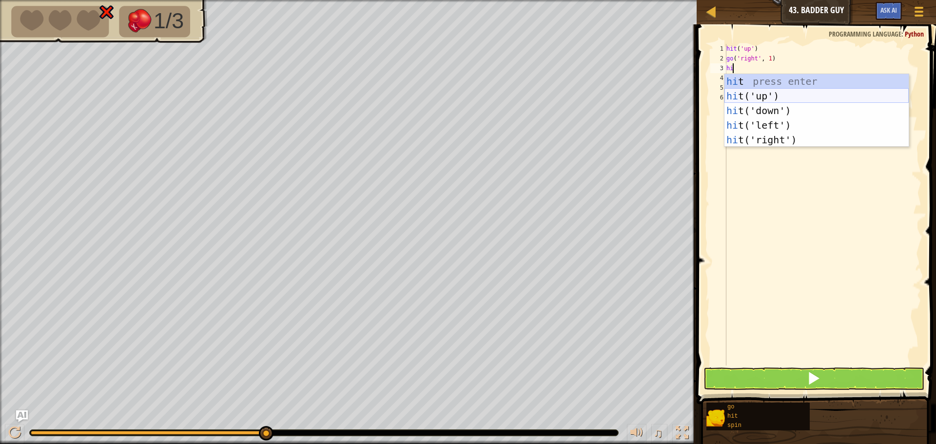
click at [750, 99] on div "hi t press enter hi t('up') press enter hi t('down') press enter hi t('left') p…" at bounding box center [817, 125] width 184 height 102
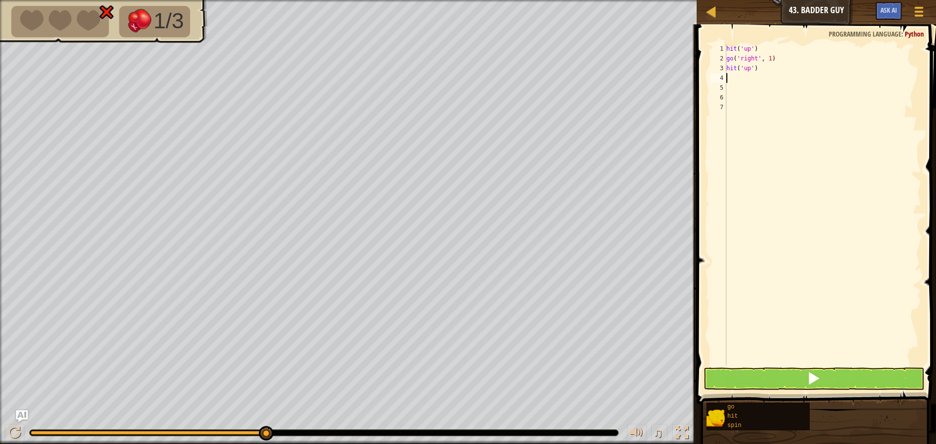
click at [750, 69] on div "hit ( 'up' ) go ( 'right' , 1 ) hit ( 'up' )" at bounding box center [823, 214] width 197 height 341
click at [754, 69] on div "hit ( 'up' ) go ( 'right' , 1 ) hit ( 'up' )" at bounding box center [823, 214] width 197 height 341
click at [841, 378] on button at bounding box center [814, 379] width 221 height 22
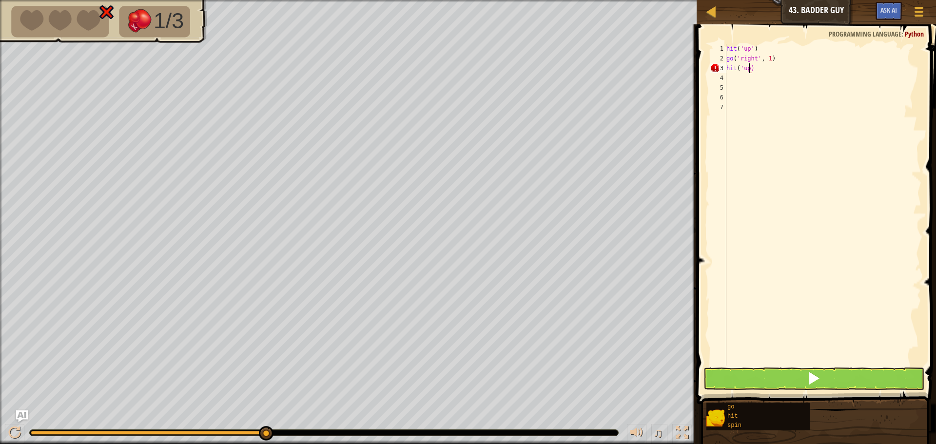
type textarea "hit('up')"
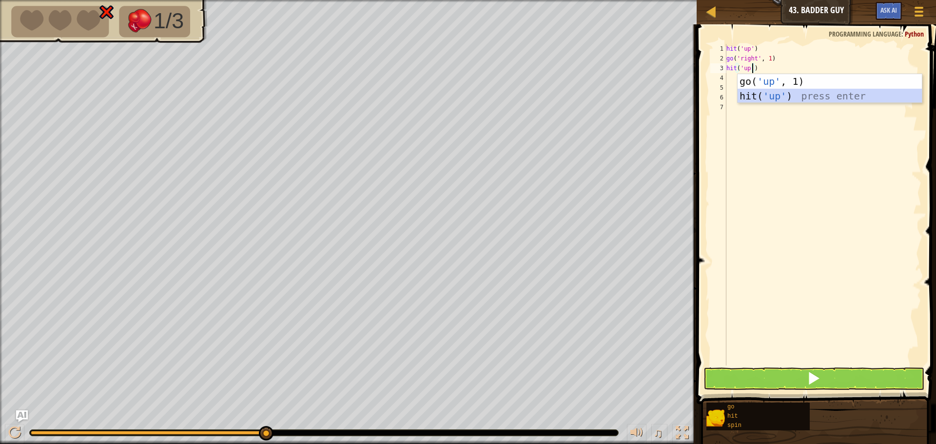
click at [757, 95] on div "go( 'up' , 1) press enter hit( 'up' ) press enter" at bounding box center [830, 103] width 184 height 59
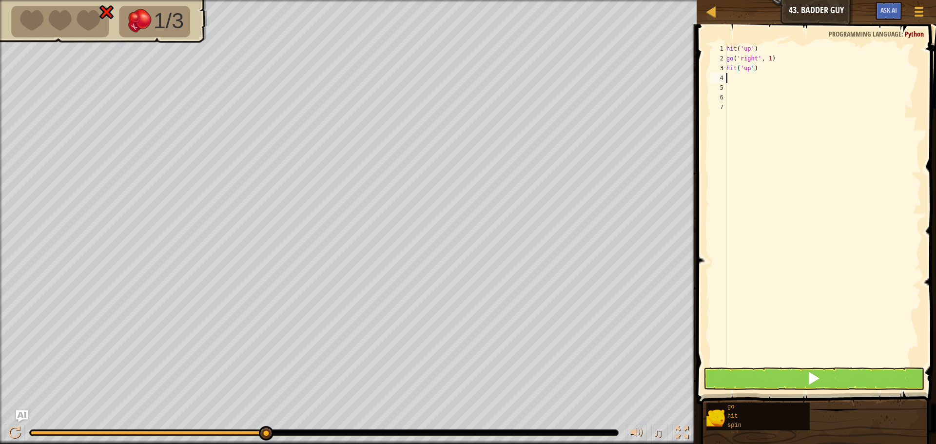
click at [736, 79] on div "hit ( 'up' ) go ( 'right' , 1 ) hit ( 'up' )" at bounding box center [823, 214] width 197 height 341
type textarea "h"
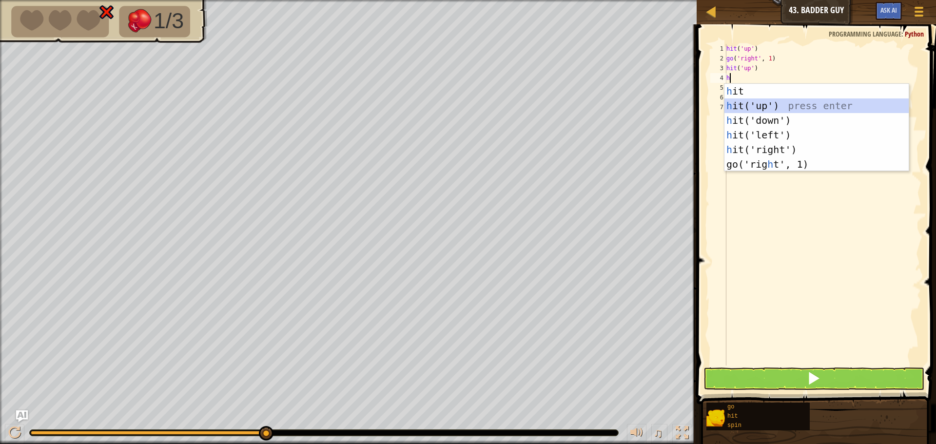
click at [746, 103] on div "h it press enter h it('up') press enter h it('down') press enter h it('left') p…" at bounding box center [817, 142] width 184 height 117
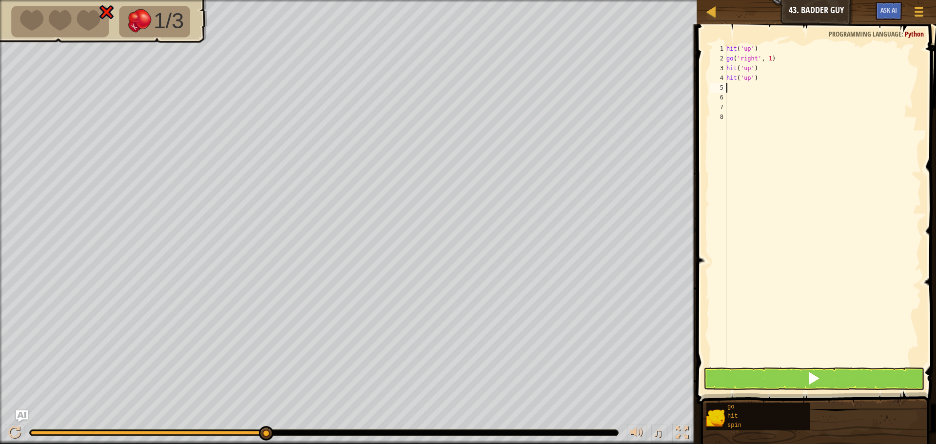
type textarea "g"
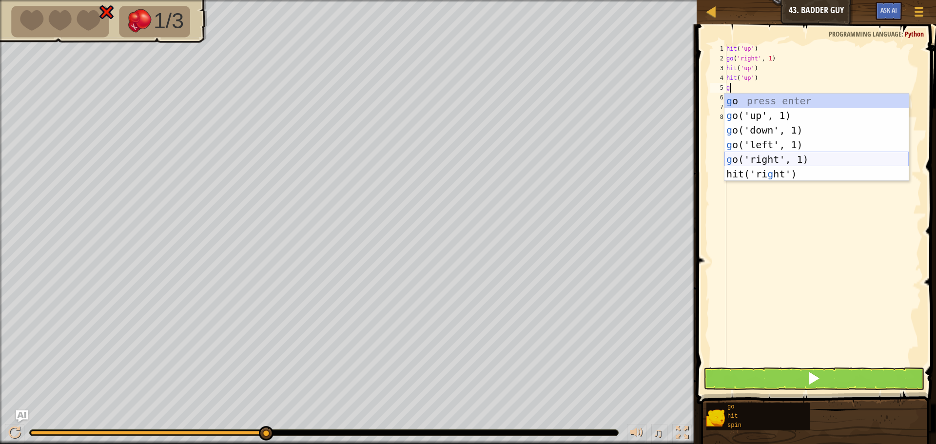
click at [753, 154] on div "g o press enter g o('up', 1) press enter g o('down', 1) press enter g o('left',…" at bounding box center [817, 152] width 184 height 117
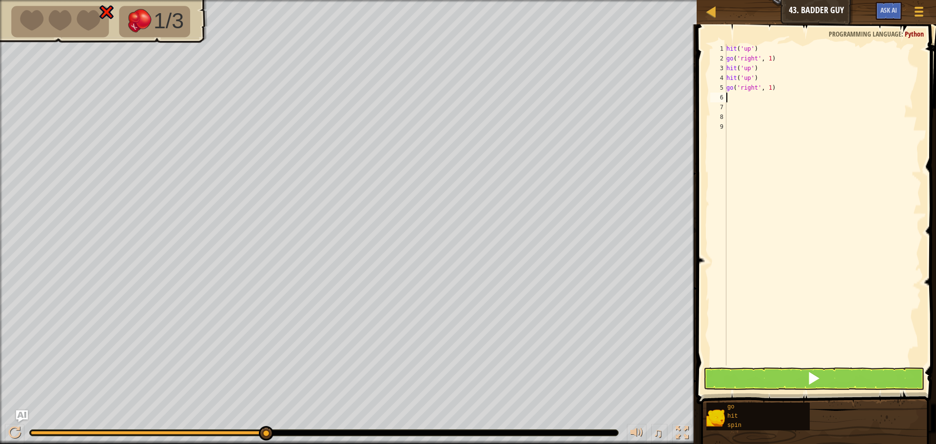
type textarea "hi"
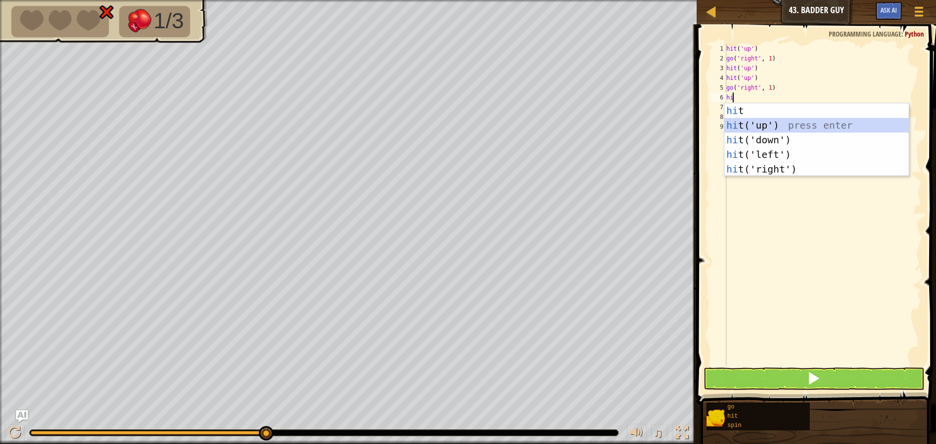
click at [753, 118] on div "hi t press enter hi t('up') press enter hi t('down') press enter hi t('left') p…" at bounding box center [817, 154] width 184 height 102
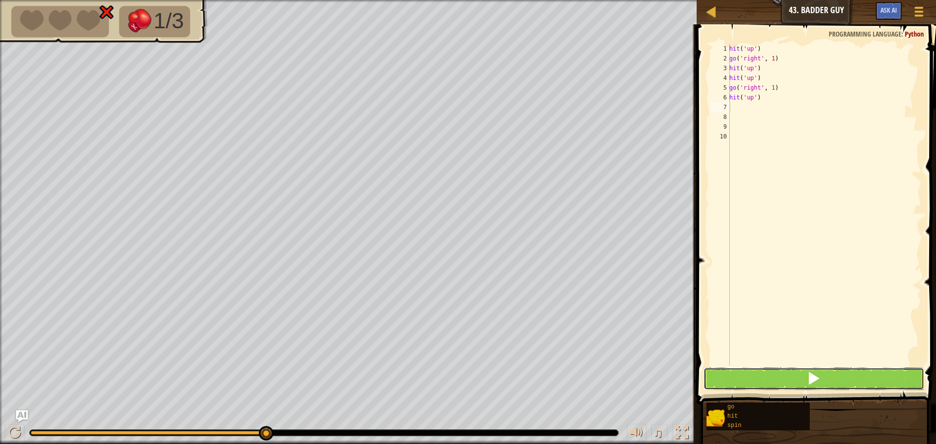
click at [848, 375] on button at bounding box center [814, 379] width 221 height 22
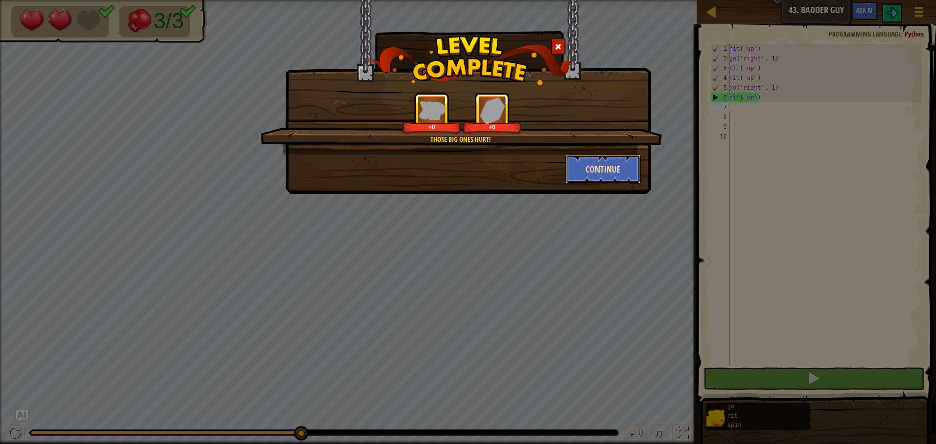
click at [603, 163] on button "Continue" at bounding box center [604, 169] width 76 height 29
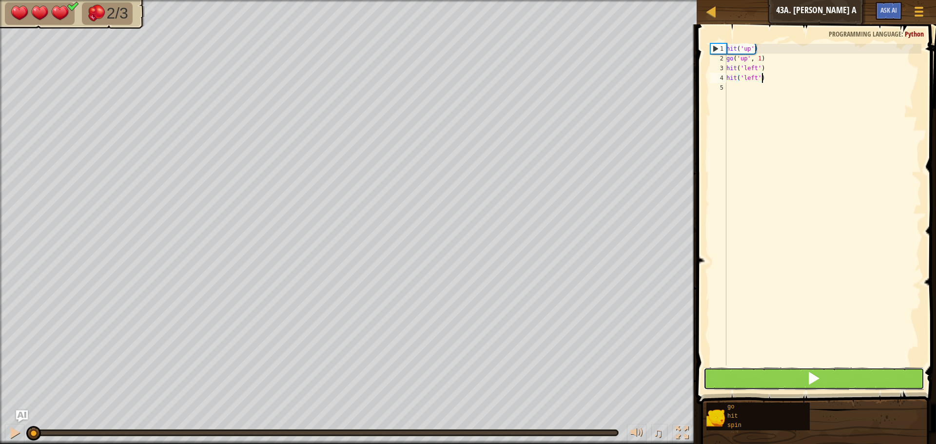
click at [801, 375] on button at bounding box center [814, 379] width 221 height 22
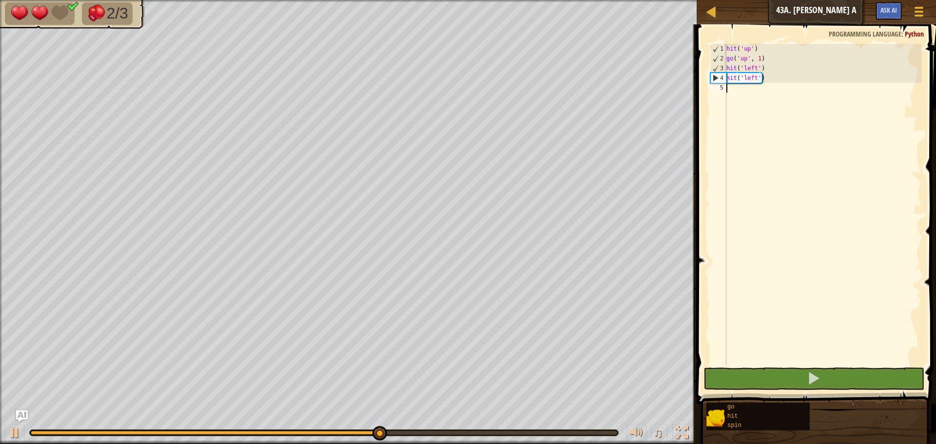
click at [727, 93] on div "hit ( 'up' ) go ( 'up' , 1 ) hit ( 'left' ) hit ( 'left' )" at bounding box center [823, 214] width 197 height 341
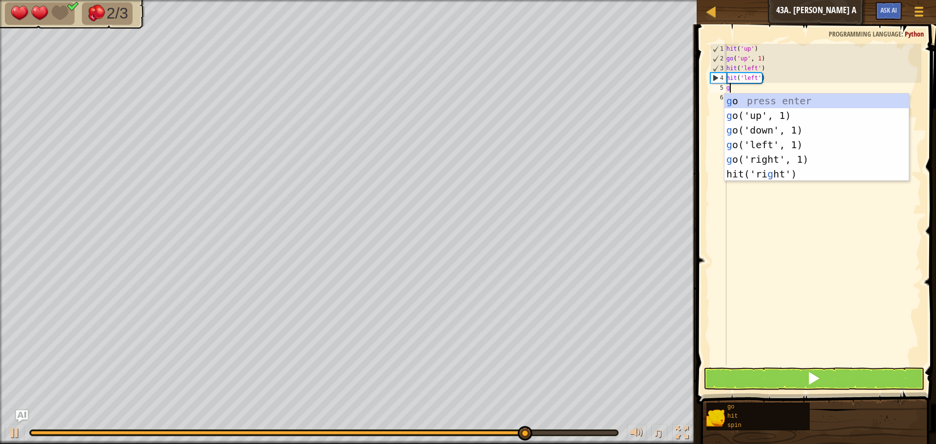
type textarea "go"
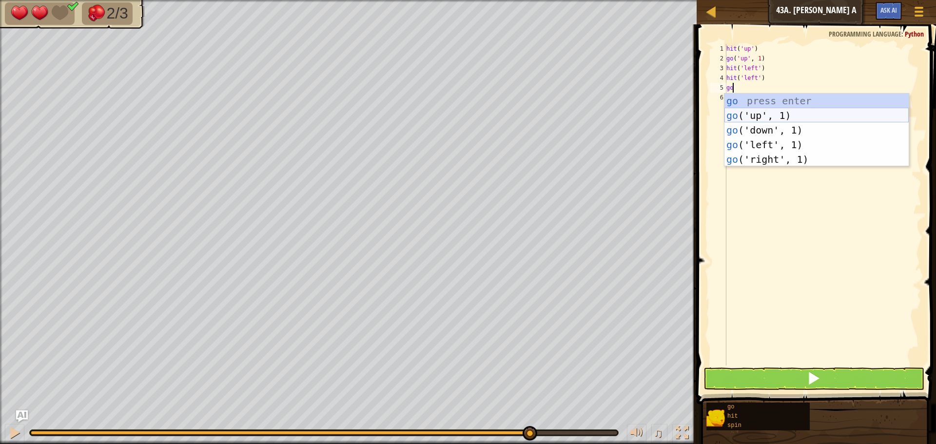
click at [744, 113] on div "go press enter go ('up', 1) press enter go ('down', 1) press enter go ('left', …" at bounding box center [817, 145] width 184 height 102
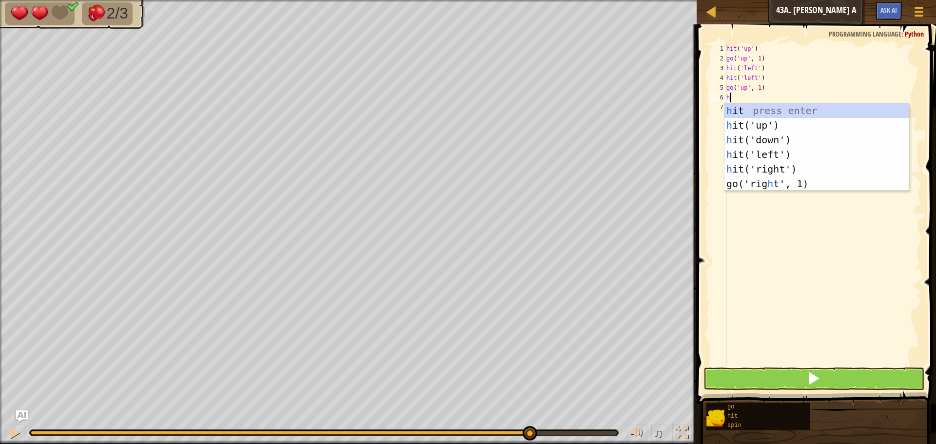
type textarea "hi"
click at [743, 119] on div "hi t press enter hi t('up') press enter hi t('down') press enter hi t('left') p…" at bounding box center [817, 154] width 184 height 102
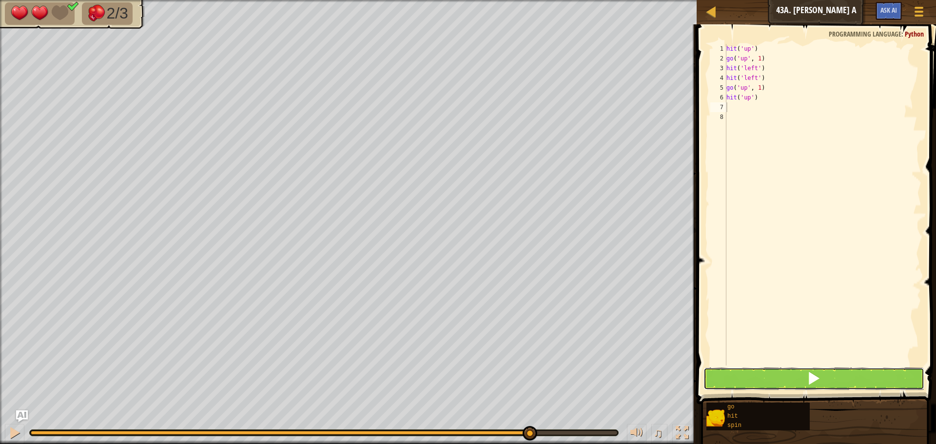
click at [819, 371] on button at bounding box center [814, 379] width 221 height 22
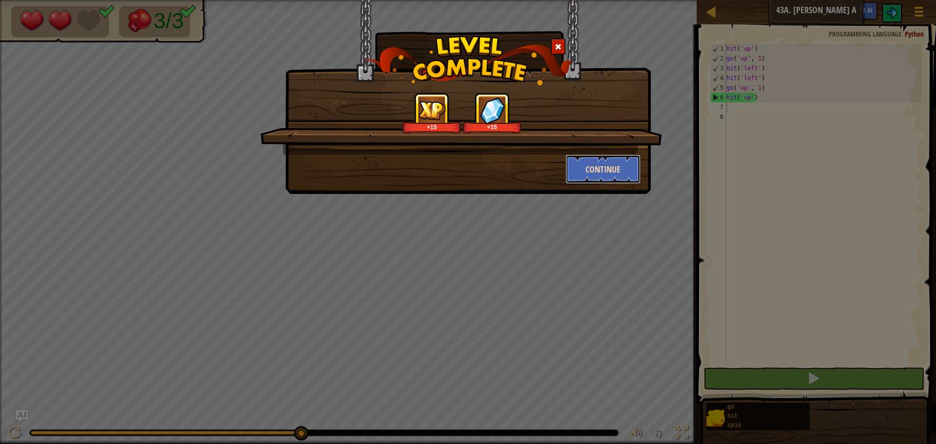
click at [607, 164] on button "Continue" at bounding box center [604, 169] width 76 height 29
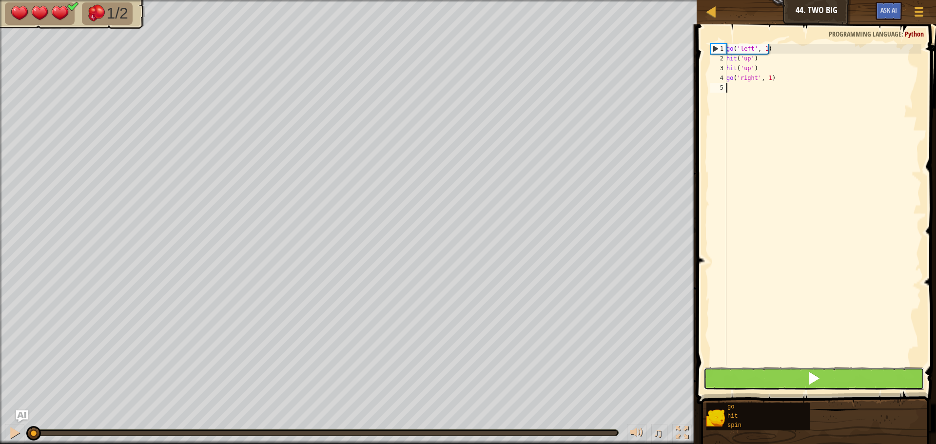
click at [793, 374] on button at bounding box center [814, 379] width 221 height 22
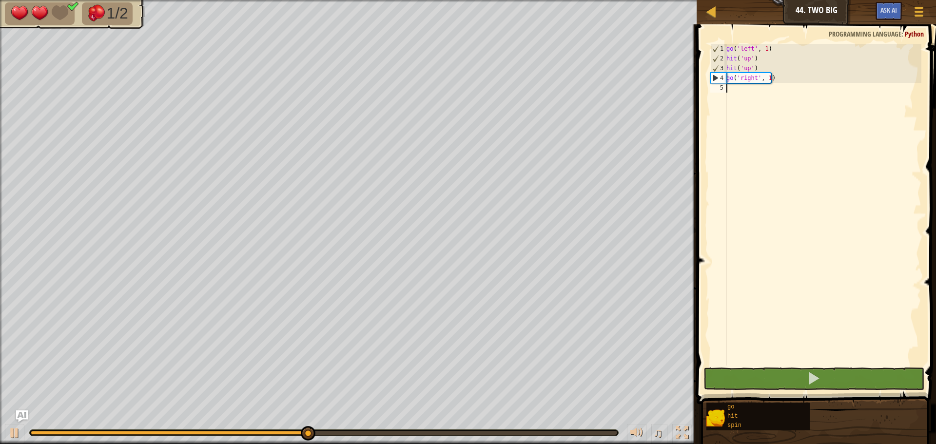
click at [767, 76] on div "go ( 'left' , 1 ) hit ( 'up' ) hit ( 'up' ) go ( 'right' , 1 )" at bounding box center [823, 214] width 197 height 341
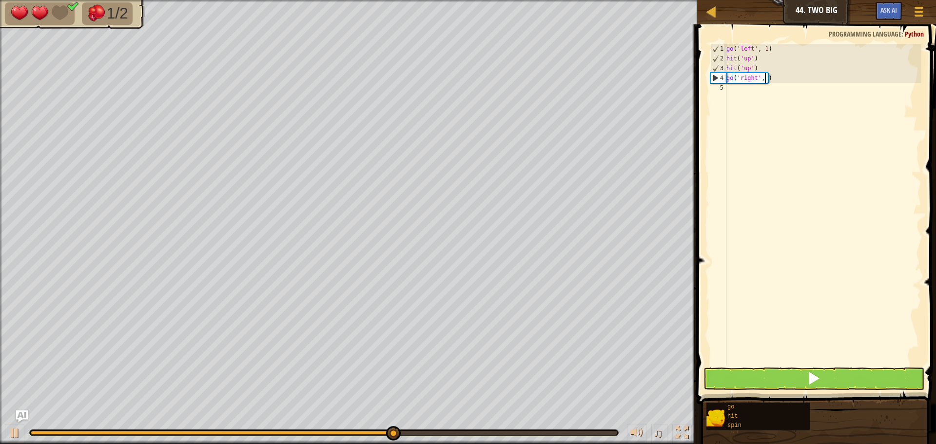
type textarea "go('right', 2)"
click at [729, 92] on div "go ( 'left' , 1 ) hit ( 'up' ) hit ( 'up' ) go ( 'right' , 2 )" at bounding box center [823, 214] width 197 height 341
type textarea "h"
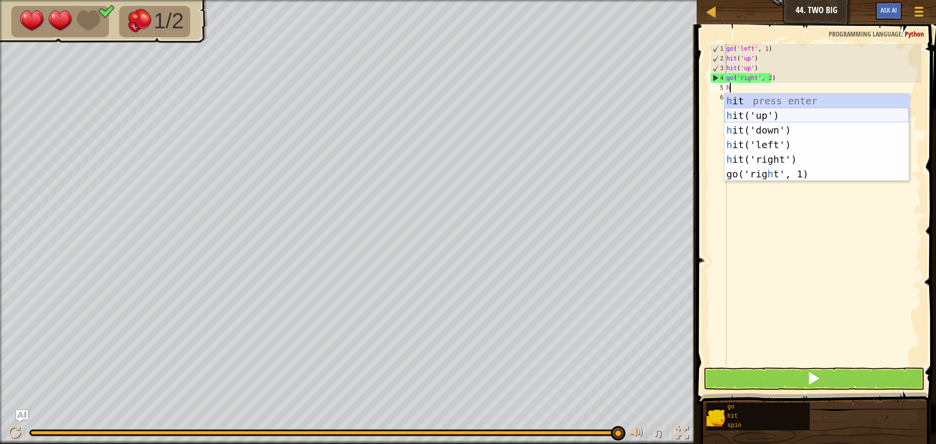
click at [744, 112] on div "h it press enter h it('up') press enter h it('down') press enter h it('left') p…" at bounding box center [817, 152] width 184 height 117
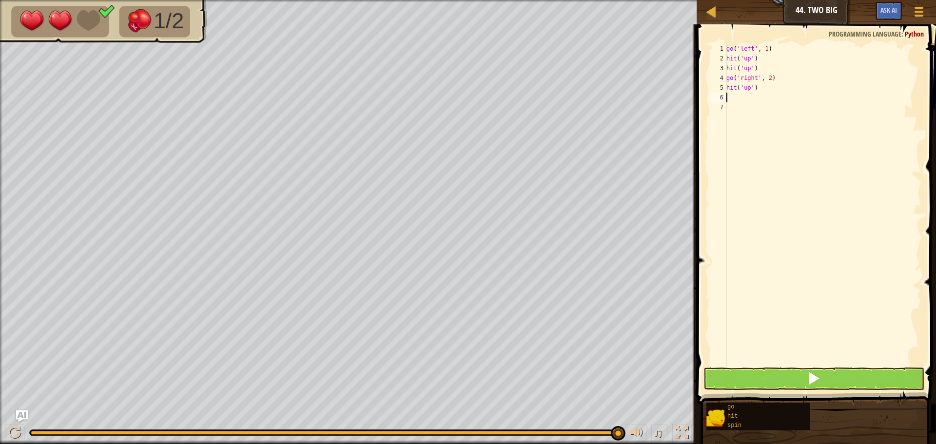
type textarea "h"
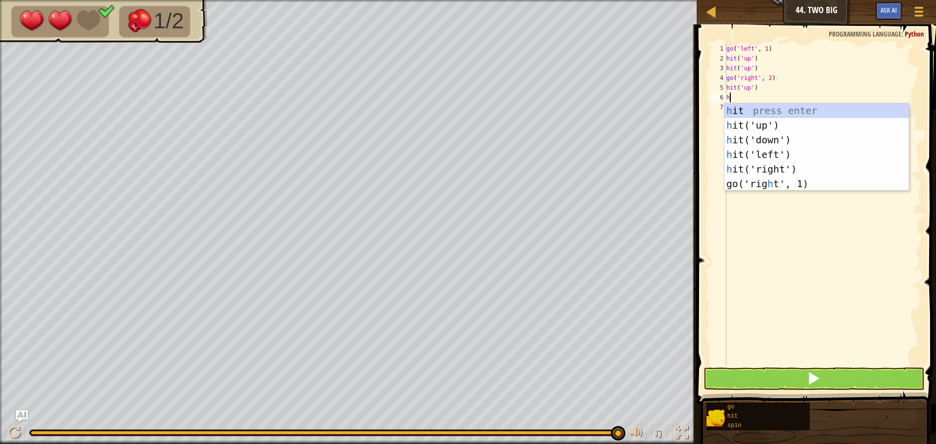
click at [737, 123] on div "h it press enter h it('up') press enter h it('down') press enter h it('left') p…" at bounding box center [817, 161] width 184 height 117
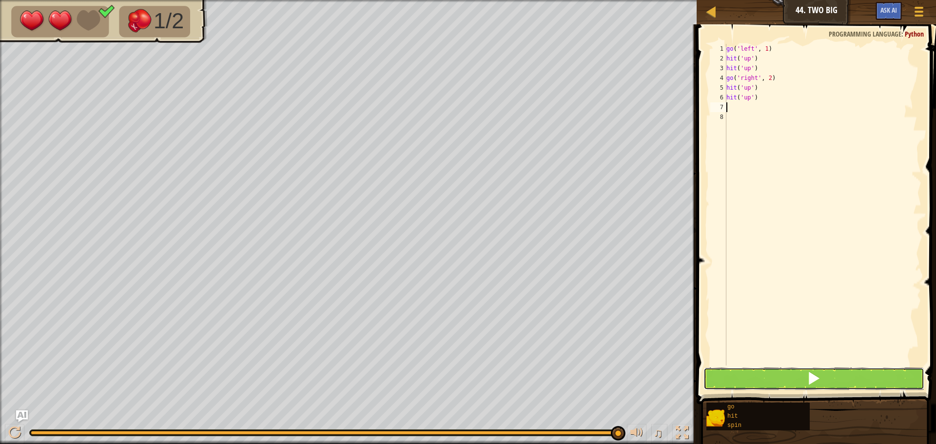
click at [828, 377] on button at bounding box center [814, 379] width 221 height 22
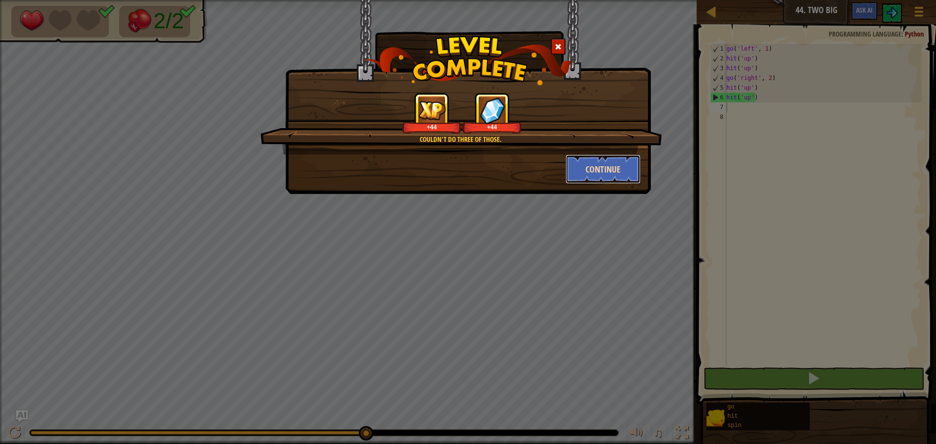
click at [599, 169] on button "Continue" at bounding box center [604, 169] width 76 height 29
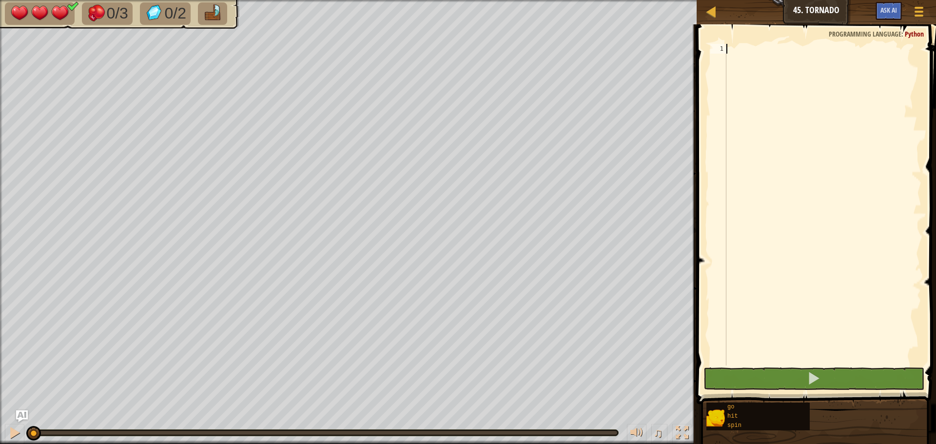
scroll to position [4, 0]
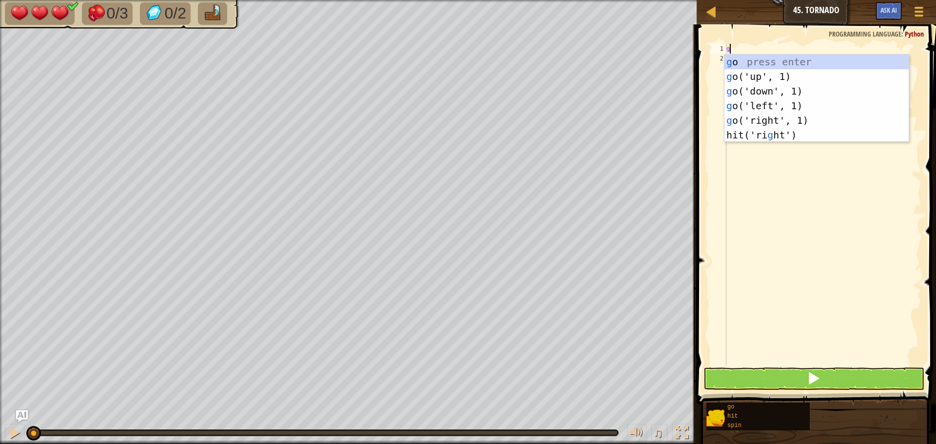
type textarea "go"
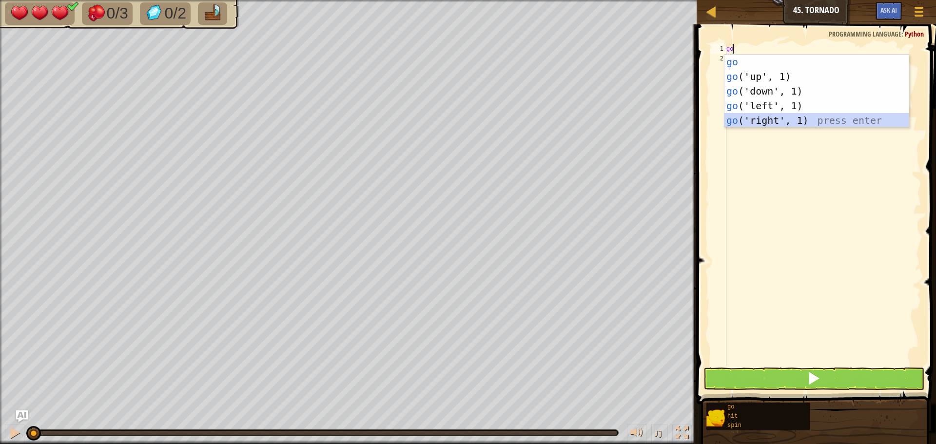
click at [761, 118] on div "go press enter go ('up', 1) press enter go ('down', 1) press enter go ('left', …" at bounding box center [817, 106] width 184 height 102
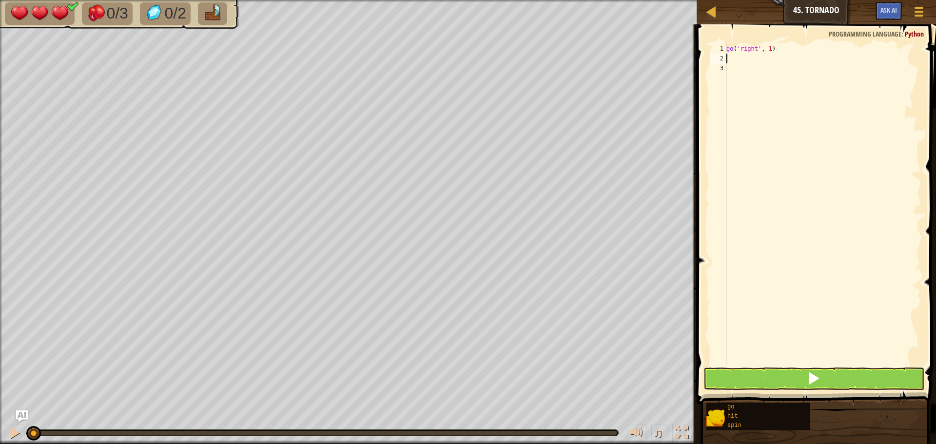
type textarea "h"
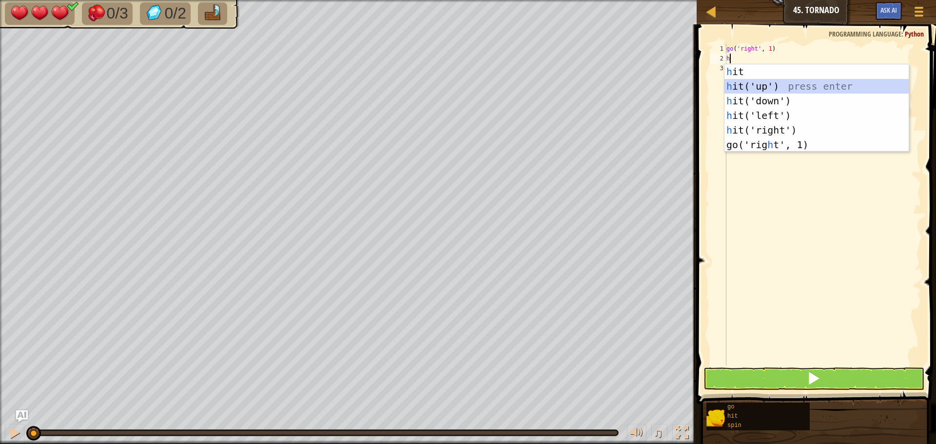
click at [756, 85] on div "h it press enter h it('up') press enter h it('down') press enter h it('left') p…" at bounding box center [817, 122] width 184 height 117
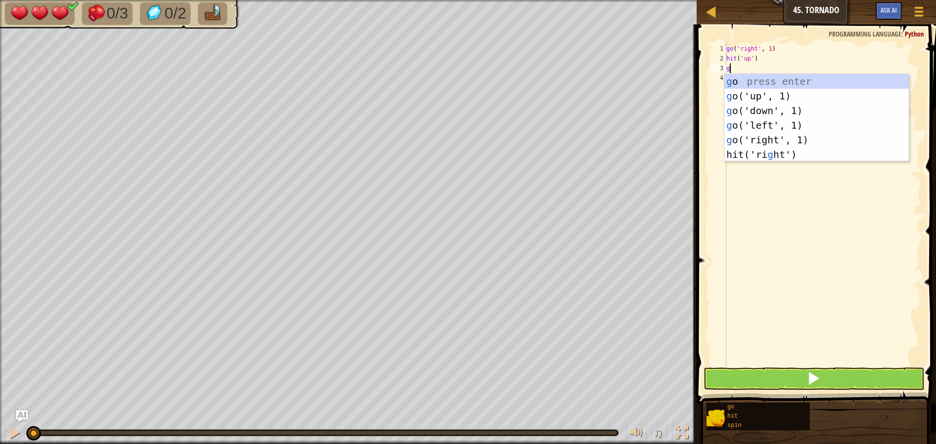
type textarea "go"
click at [766, 136] on div "go press enter go ('up', 1) press enter go ('down', 1) press enter go ('left', …" at bounding box center [817, 125] width 184 height 102
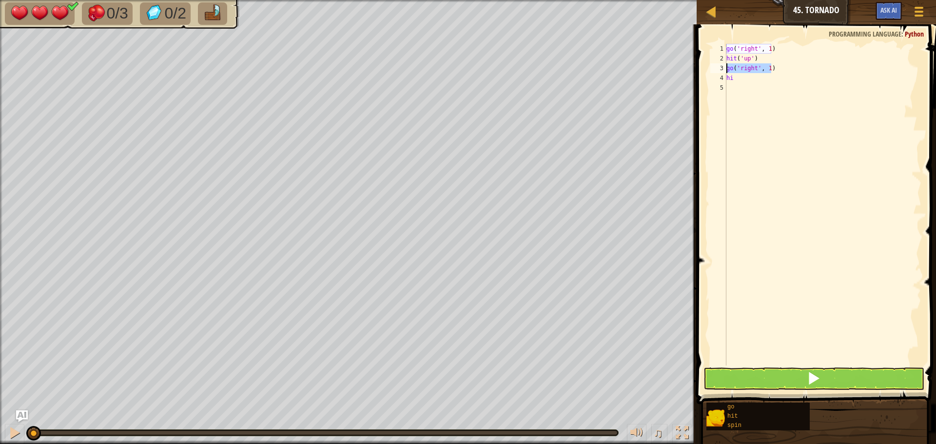
drag, startPoint x: 772, startPoint y: 66, endPoint x: 724, endPoint y: 71, distance: 49.1
click at [724, 71] on div "hi 1 2 3 4 5 go ( 'right' , 1 ) hit ( 'up' ) go ( 'right' , 1 ) hi הההההההההההה…" at bounding box center [815, 205] width 213 height 322
type textarea "go('right', 1)"
click at [735, 82] on div "go ( 'right' , 1 ) hit ( 'up' ) hi" at bounding box center [823, 214] width 197 height 341
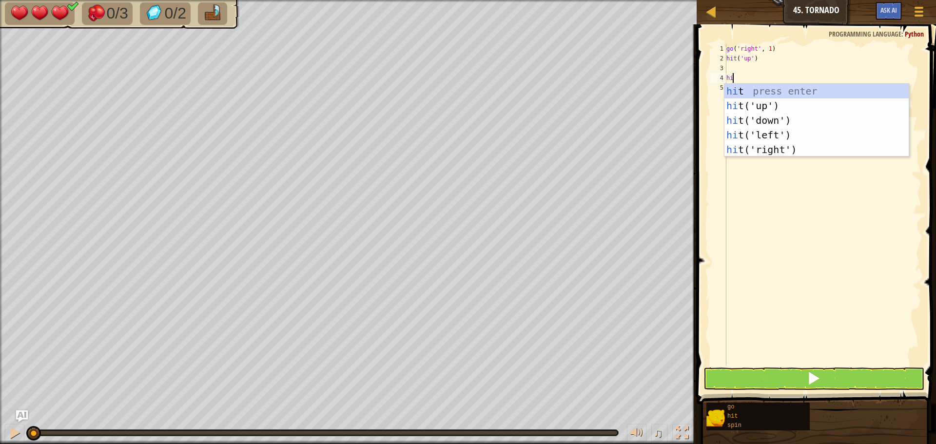
type textarea "h"
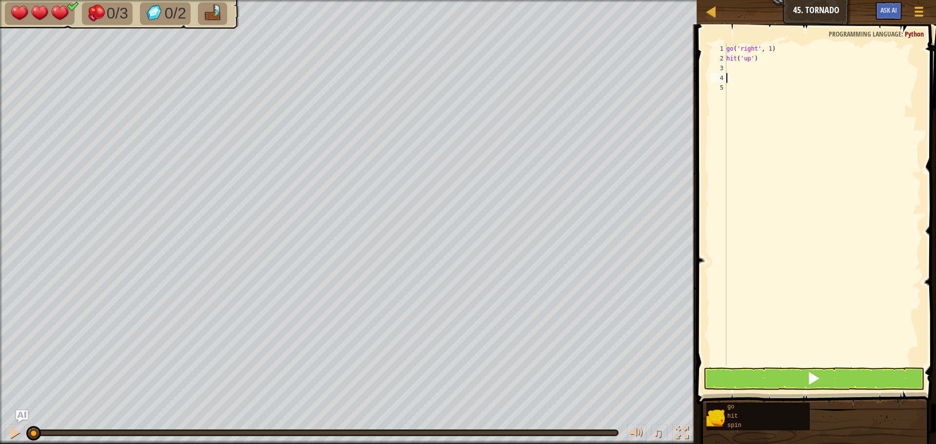
click at [732, 65] on div "go ( 'right' , 1 ) hit ( 'up' )" at bounding box center [823, 214] width 197 height 341
type textarea "hi"
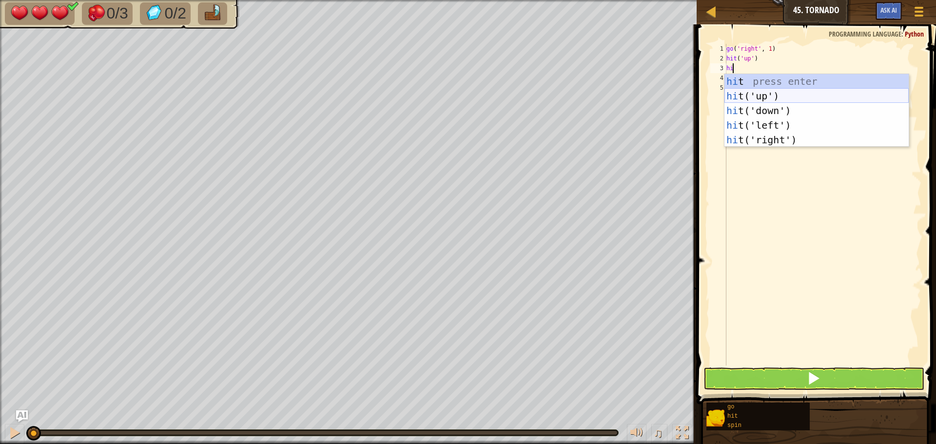
click at [751, 92] on div "hi t press enter hi t('up') press enter hi t('down') press enter hi t('left') p…" at bounding box center [817, 125] width 184 height 102
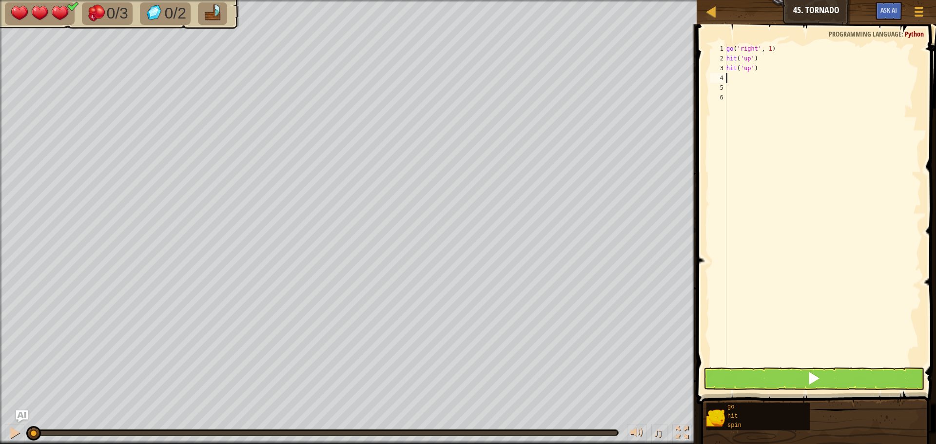
type textarea "go"
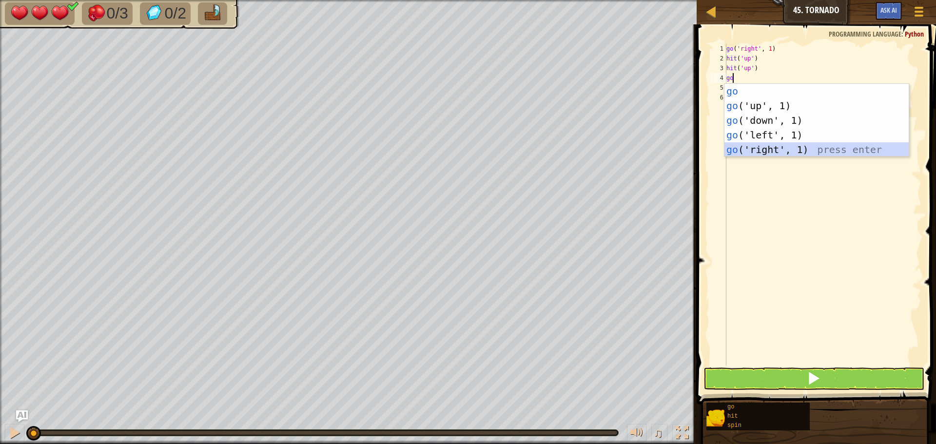
click at [767, 146] on div "go press enter go ('up', 1) press enter go ('down', 1) press enter go ('left', …" at bounding box center [817, 135] width 184 height 102
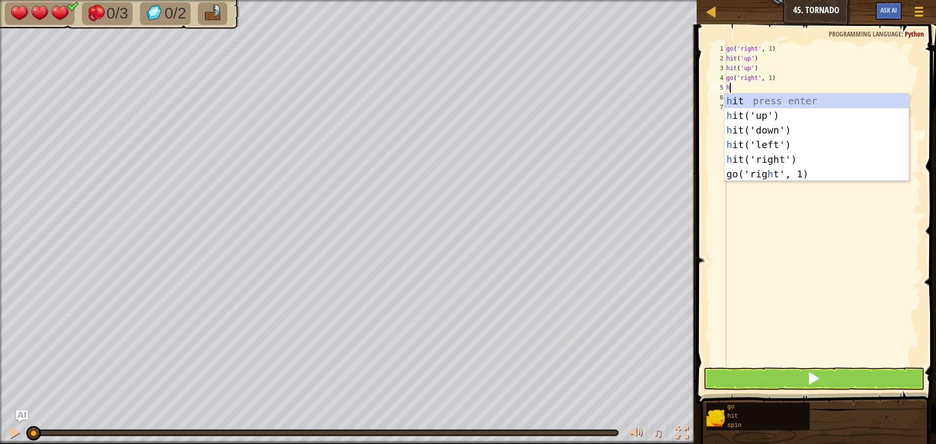
type textarea "hi"
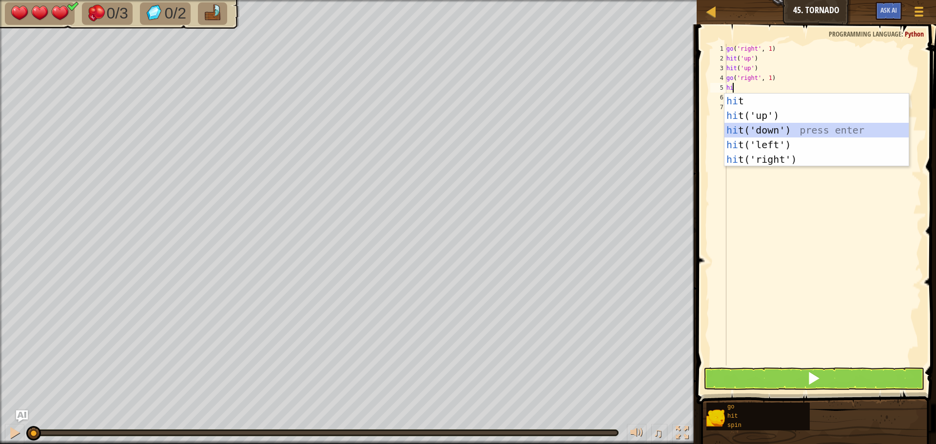
click at [769, 129] on div "hi t press enter hi t('up') press enter hi t('down') press enter hi t('left') p…" at bounding box center [817, 145] width 184 height 102
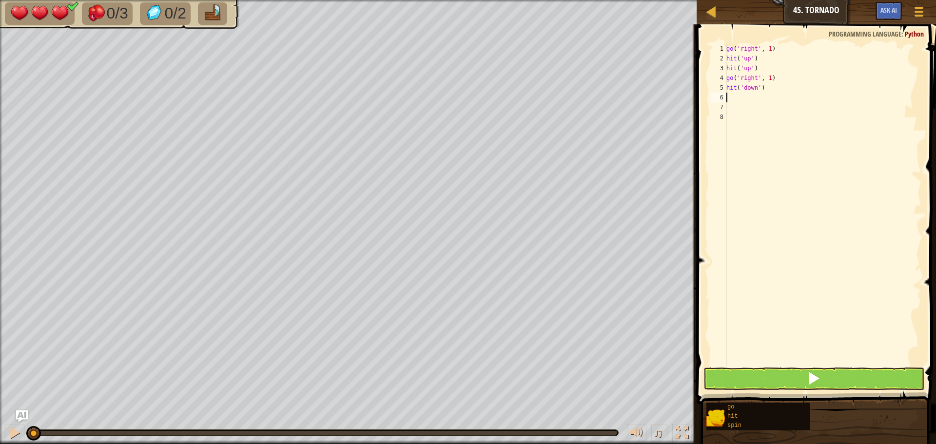
type textarea "go"
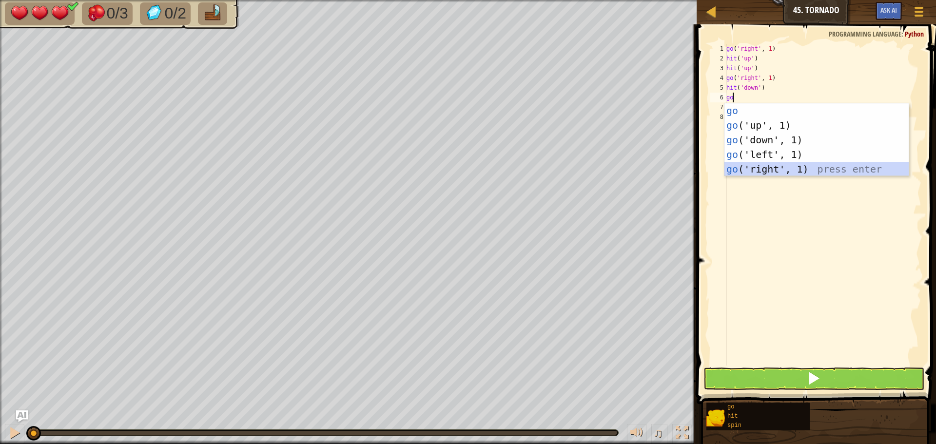
click at [772, 170] on div "go press enter go ('up', 1) press enter go ('down', 1) press enter go ('left', …" at bounding box center [817, 154] width 184 height 102
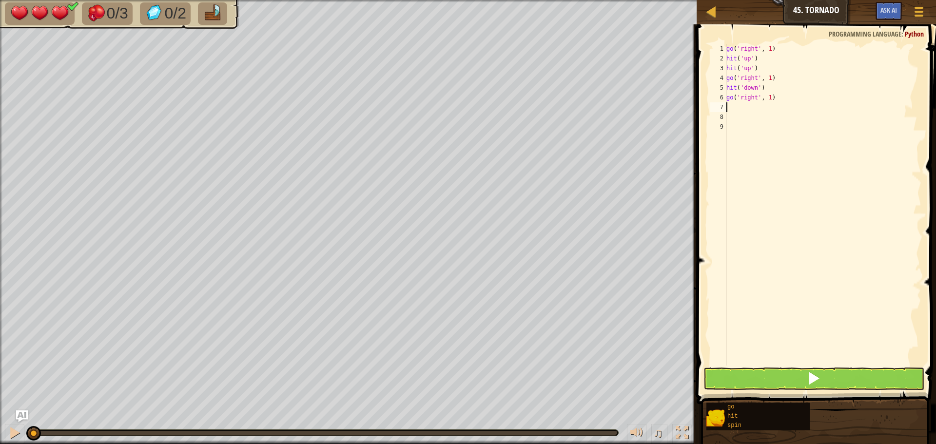
type textarea "hi"
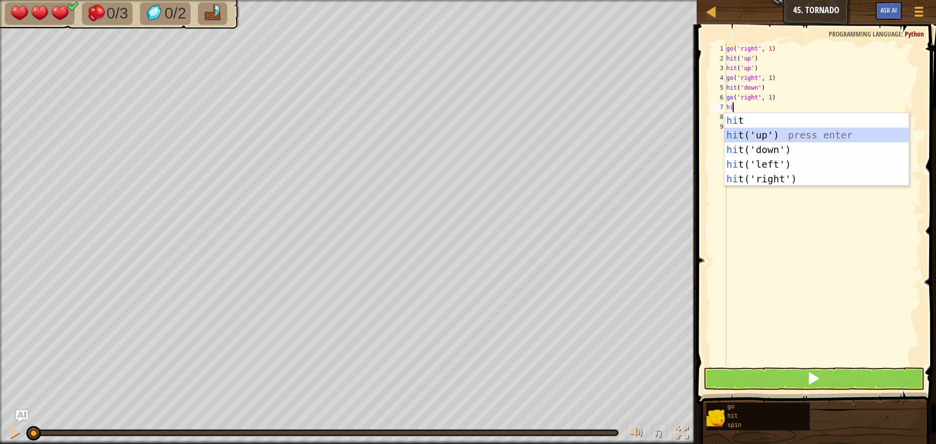
click at [759, 131] on div "hi t press enter hi t('up') press enter hi t('down') press enter hi t('left') p…" at bounding box center [817, 164] width 184 height 102
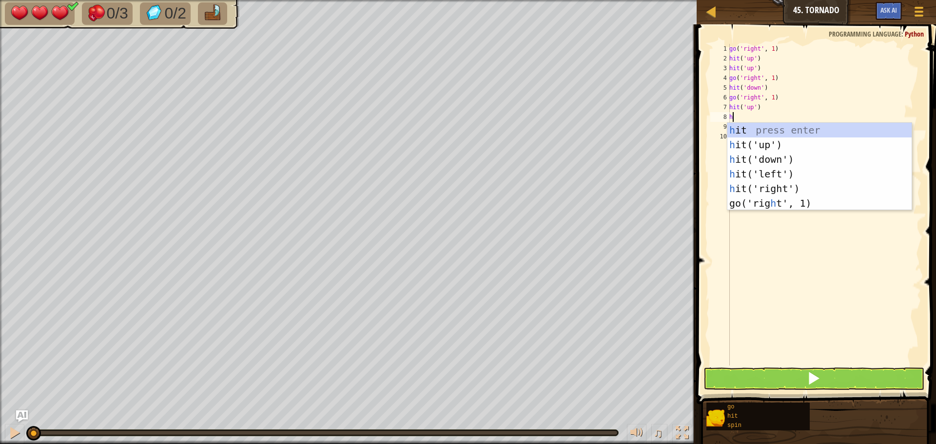
type textarea "hi"
click at [773, 141] on div "hi t press enter hi t('up') press enter hi t('down') press enter hi t('left') p…" at bounding box center [820, 174] width 184 height 102
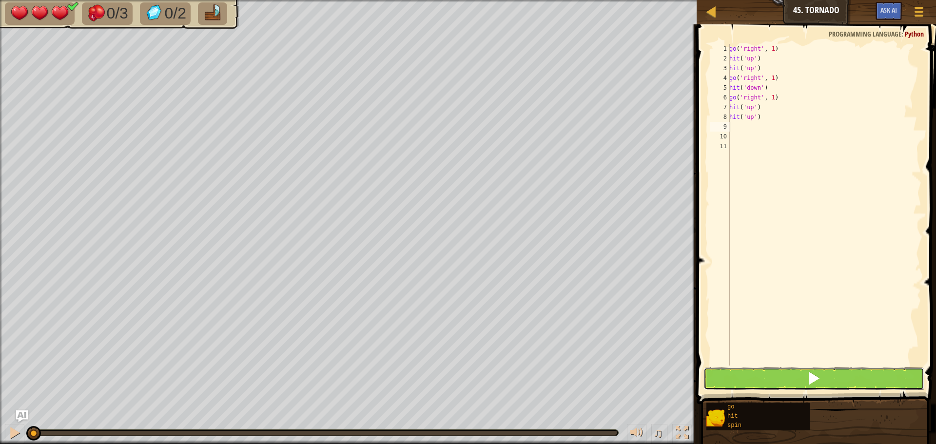
click at [869, 379] on button at bounding box center [814, 379] width 221 height 22
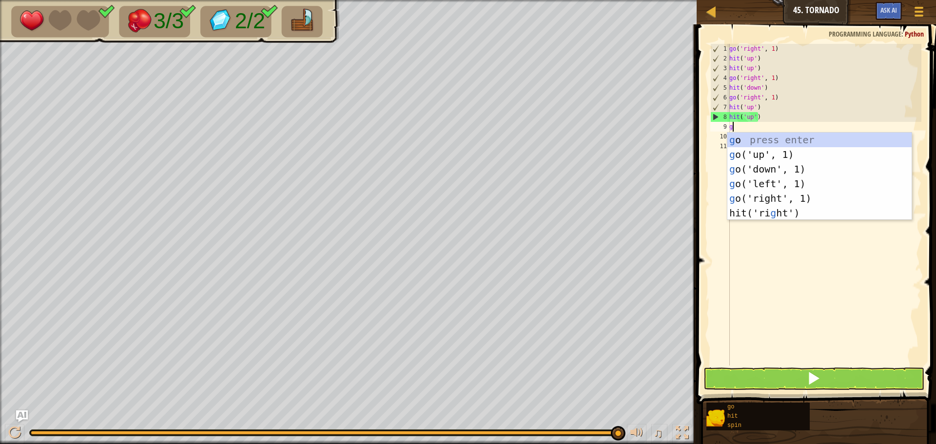
type textarea "go"
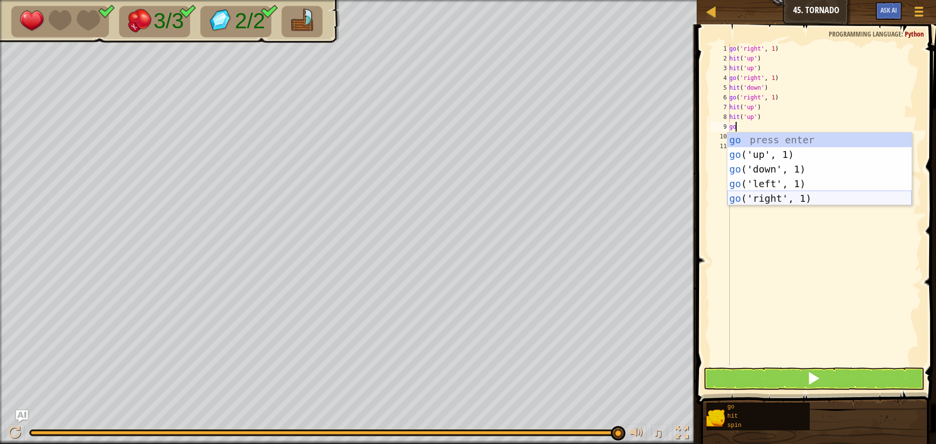
click at [768, 193] on div "go press enter go ('up', 1) press enter go ('down', 1) press enter go ('left', …" at bounding box center [820, 184] width 184 height 102
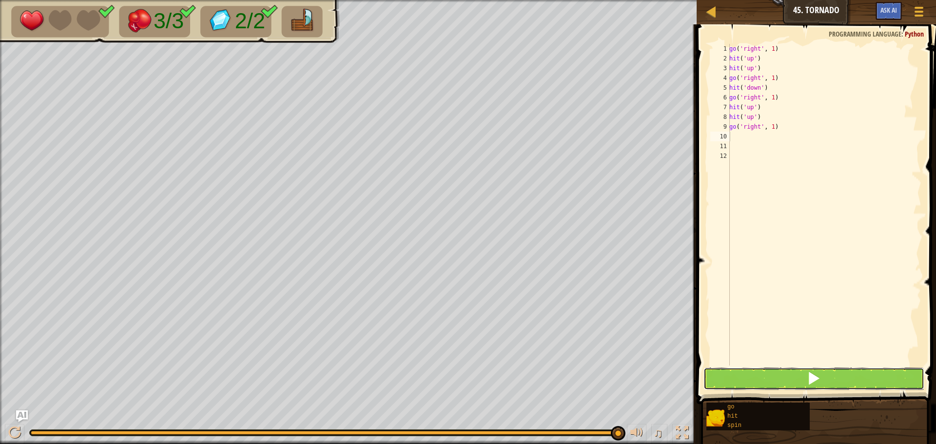
click at [820, 378] on span at bounding box center [814, 379] width 14 height 14
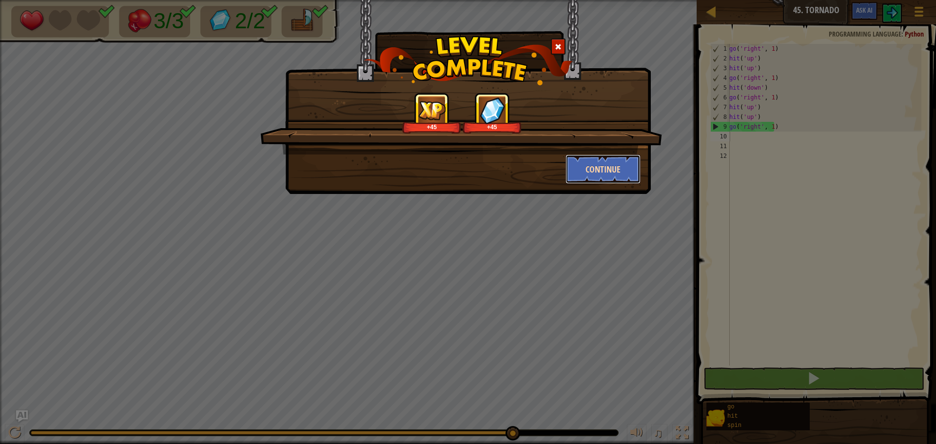
click at [619, 165] on button "Continue" at bounding box center [604, 169] width 76 height 29
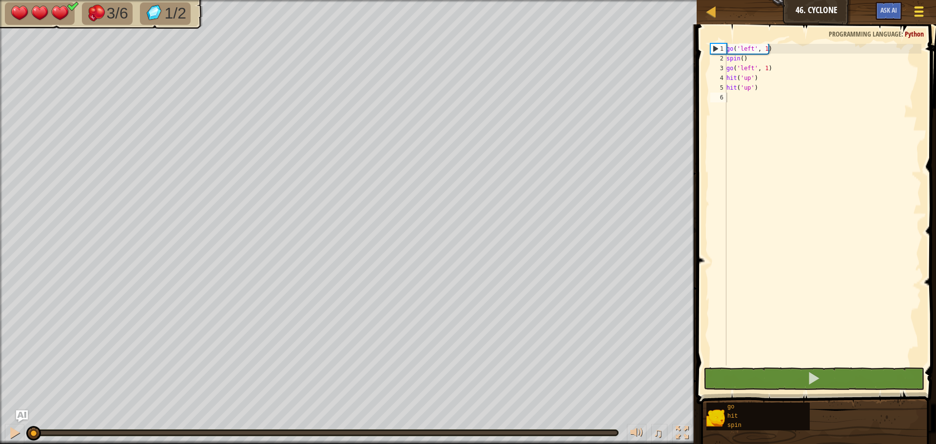
click at [924, 9] on div at bounding box center [918, 11] width 13 height 14
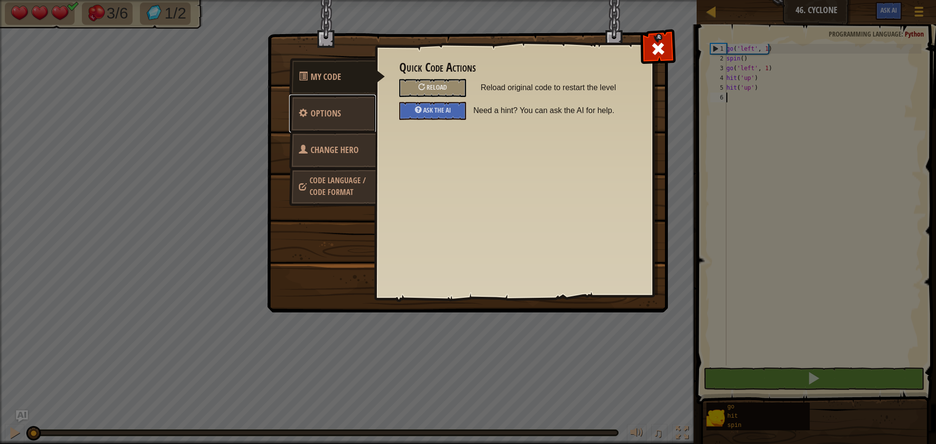
click at [348, 115] on link "Options" at bounding box center [332, 114] width 87 height 38
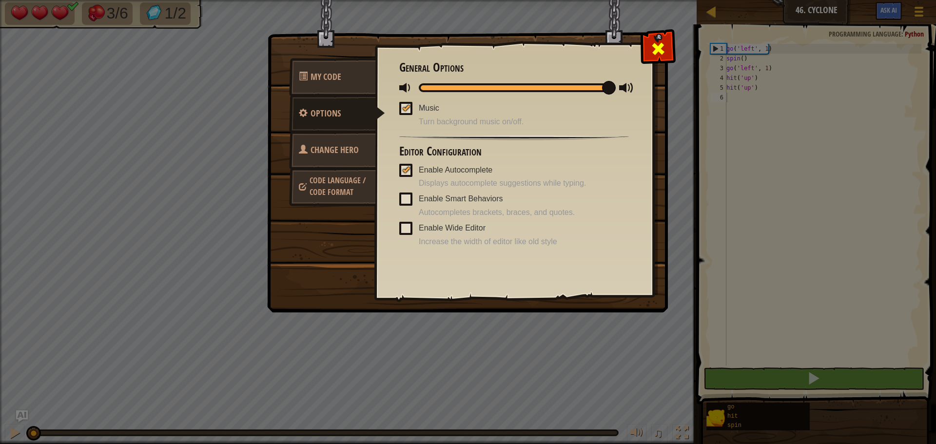
click at [646, 48] on div at bounding box center [658, 46] width 31 height 31
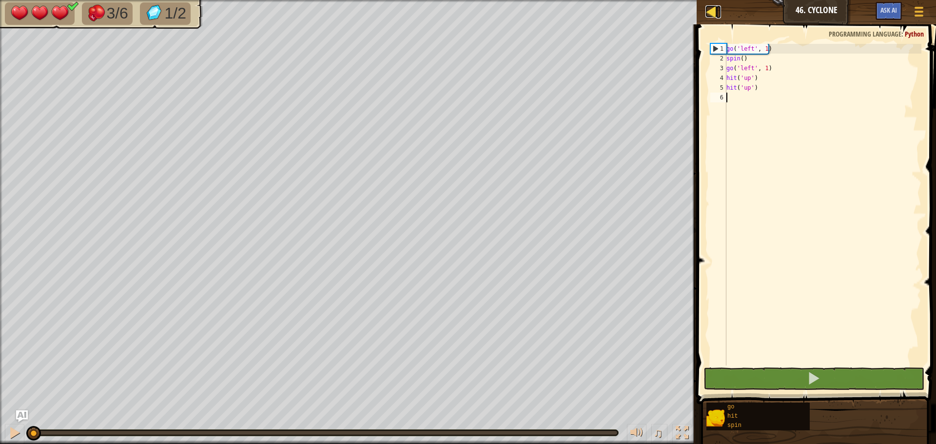
click at [711, 13] on div at bounding box center [712, 11] width 12 height 12
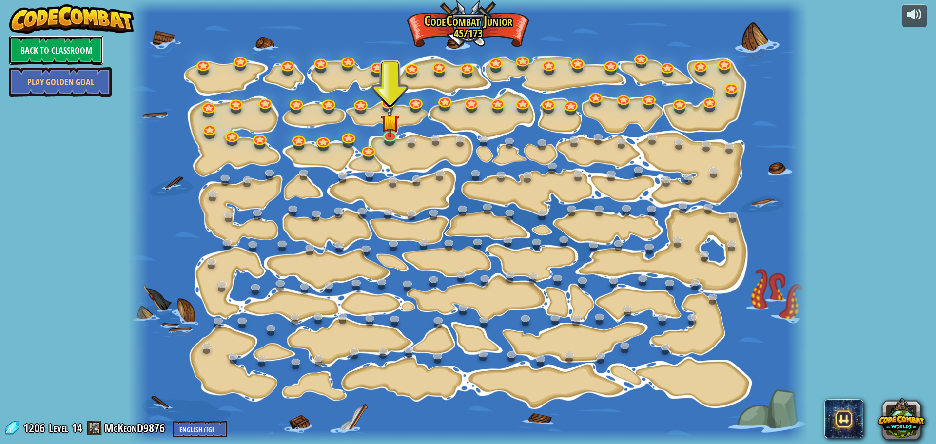
click at [88, 47] on link "Back to Classroom" at bounding box center [56, 50] width 94 height 29
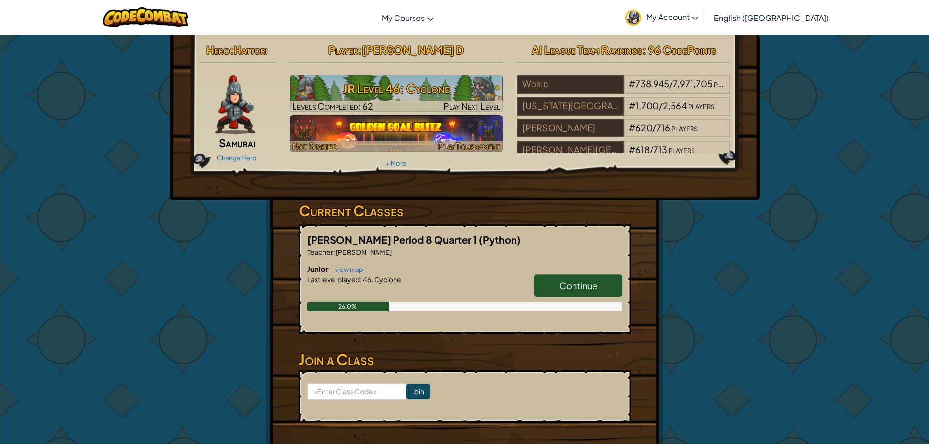
click at [426, 127] on img at bounding box center [396, 133] width 213 height 37
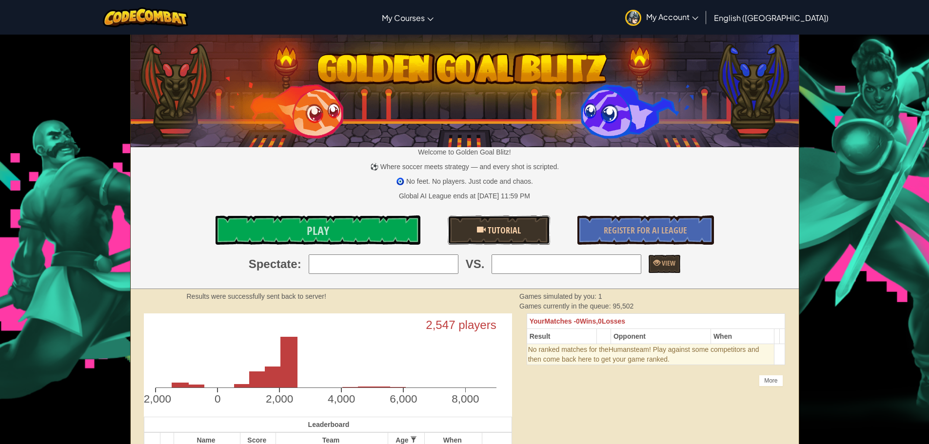
click at [478, 227] on span at bounding box center [481, 229] width 9 height 9
click at [386, 221] on link "Play" at bounding box center [318, 230] width 205 height 29
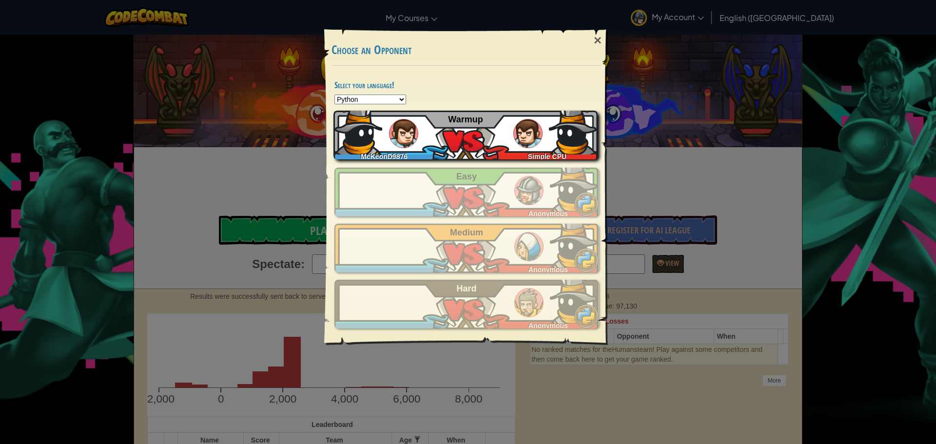
click at [459, 136] on div "McKeonD9876 Simple CPU Warmup" at bounding box center [466, 135] width 264 height 49
click at [446, 115] on div "McKeonD9876 Simple CPU Warmup" at bounding box center [466, 135] width 264 height 49
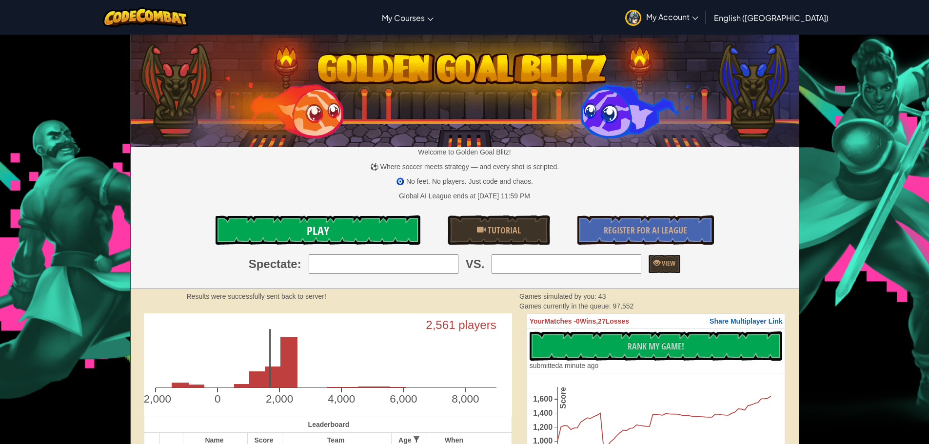
click at [348, 229] on link "Play" at bounding box center [318, 230] width 205 height 29
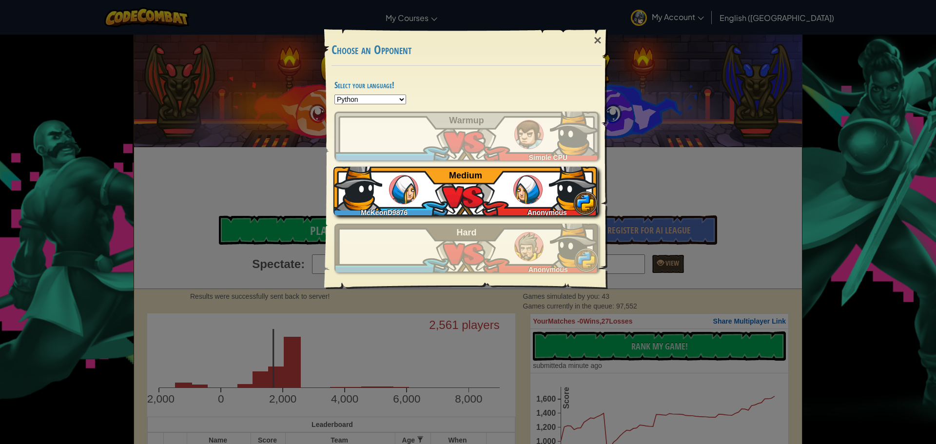
click at [449, 192] on div "McKeonD9876 Anonymous Medium" at bounding box center [466, 191] width 264 height 49
